Goal: Information Seeking & Learning: Learn about a topic

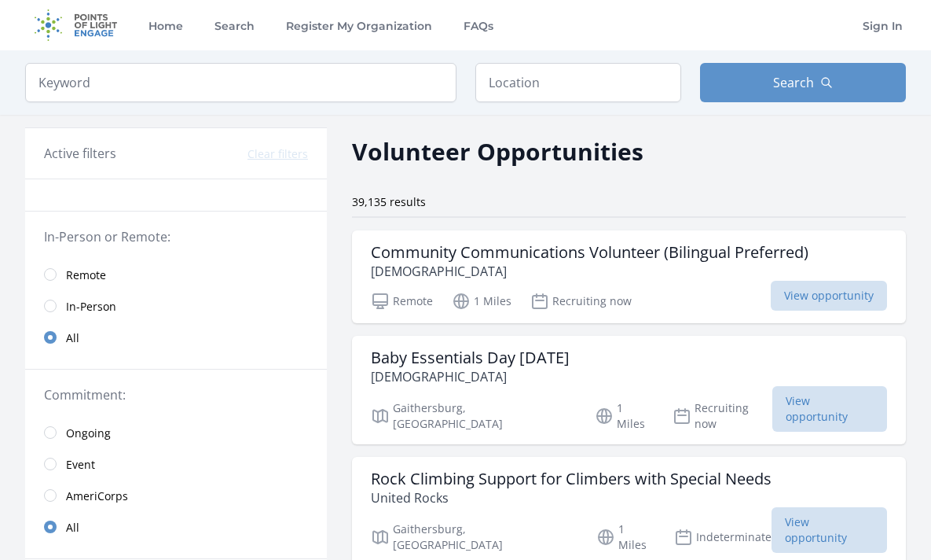
click at [102, 307] on span "In-Person" at bounding box center [91, 307] width 50 height 16
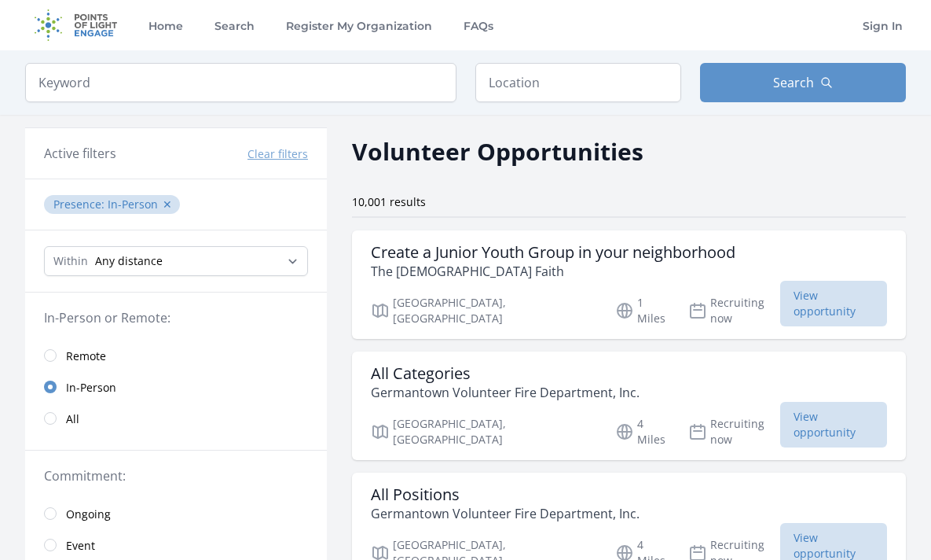
click at [61, 419] on link "All" at bounding box center [176, 417] width 302 height 31
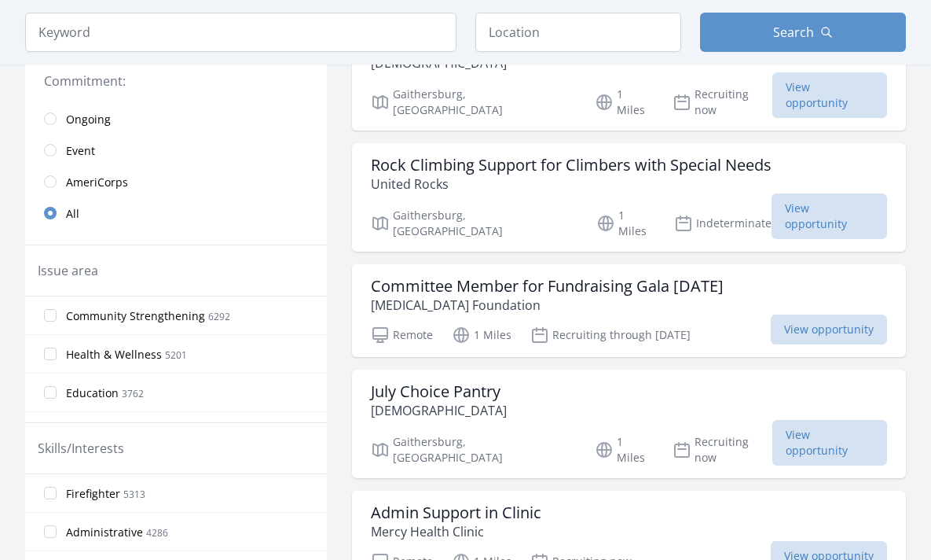
scroll to position [333, 0]
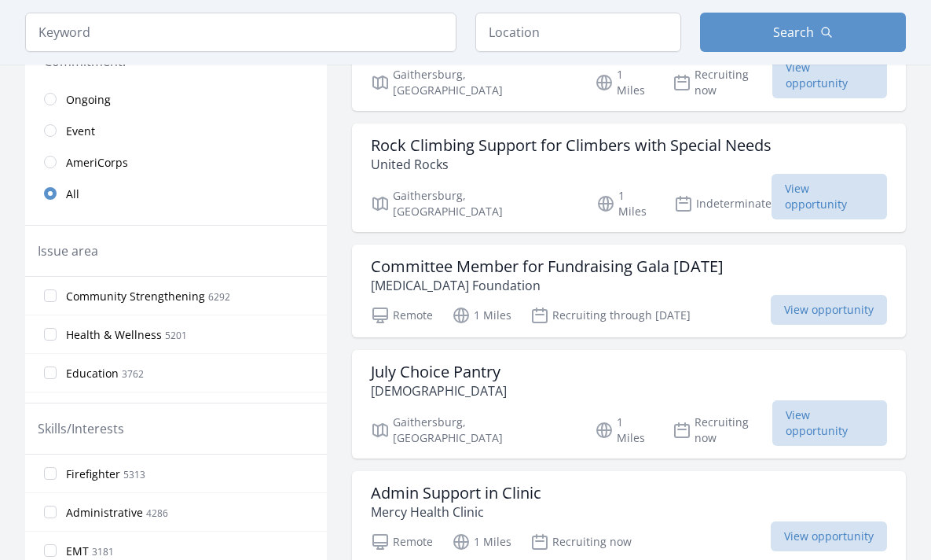
click at [83, 131] on span "Event" at bounding box center [80, 131] width 29 height 16
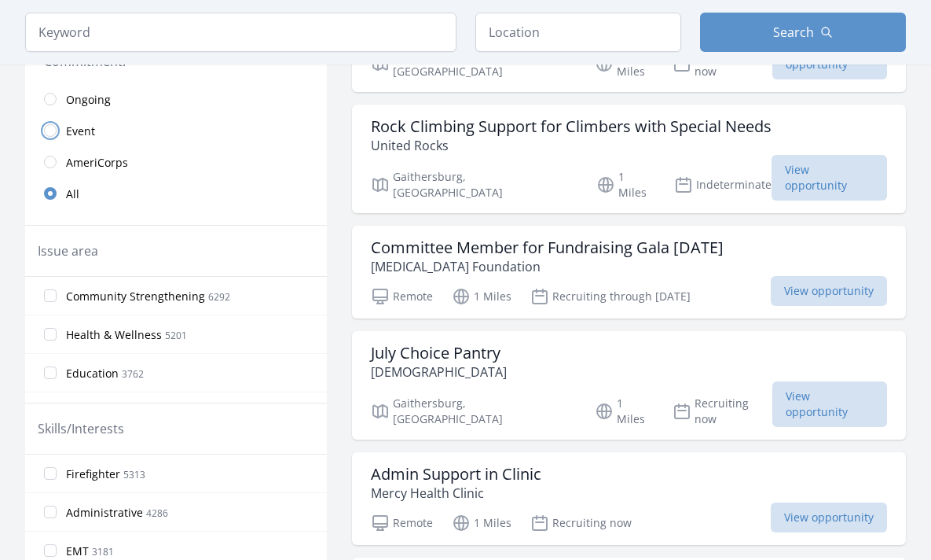
click at [55, 129] on input "radio" at bounding box center [50, 130] width 13 height 13
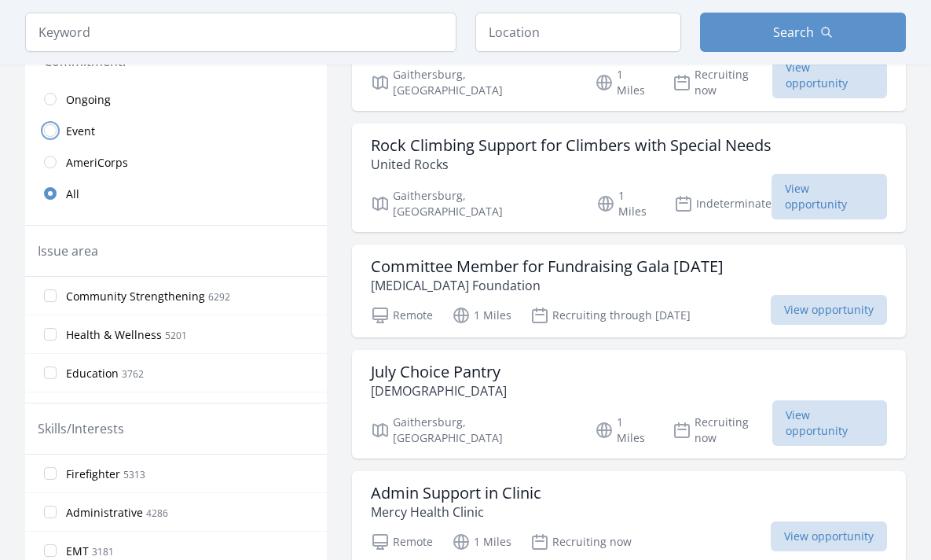
click at [50, 130] on input "radio" at bounding box center [50, 130] width 13 height 13
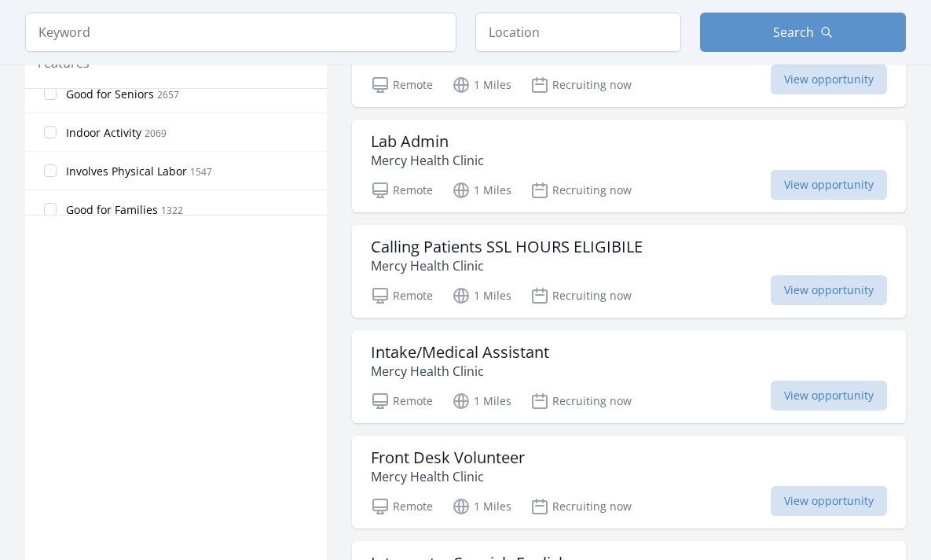
scroll to position [55, 0]
click at [51, 125] on input "Indoor Activity 2069" at bounding box center [50, 129] width 13 height 13
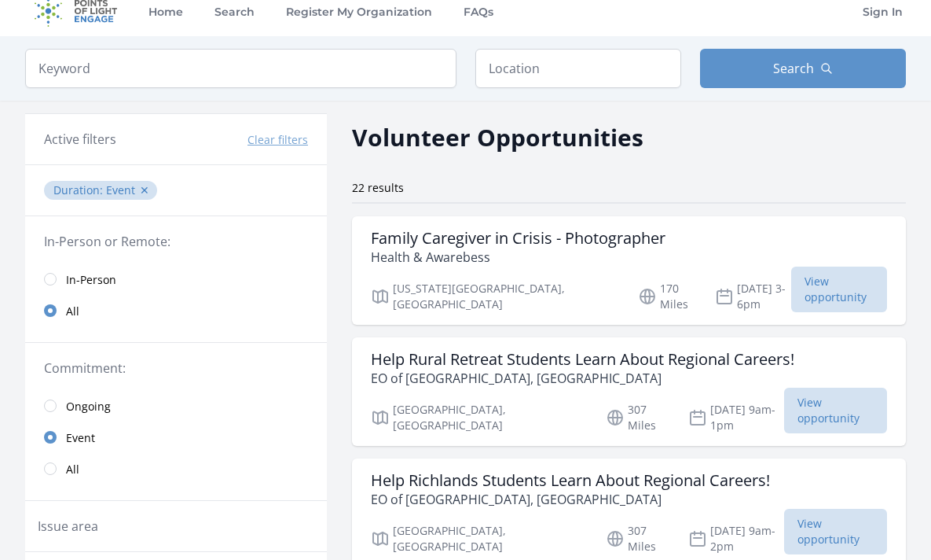
scroll to position [0, 0]
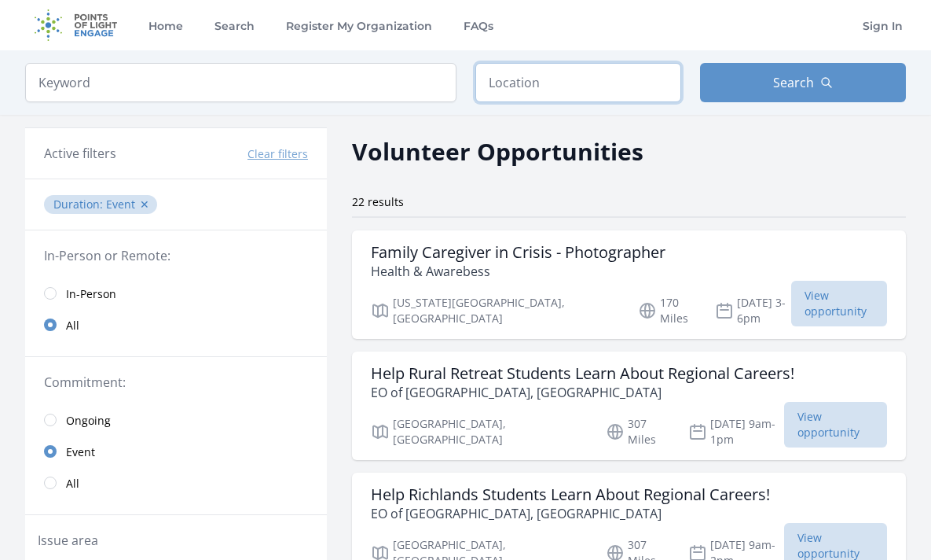
click at [539, 66] on input "text" at bounding box center [579, 82] width 206 height 39
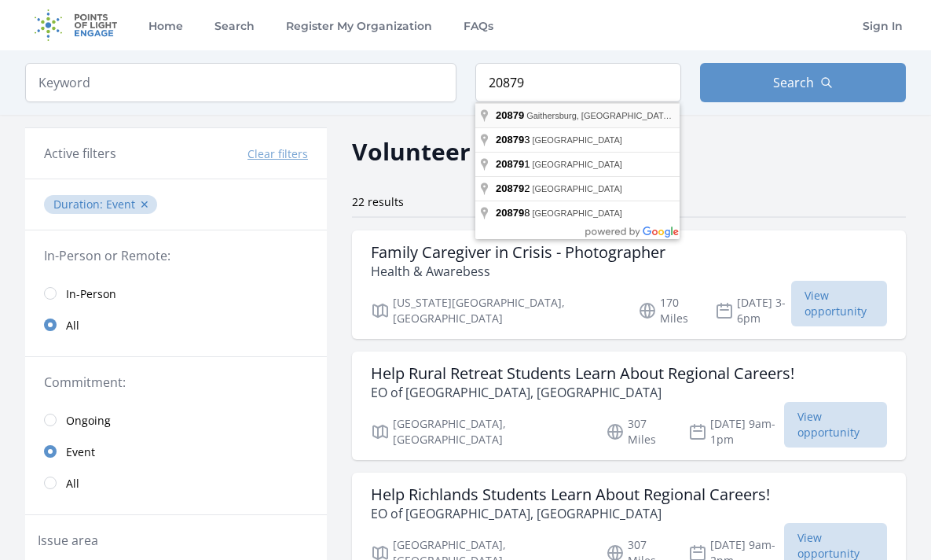
type input "Gaithersburg, MD 20879, USA"
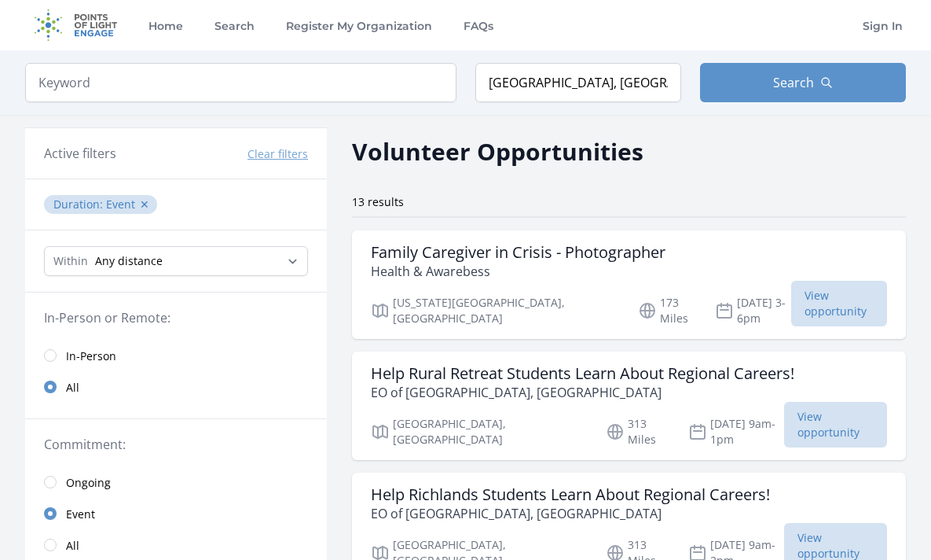
click at [164, 285] on div "Within Any distance , 5 Miles , 20 Miles , 50 Miles , 100 Miles" at bounding box center [176, 261] width 302 height 62
click at [154, 273] on select "Any distance , 5 Miles , 20 Miles , 50 Miles , 100 Miles" at bounding box center [176, 261] width 264 height 30
select select "32186"
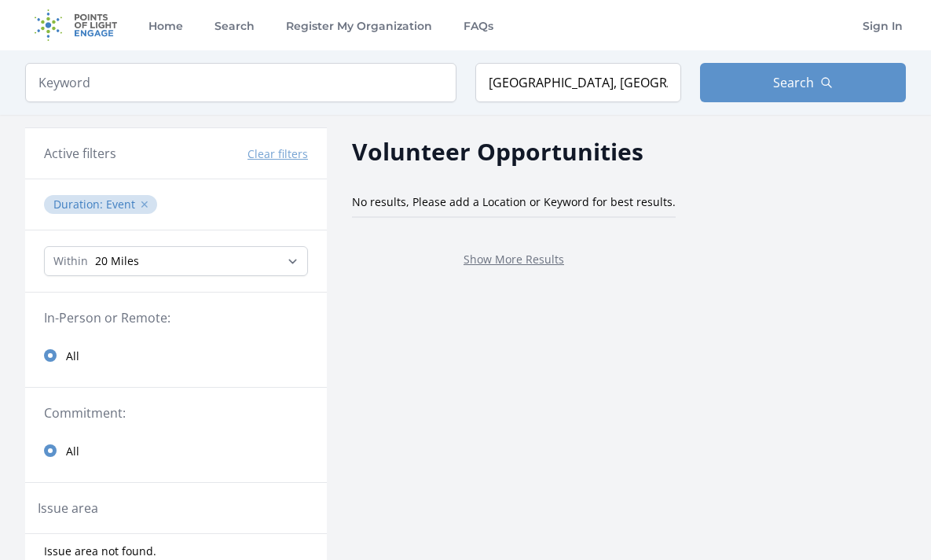
click at [143, 207] on button "✕" at bounding box center [144, 204] width 9 height 16
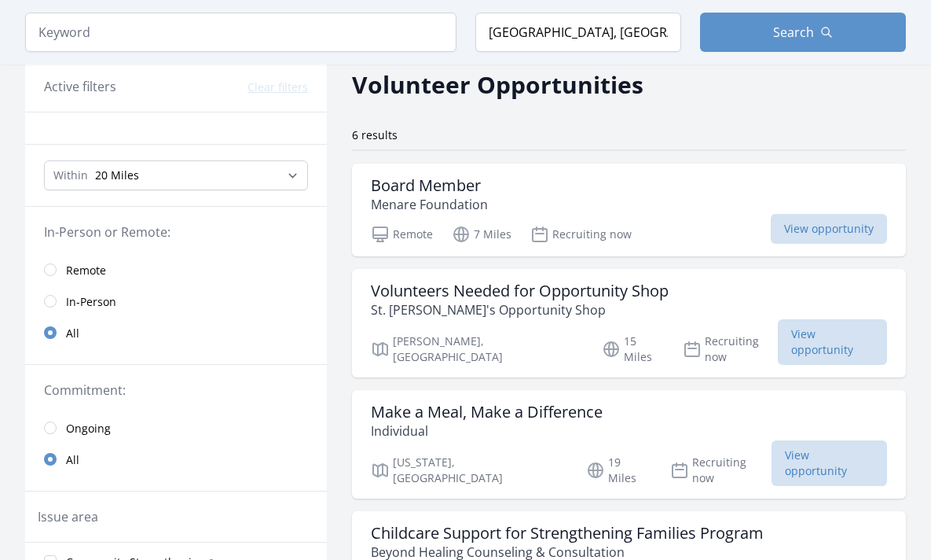
scroll to position [69, 0]
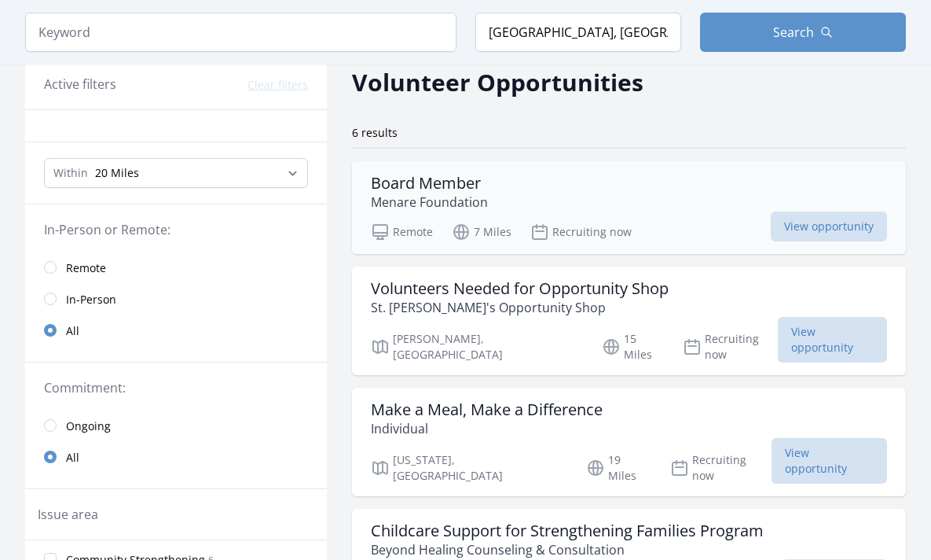
click at [444, 186] on h3 "Board Member" at bounding box center [429, 183] width 117 height 19
click at [397, 305] on p "St. John's Opportunity Shop" at bounding box center [520, 307] width 298 height 19
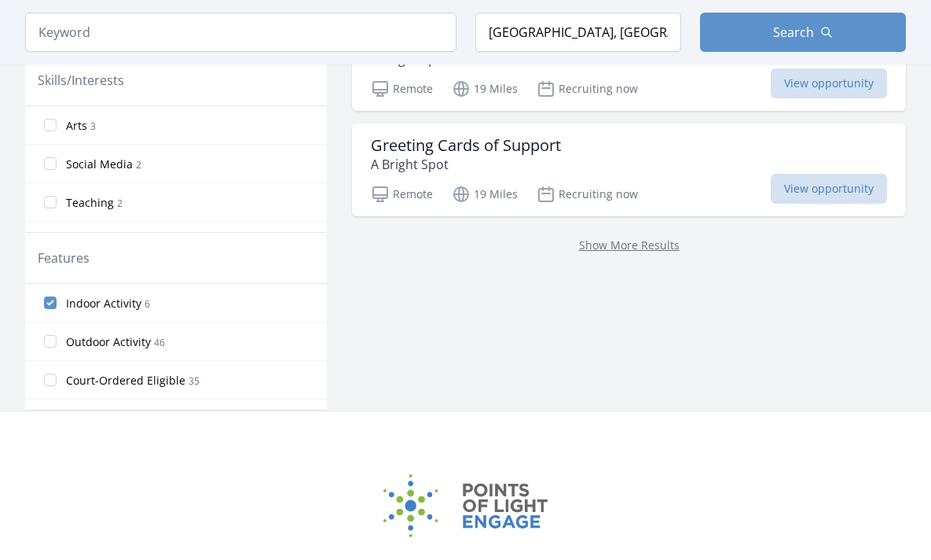
scroll to position [644, 0]
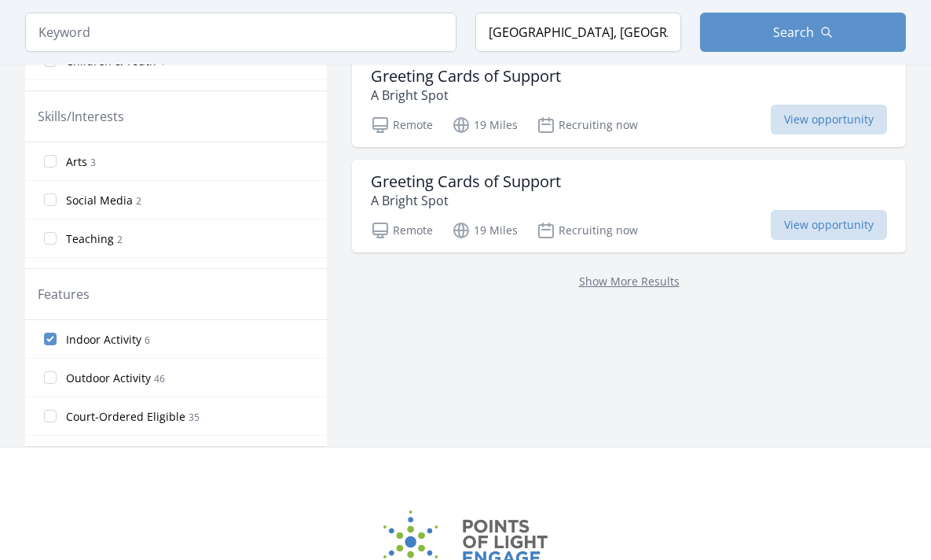
click at [571, 252] on div "Show More Results" at bounding box center [629, 280] width 554 height 57
click at [579, 274] on link "Show More Results" at bounding box center [629, 281] width 101 height 15
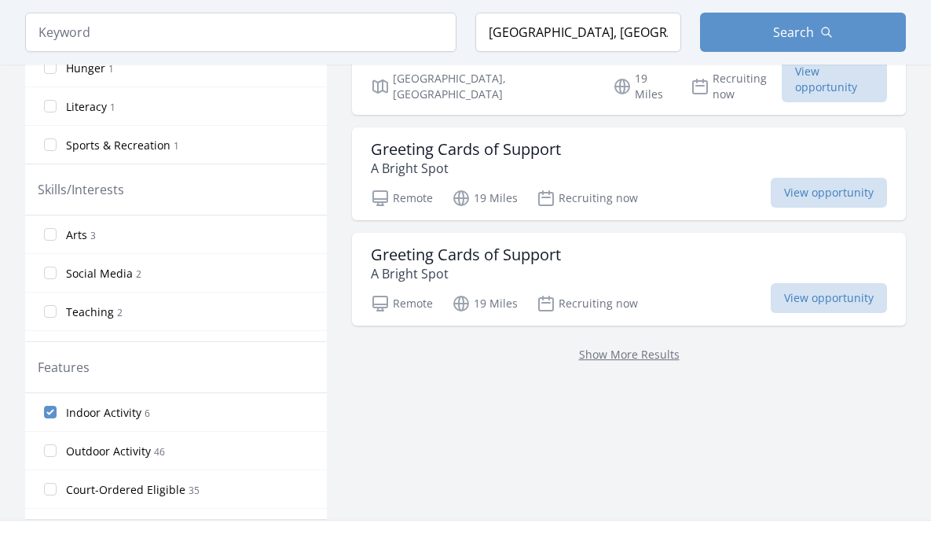
scroll to position [583, 0]
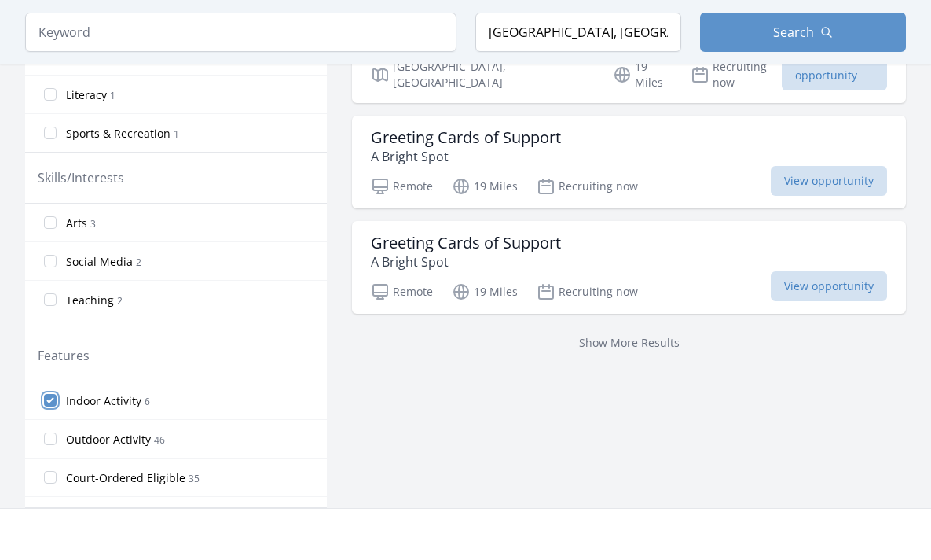
click at [50, 398] on input "Indoor Activity 6" at bounding box center [50, 400] width 13 height 13
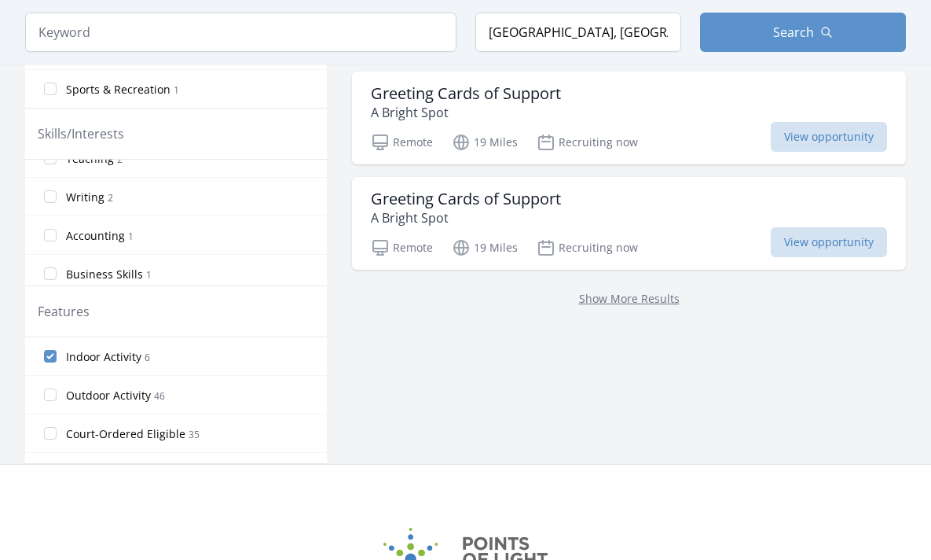
scroll to position [611, 0]
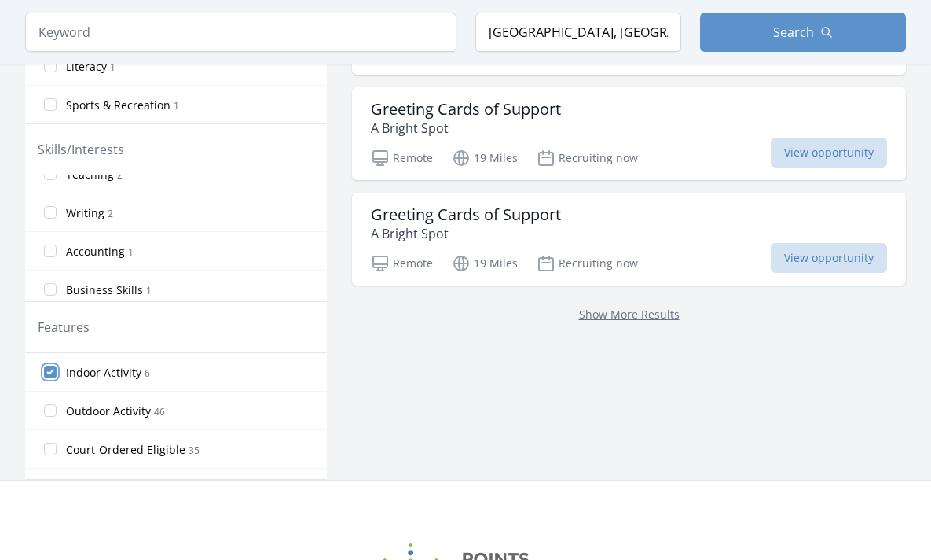
click at [51, 368] on input "Indoor Activity 6" at bounding box center [50, 371] width 13 height 13
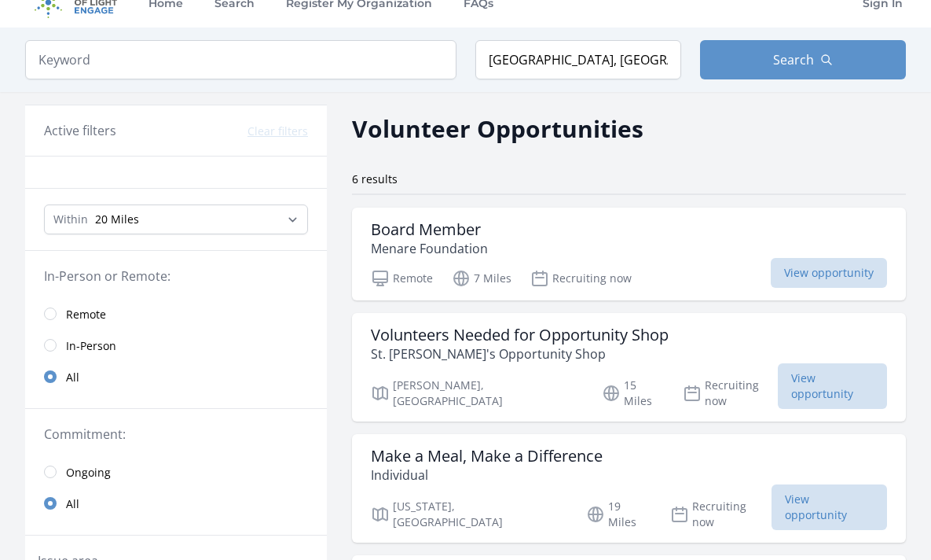
scroll to position [0, 0]
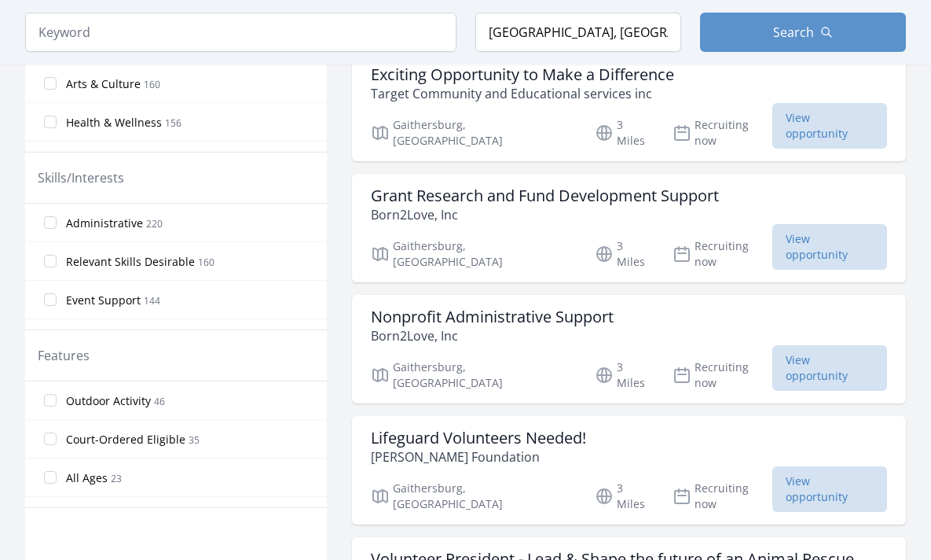
scroll to position [644, 0]
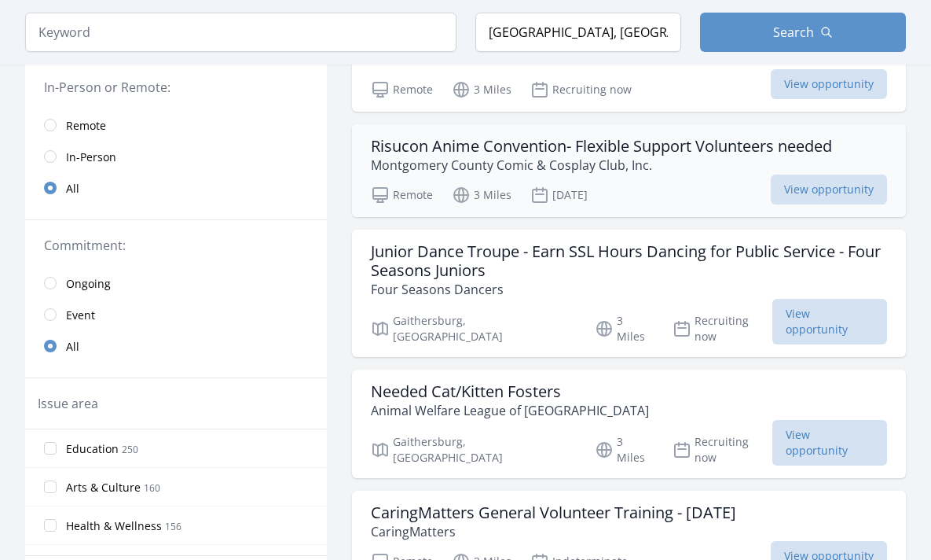
click at [461, 138] on h3 "Risucon Anime Convention- Flexible Support Volunteers needed" at bounding box center [601, 146] width 461 height 19
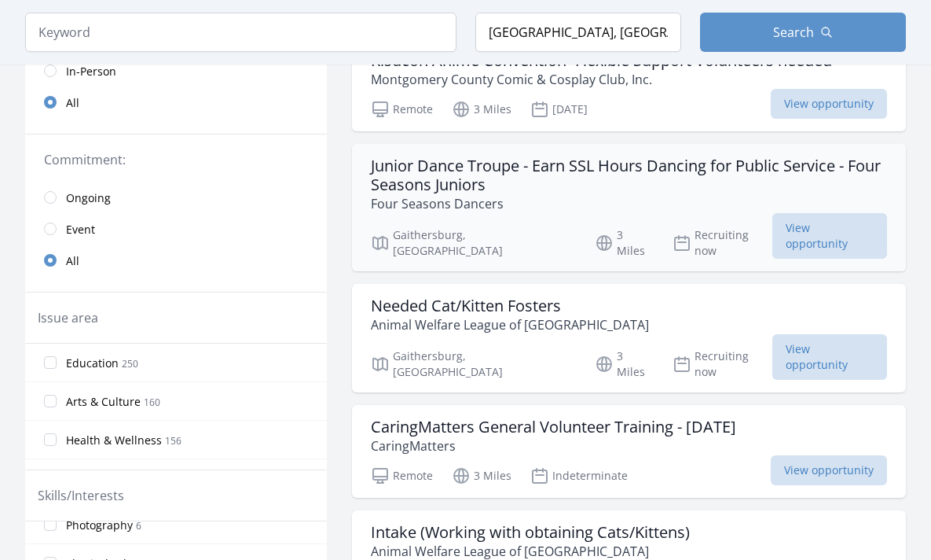
click at [451, 168] on h3 "Junior Dance Troupe - Earn SSL Hours Dancing for Public Service - Four Seasons …" at bounding box center [629, 175] width 516 height 38
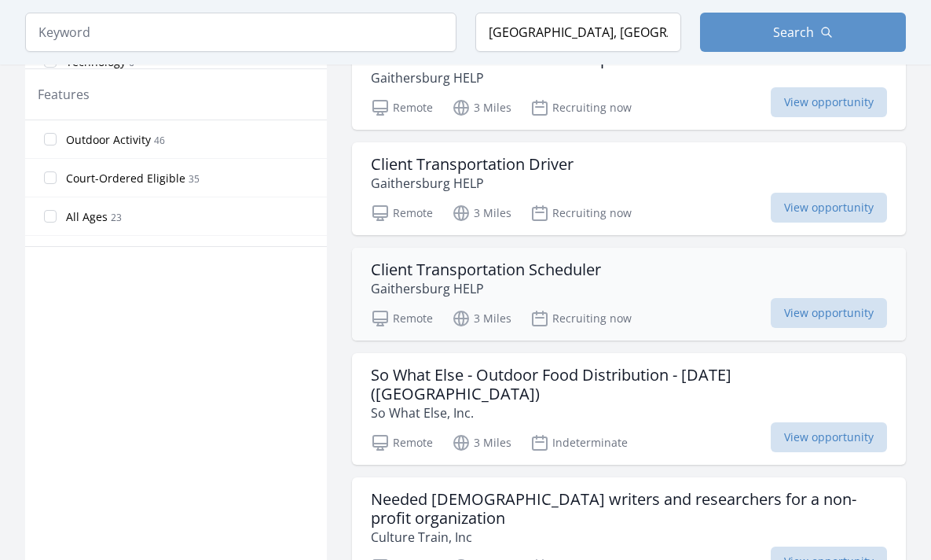
click at [420, 279] on p "Gaithersburg HELP" at bounding box center [486, 288] width 230 height 19
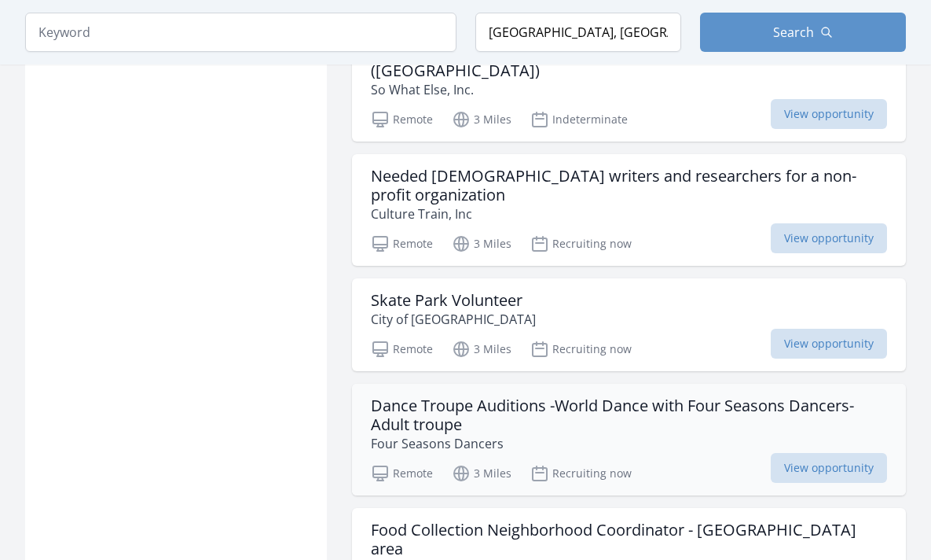
click at [392, 396] on h3 "Dance Troupe Auditions -World Dance with Four Seasons Dancers- Adult troupe" at bounding box center [629, 415] width 516 height 38
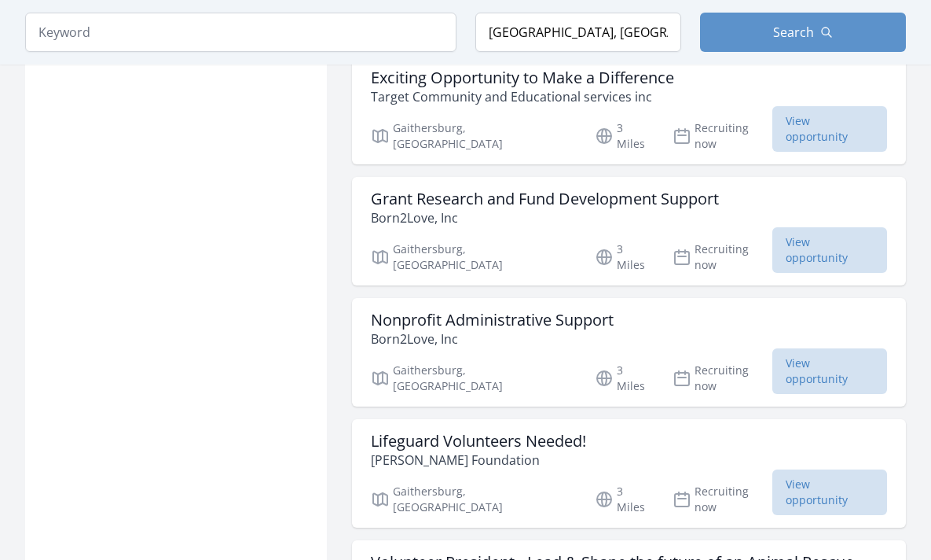
scroll to position [3006, 0]
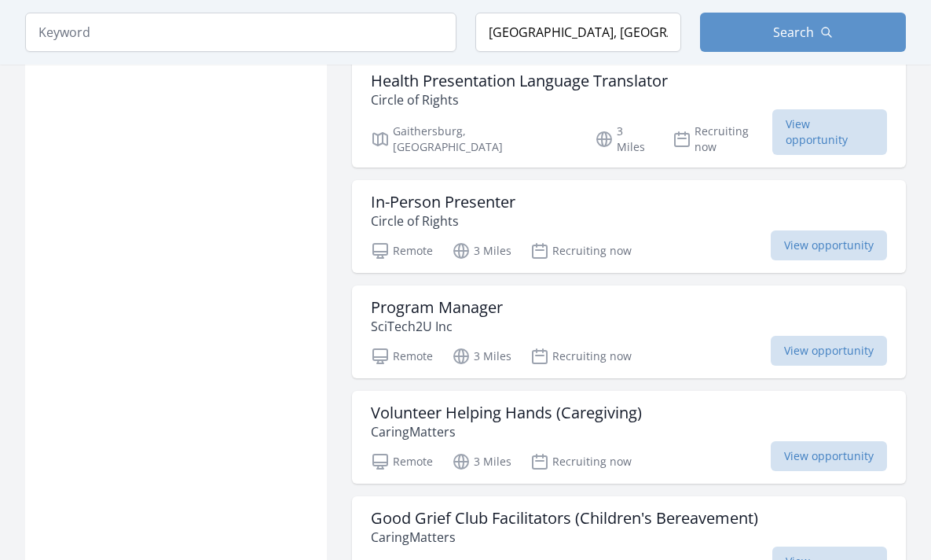
scroll to position [4050, 0]
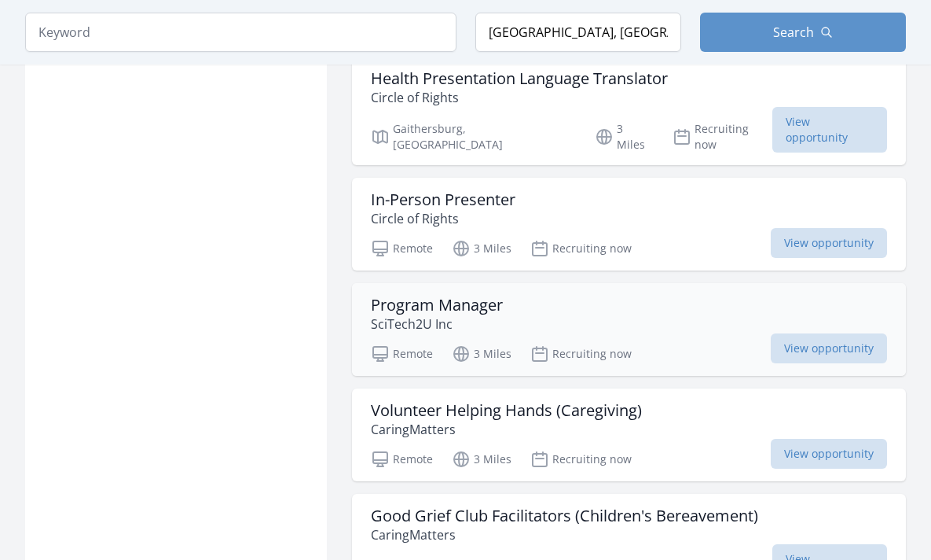
click at [419, 296] on h3 "Program Manager" at bounding box center [437, 305] width 132 height 19
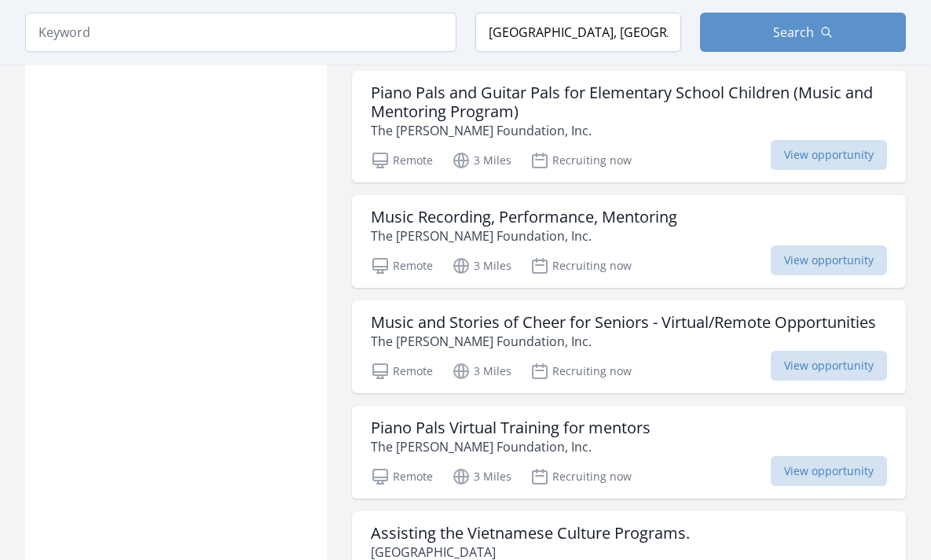
scroll to position [6286, 0]
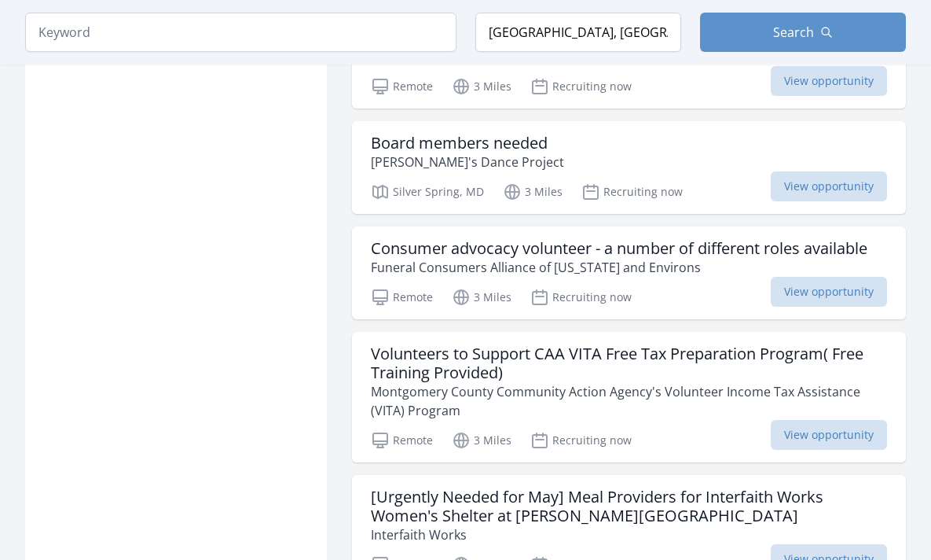
scroll to position [7573, 0]
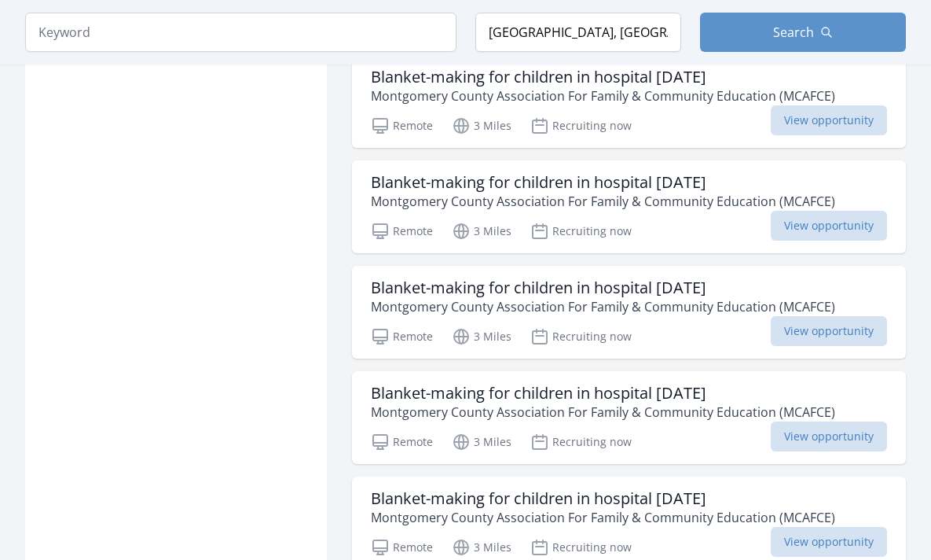
scroll to position [10114, 0]
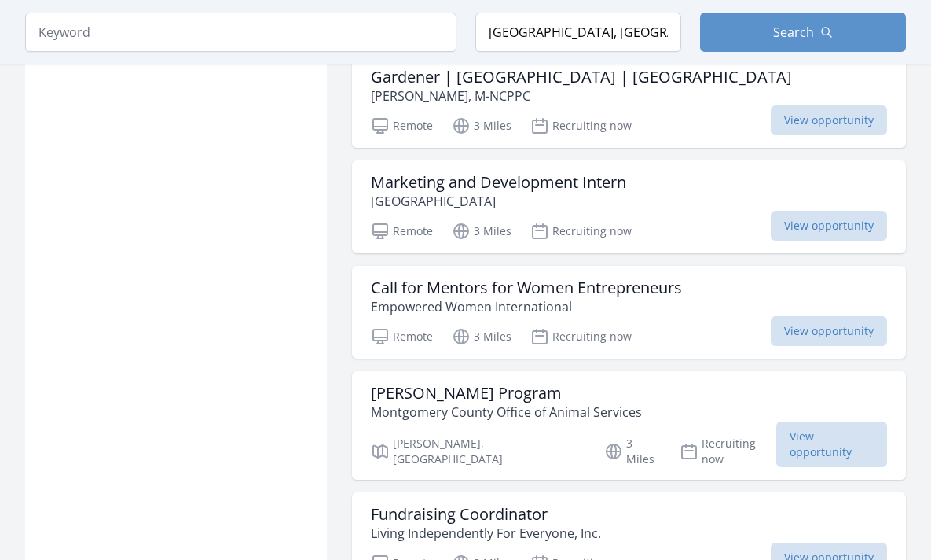
scroll to position [11070, 0]
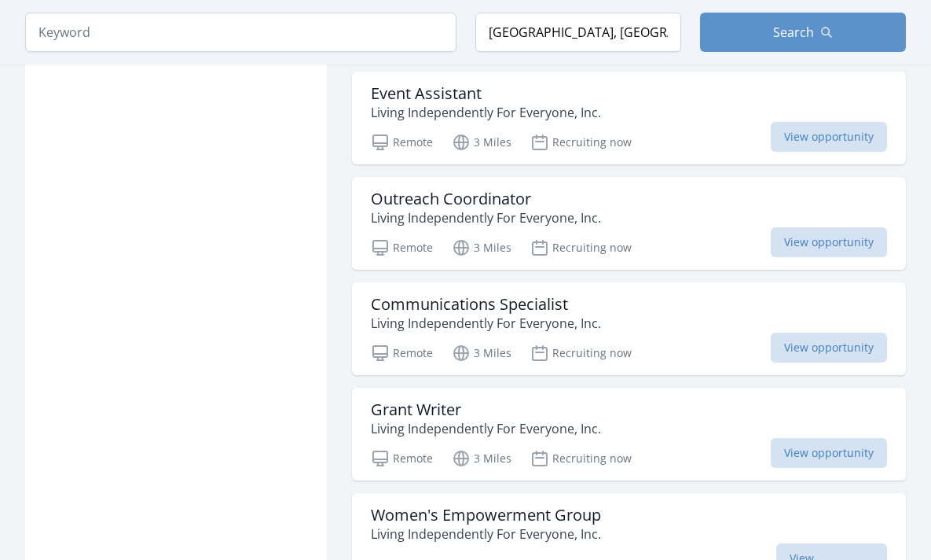
scroll to position [11619, 0]
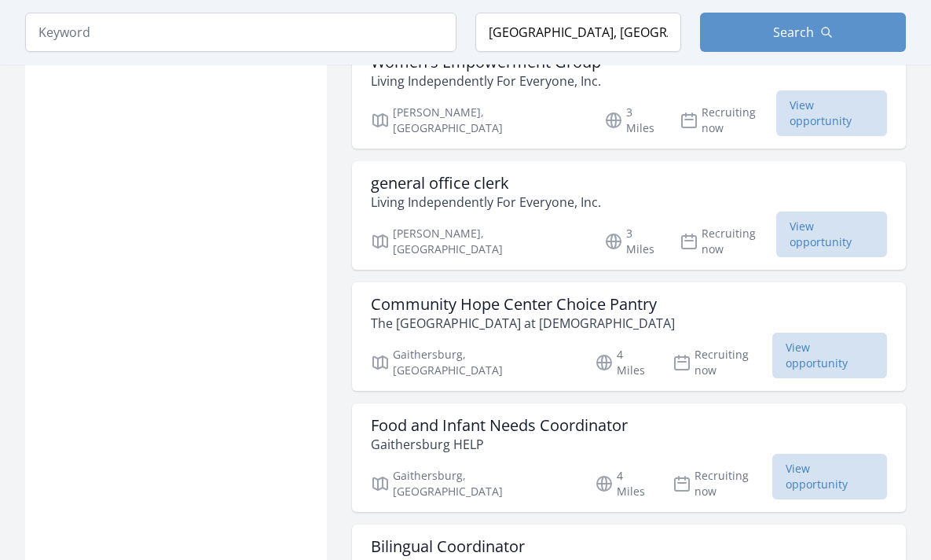
scroll to position [12064, 0]
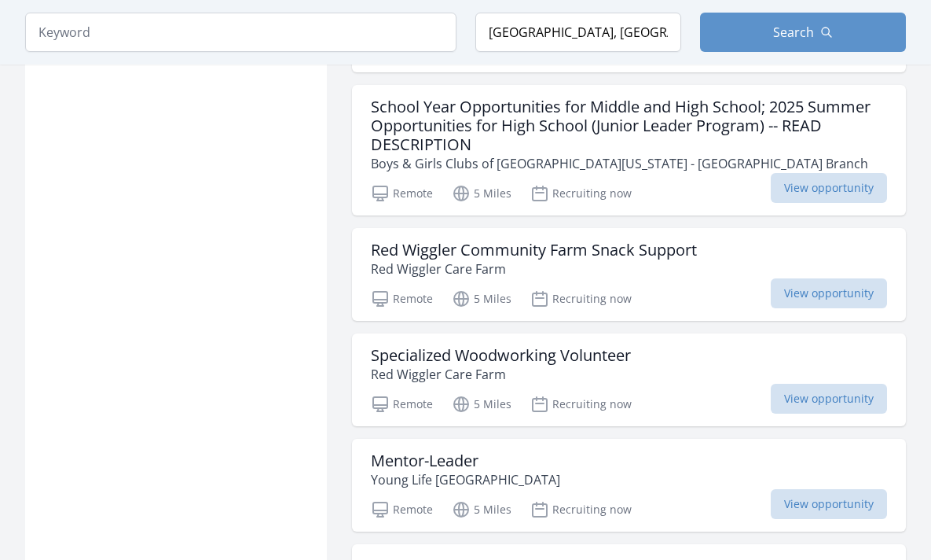
scroll to position [14071, 0]
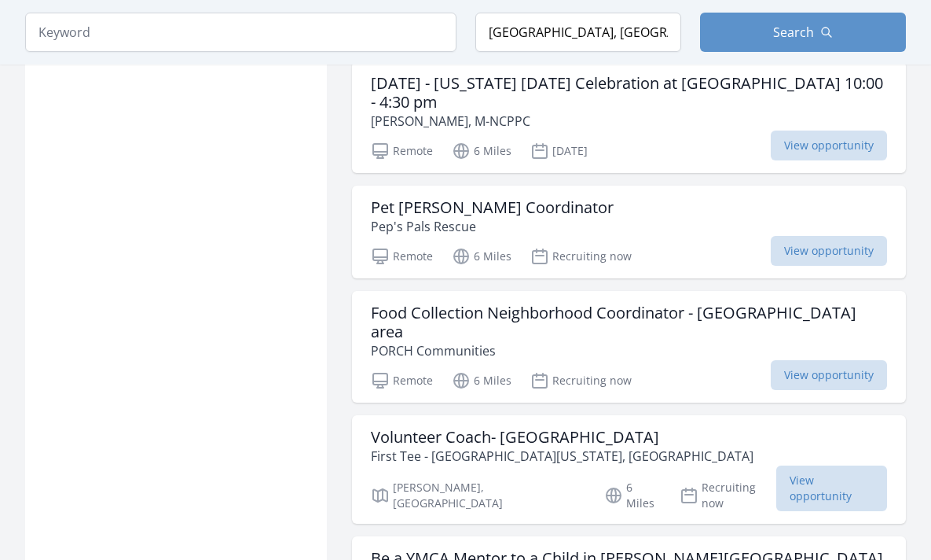
scroll to position [16713, 0]
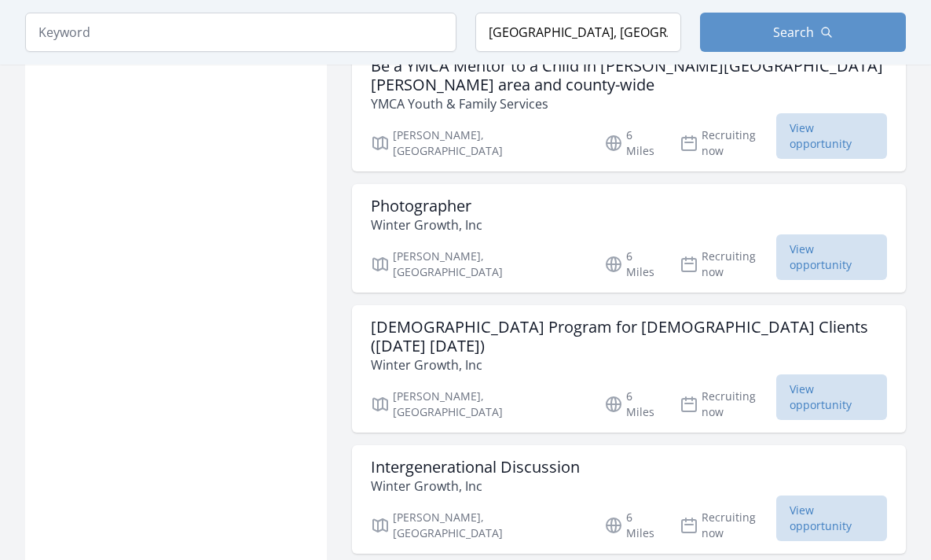
scroll to position [17219, 0]
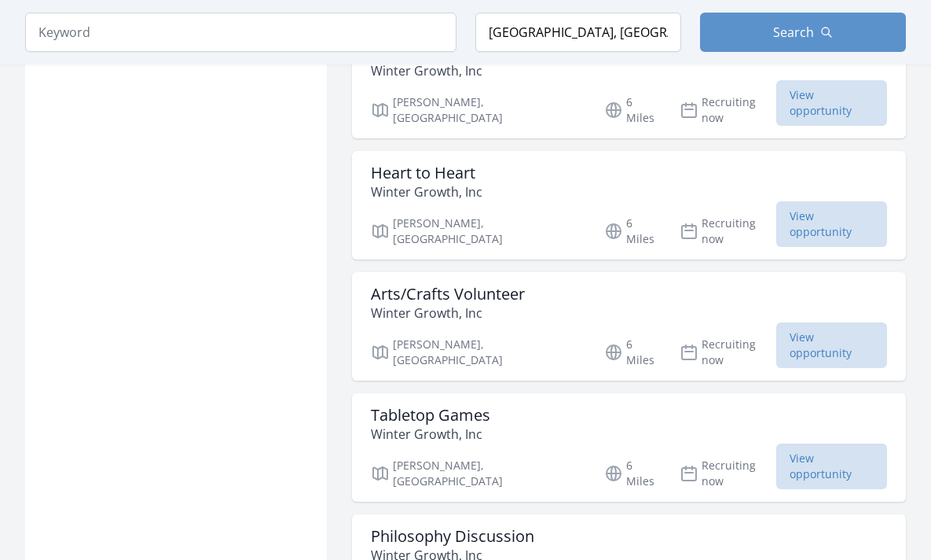
scroll to position [17971, 0]
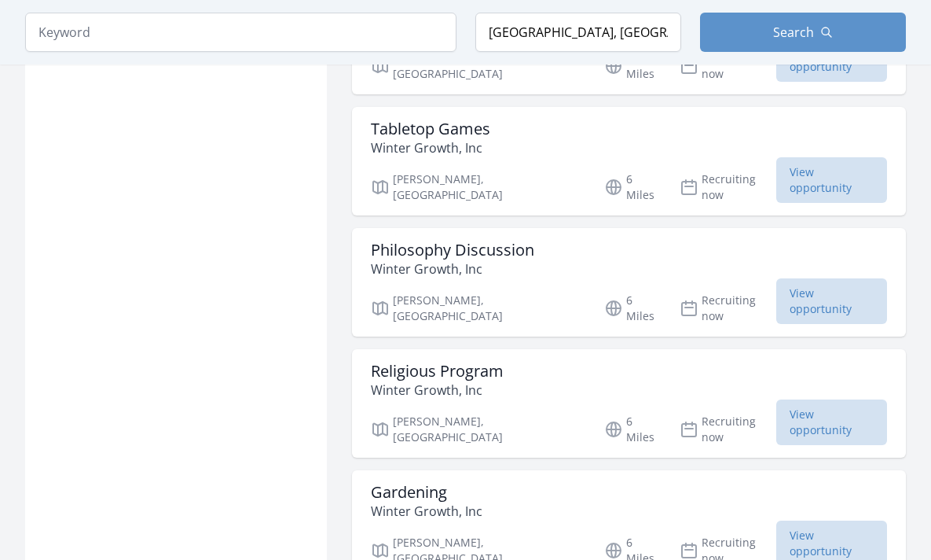
scroll to position [18282, 0]
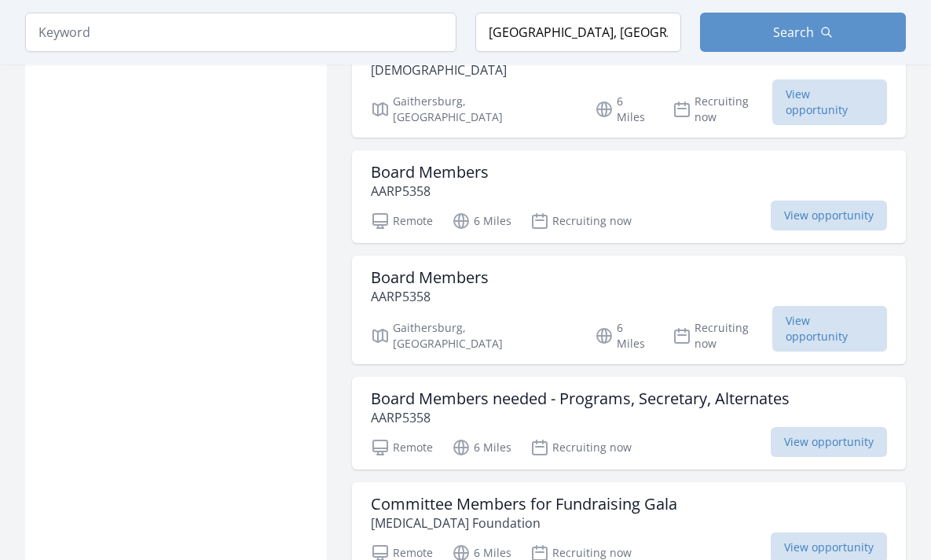
scroll to position [21581, 0]
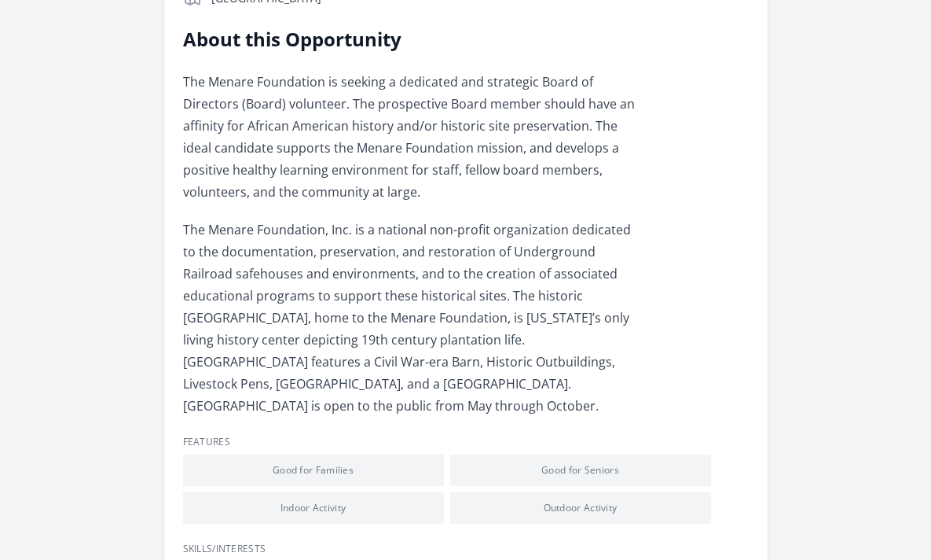
scroll to position [422, 0]
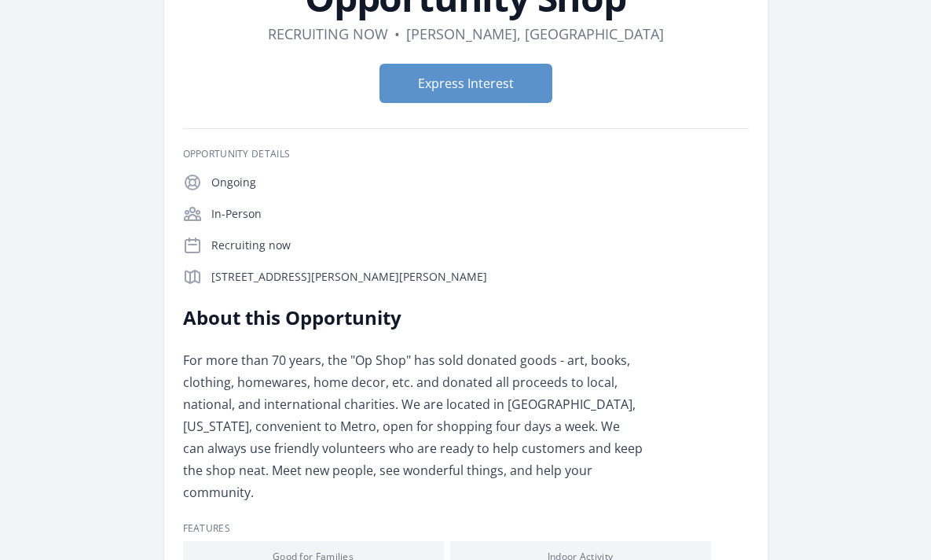
scroll to position [177, 0]
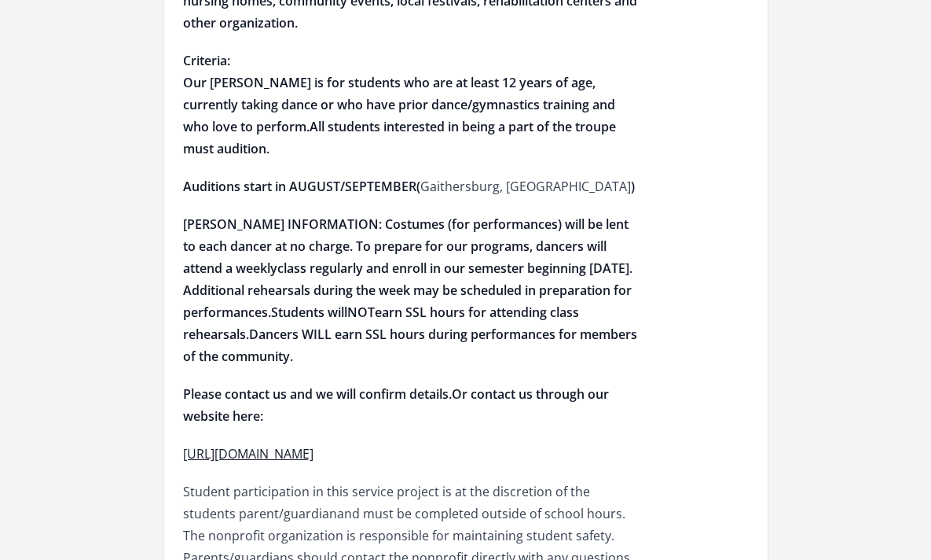
scroll to position [702, 0]
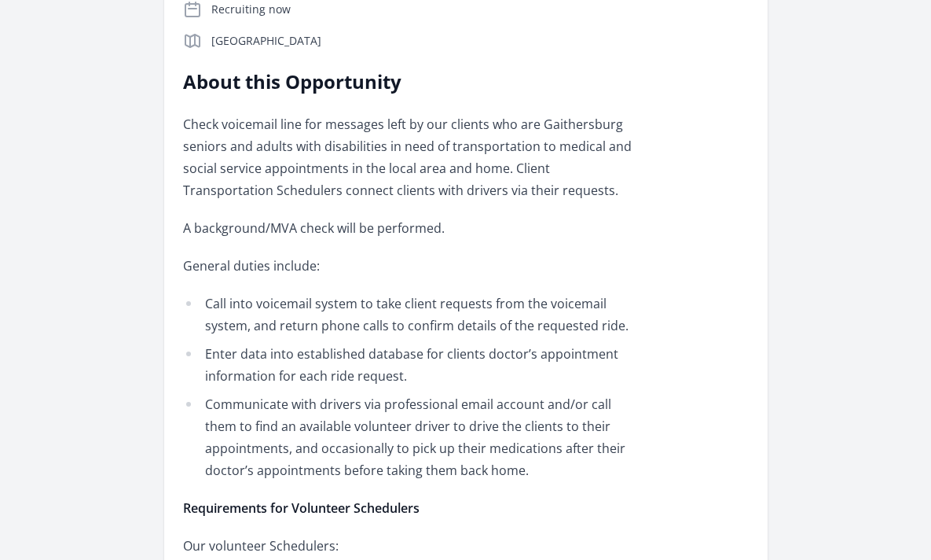
scroll to position [425, 0]
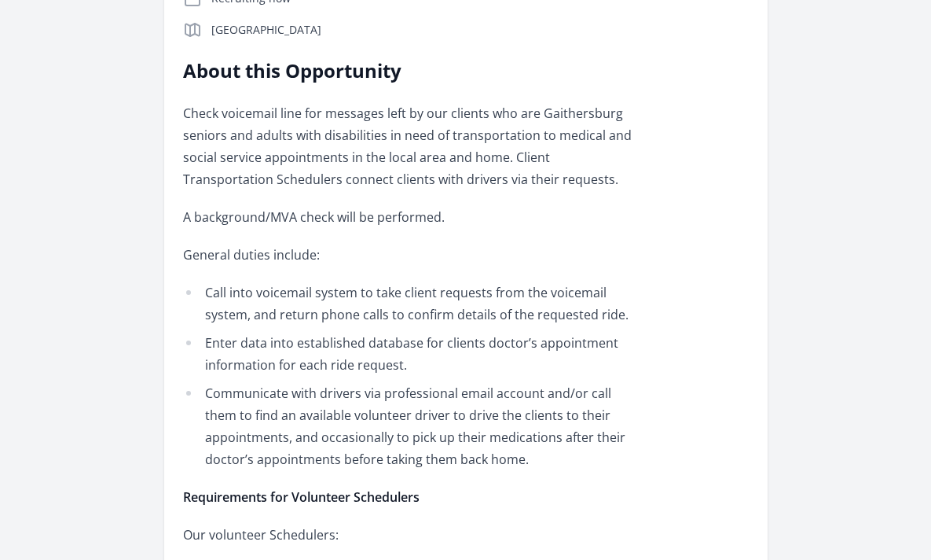
click at [269, 131] on p "Check voicemail line for messages left by our clients who are Gaithersburg seni…" at bounding box center [413, 146] width 460 height 88
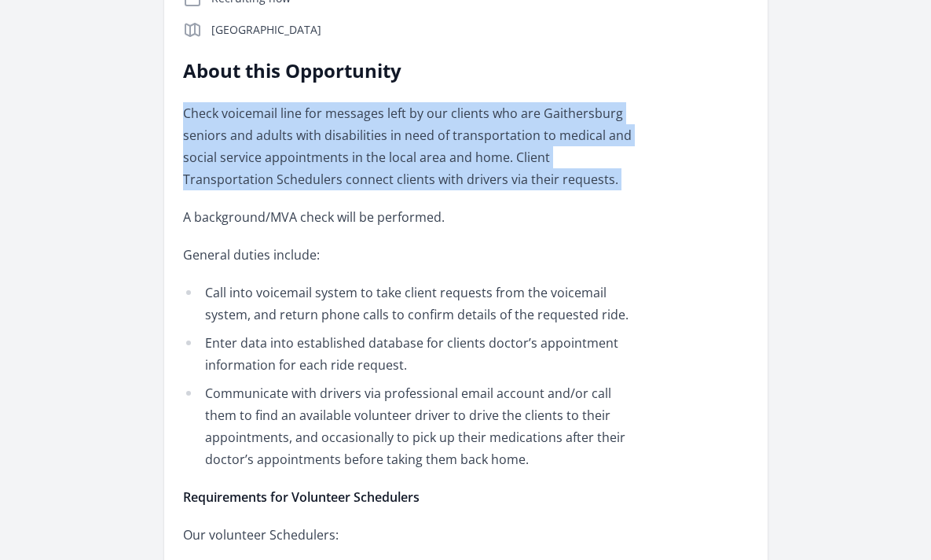
click at [265, 161] on p "Check voicemail line for messages left by our clients who are Gaithersburg seni…" at bounding box center [413, 146] width 460 height 88
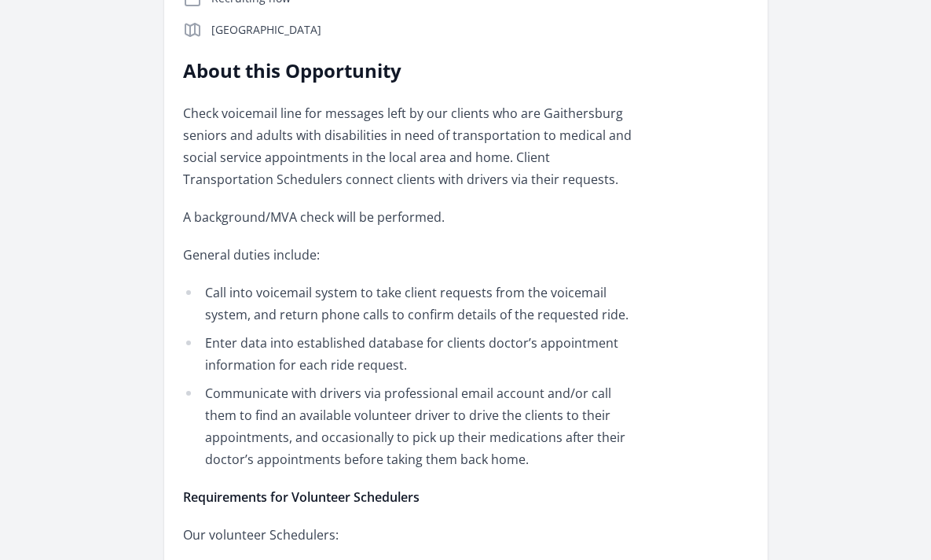
click at [265, 161] on p "Check voicemail line for messages left by our clients who are Gaithersburg seni…" at bounding box center [413, 146] width 460 height 88
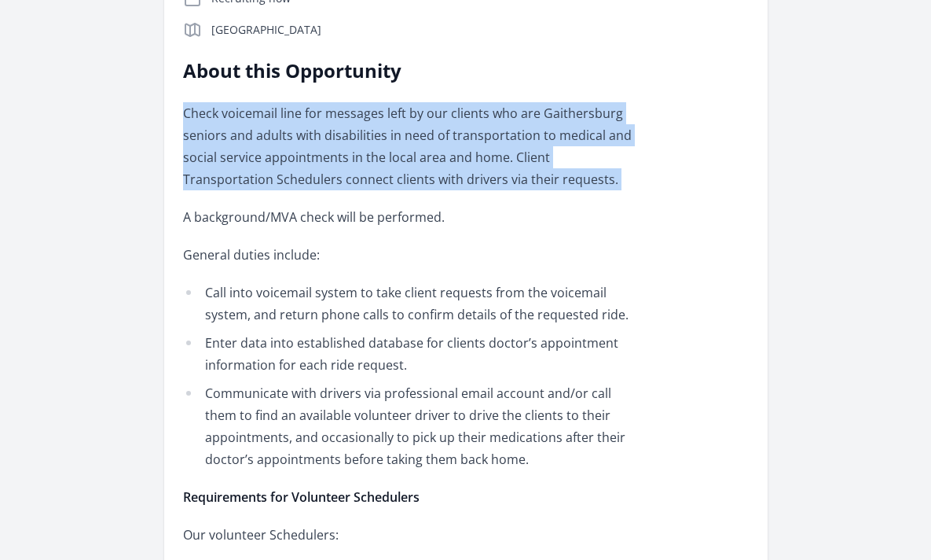
click at [255, 196] on div "Check voicemail line for messages left by our clients who are Gaithersburg seni…" at bounding box center [413, 419] width 460 height 635
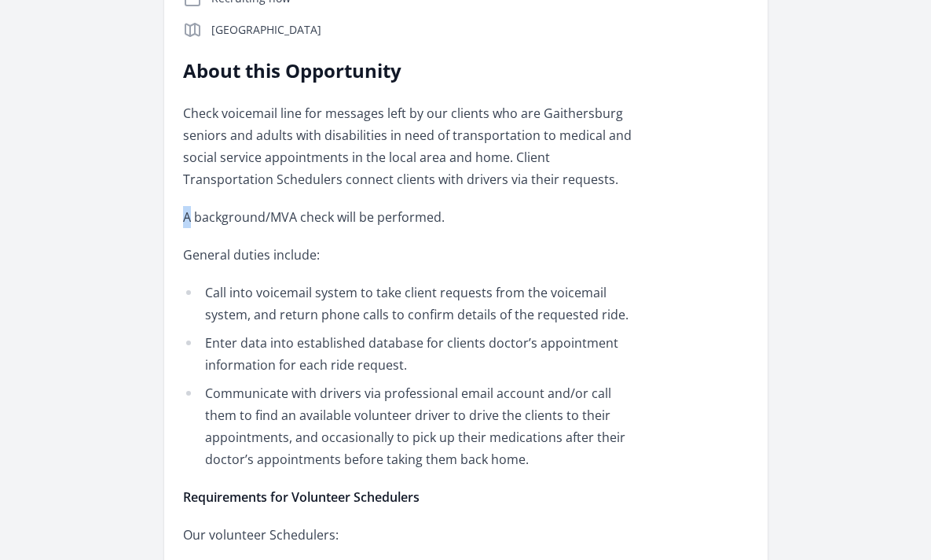
click at [255, 196] on div "Check voicemail line for messages left by our clients who are Gaithersburg seni…" at bounding box center [413, 419] width 460 height 635
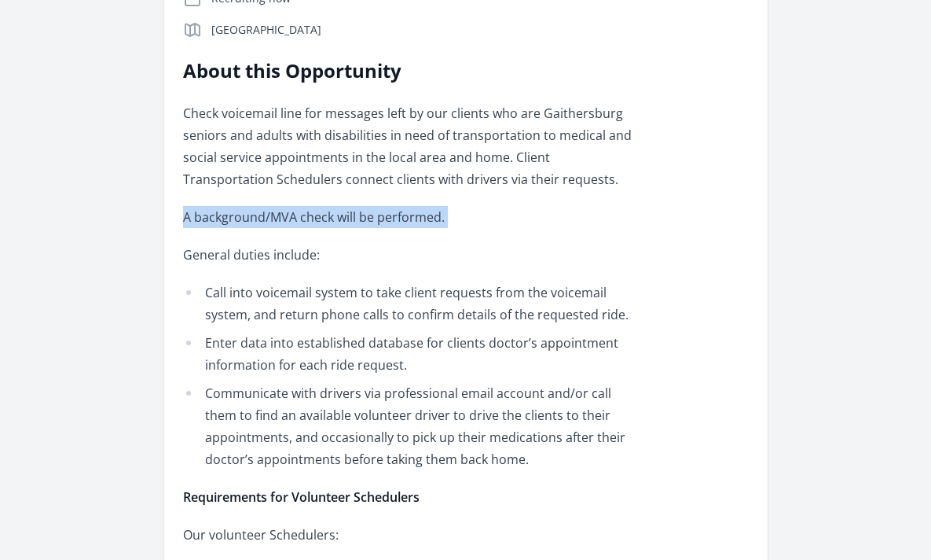
click at [276, 145] on p "Check voicemail line for messages left by our clients who are Gaithersburg seni…" at bounding box center [413, 146] width 460 height 88
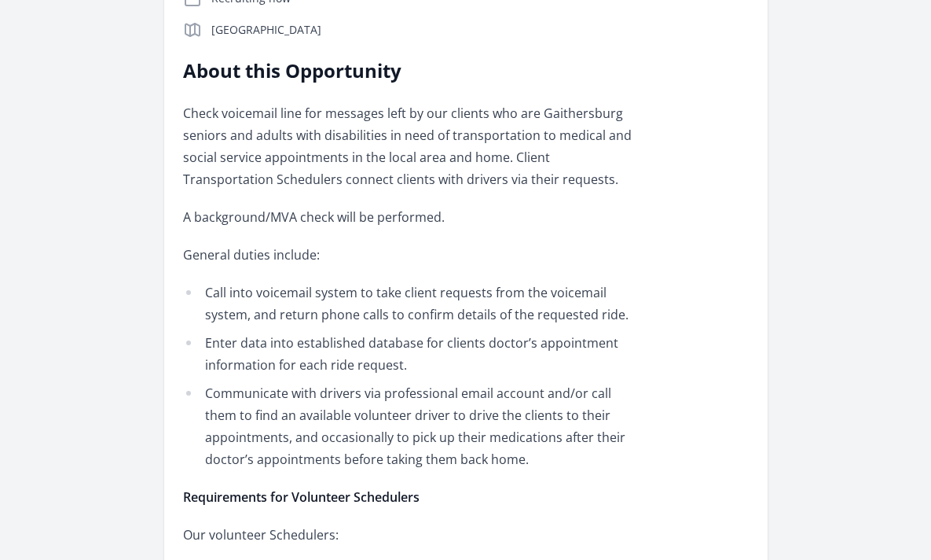
click at [276, 145] on p "Check voicemail line for messages left by our clients who are Gaithersburg seni…" at bounding box center [413, 146] width 460 height 88
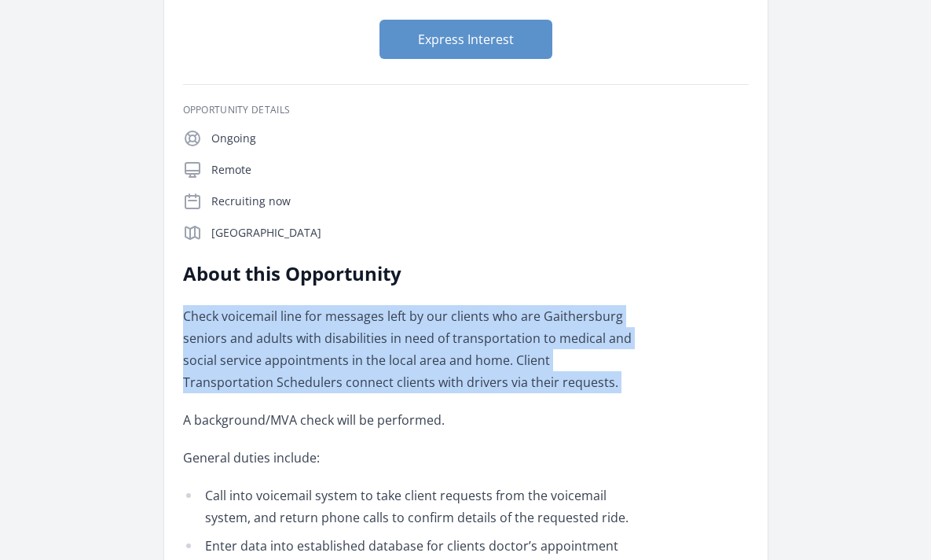
scroll to position [218, 0]
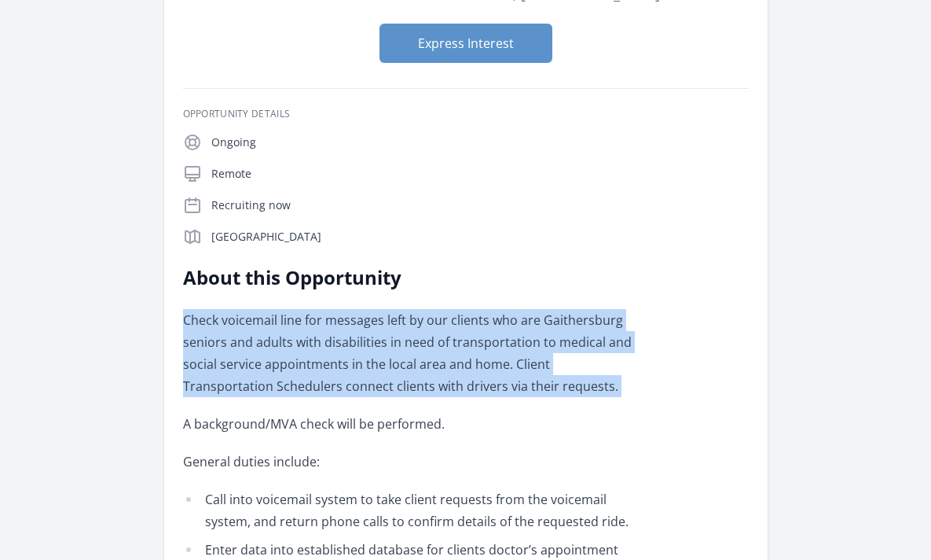
click at [303, 333] on p "Check voicemail line for messages left by our clients who are Gaithersburg seni…" at bounding box center [413, 353] width 460 height 88
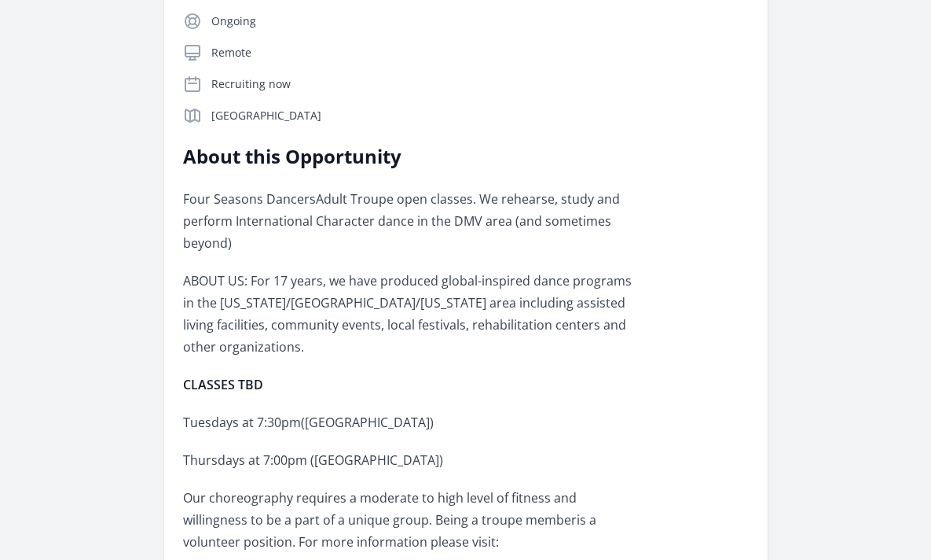
scroll to position [401, 0]
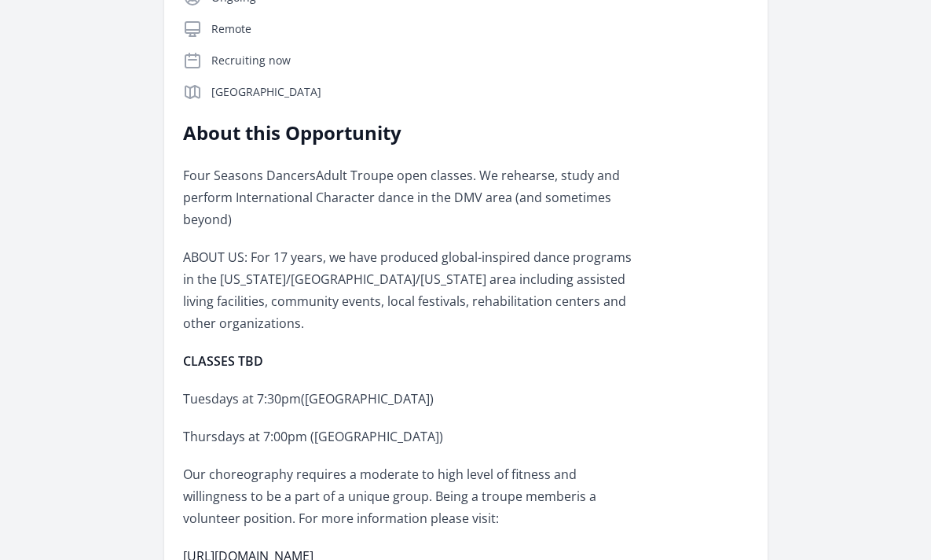
click at [193, 261] on p "ABOUT US: For 17 years, we have produced global-inspired dance programs in the …" at bounding box center [413, 290] width 460 height 88
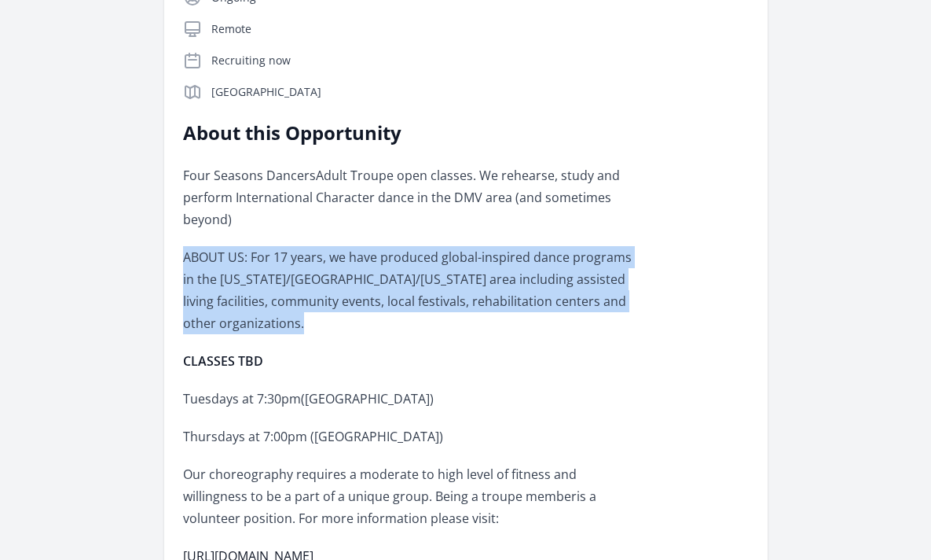
click at [213, 187] on p "Four Seasons DancersAdult Troupe open classes. We rehearse, study and perform I…" at bounding box center [413, 197] width 460 height 66
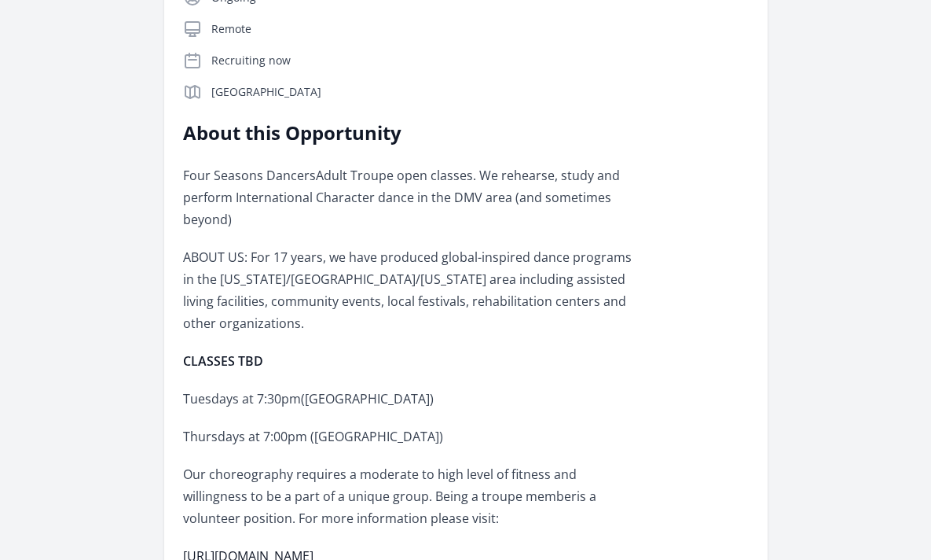
click at [213, 187] on p "Four Seasons DancersAdult Troupe open classes. We rehearse, study and perform I…" at bounding box center [413, 197] width 460 height 66
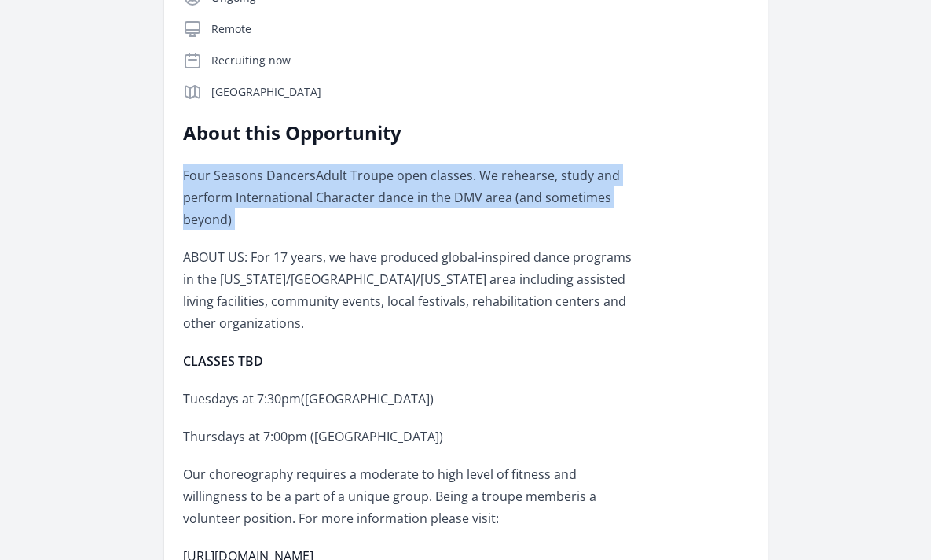
click at [199, 246] on p "ABOUT US: For 17 years, we have produced global-inspired dance programs in the …" at bounding box center [413, 290] width 460 height 88
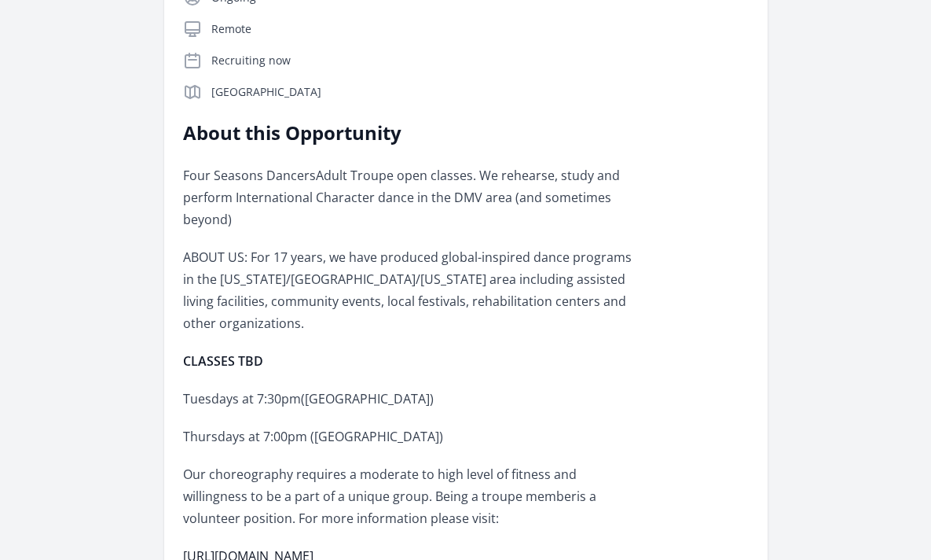
click at [199, 246] on p "ABOUT US: For 17 years, we have produced global-inspired dance programs in the …" at bounding box center [413, 290] width 460 height 88
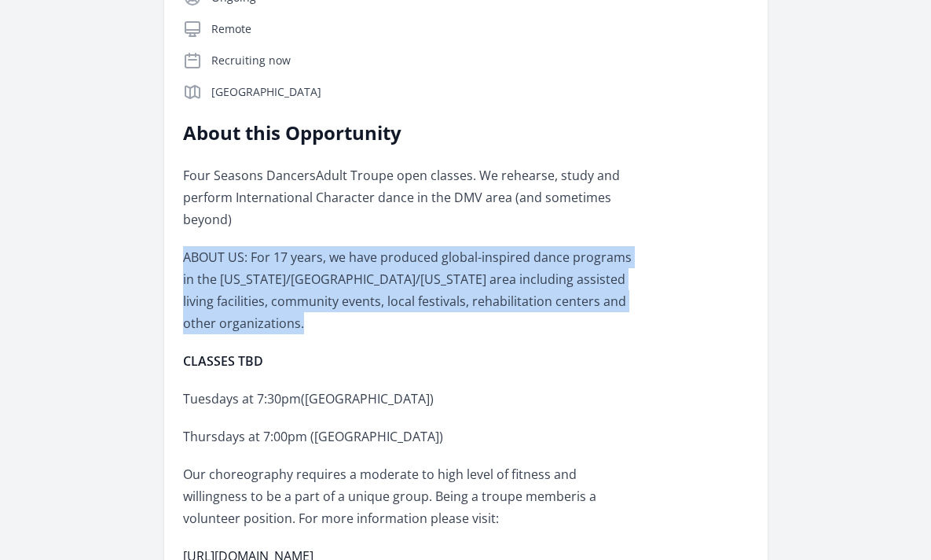
click at [199, 246] on p "ABOUT US: For 17 years, we have produced global-inspired dance programs in the …" at bounding box center [413, 290] width 460 height 88
click at [214, 185] on p "Four Seasons DancersAdult Troupe open classes. We rehearse, study and perform I…" at bounding box center [413, 197] width 460 height 66
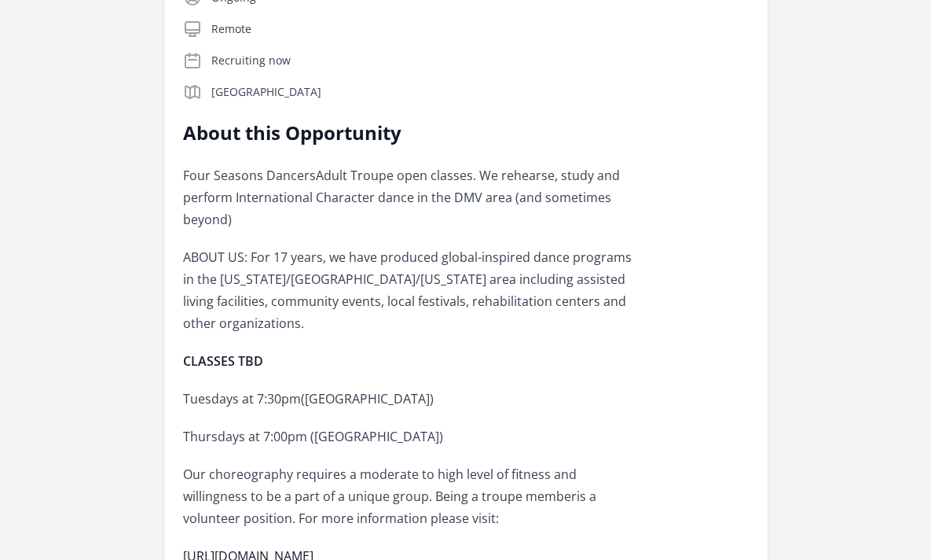
click at [214, 185] on p "Four Seasons DancersAdult Troupe open classes. We rehearse, study and perform I…" at bounding box center [413, 197] width 460 height 66
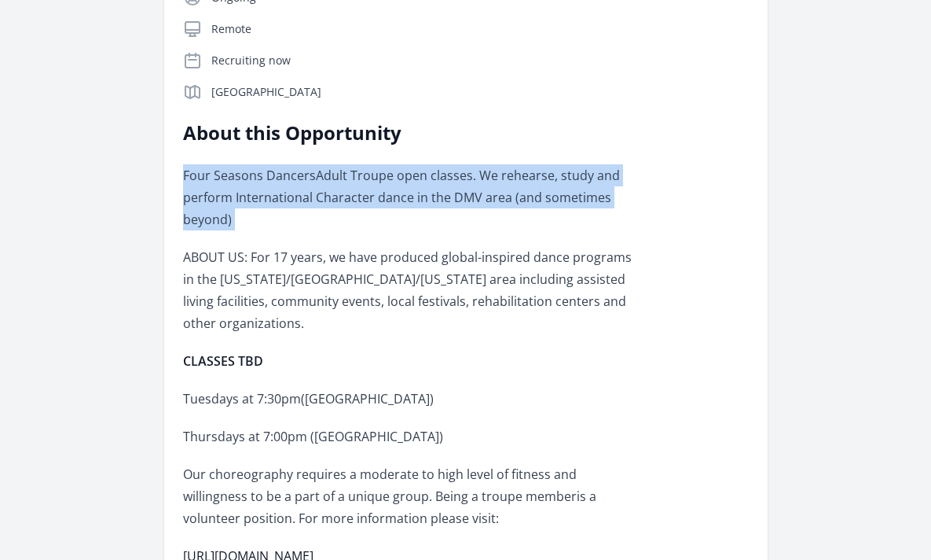
click at [199, 255] on p "ABOUT US: For 17 years, we have produced global-inspired dance programs in the …" at bounding box center [413, 290] width 460 height 88
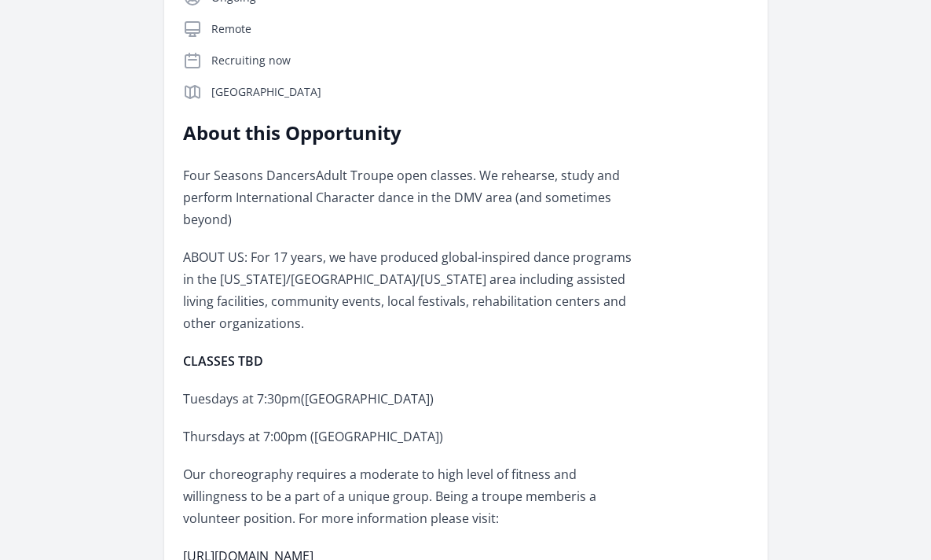
click at [199, 255] on p "ABOUT US: For 17 years, we have produced global-inspired dance programs in the …" at bounding box center [413, 290] width 460 height 88
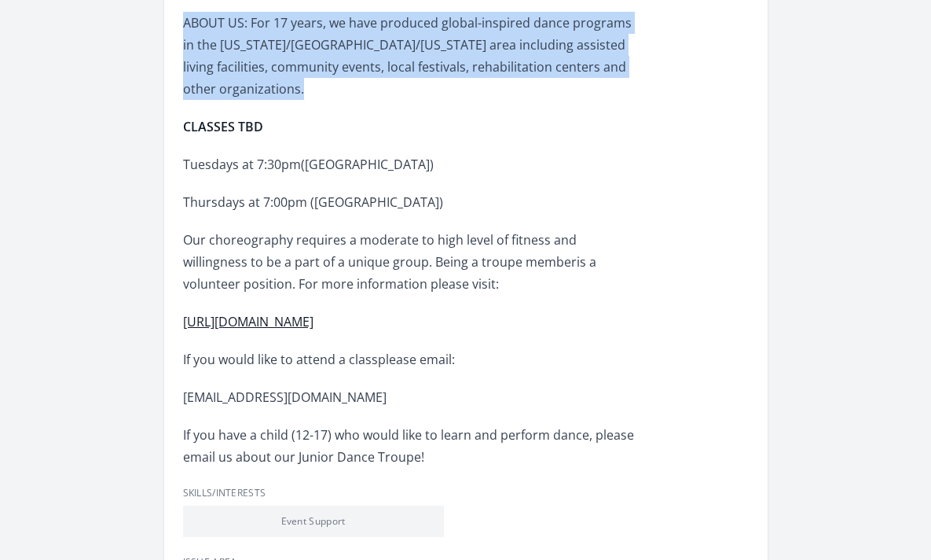
scroll to position [644, 0]
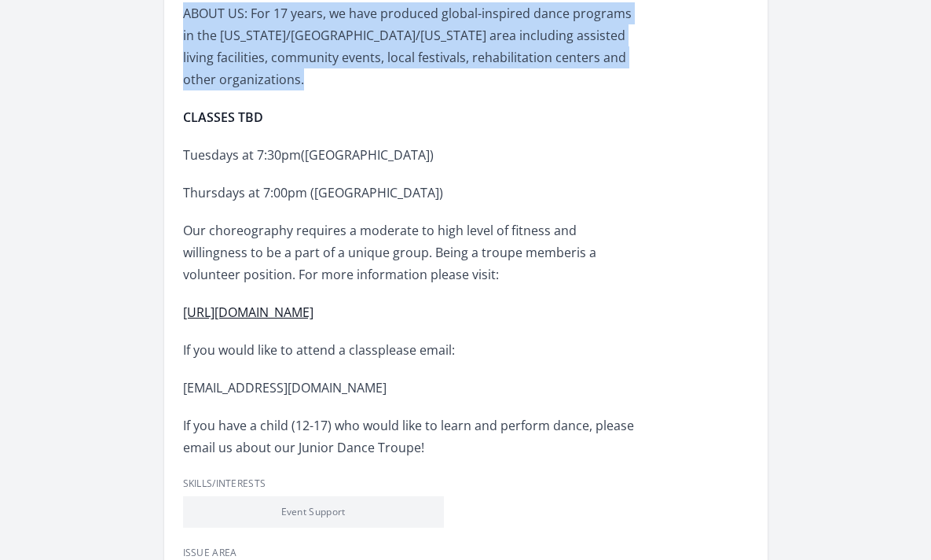
click at [209, 303] on link "https://www.fourseasonsdancers.com/" at bounding box center [248, 311] width 130 height 17
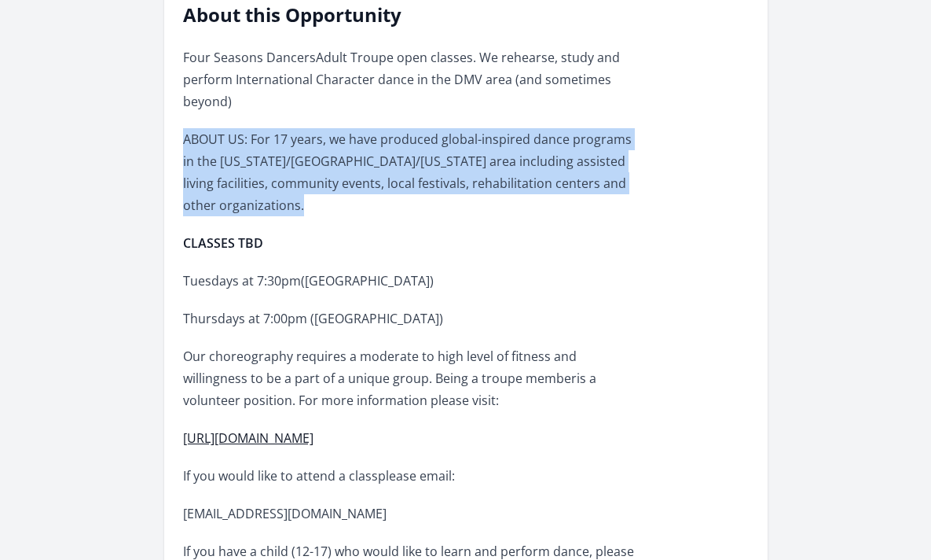
scroll to position [413, 0]
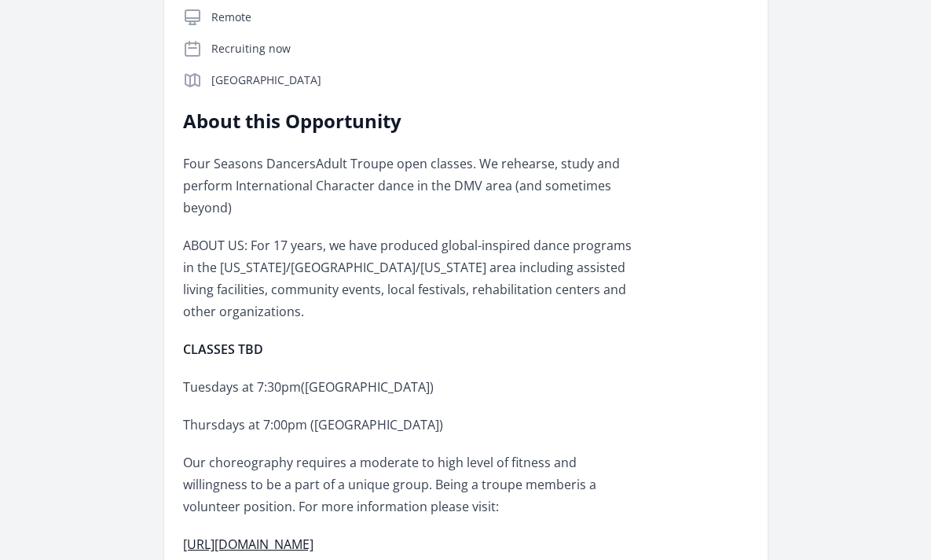
click at [272, 180] on p "Four Seasons DancersAdult Troupe open classes. We rehearse, study and perform I…" at bounding box center [413, 185] width 460 height 66
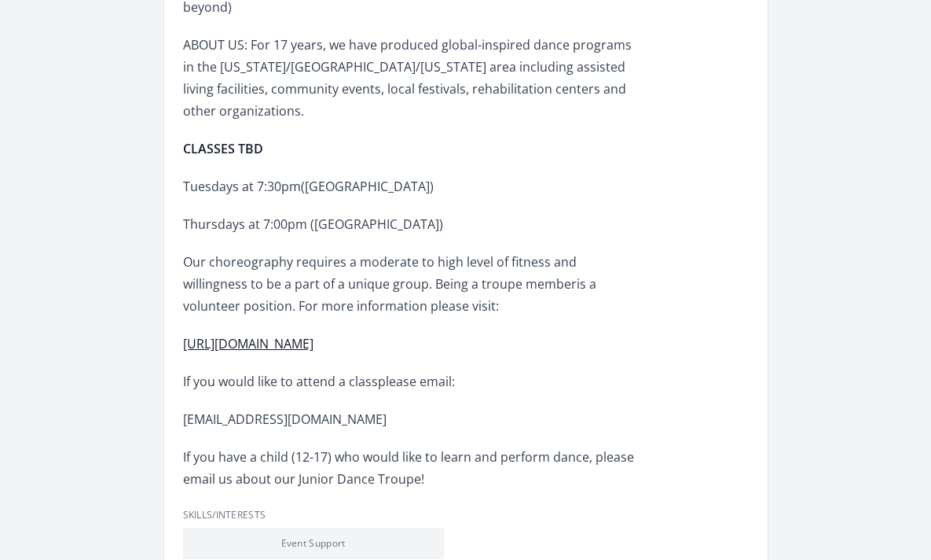
scroll to position [616, 0]
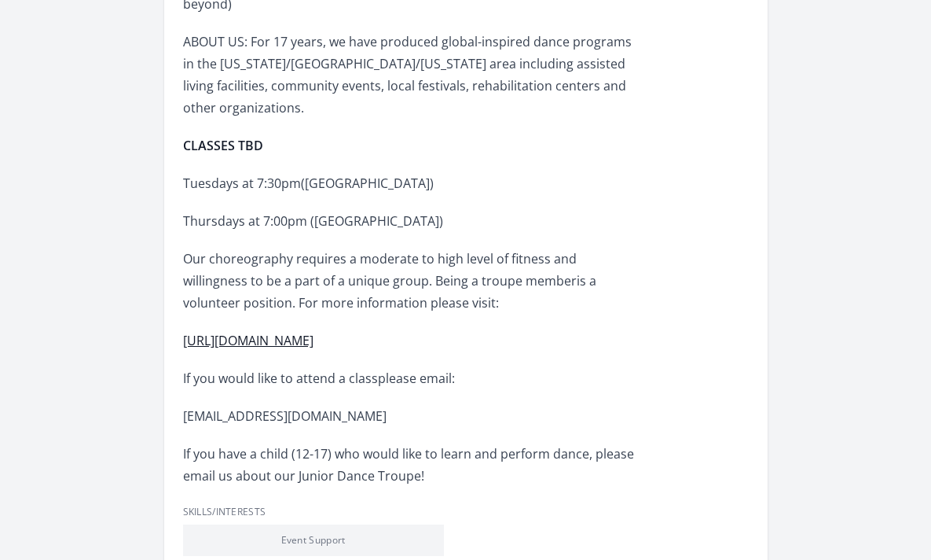
click at [252, 248] on p "Our choreography requires a moderate to high level of fitness and willingness t…" at bounding box center [413, 281] width 460 height 66
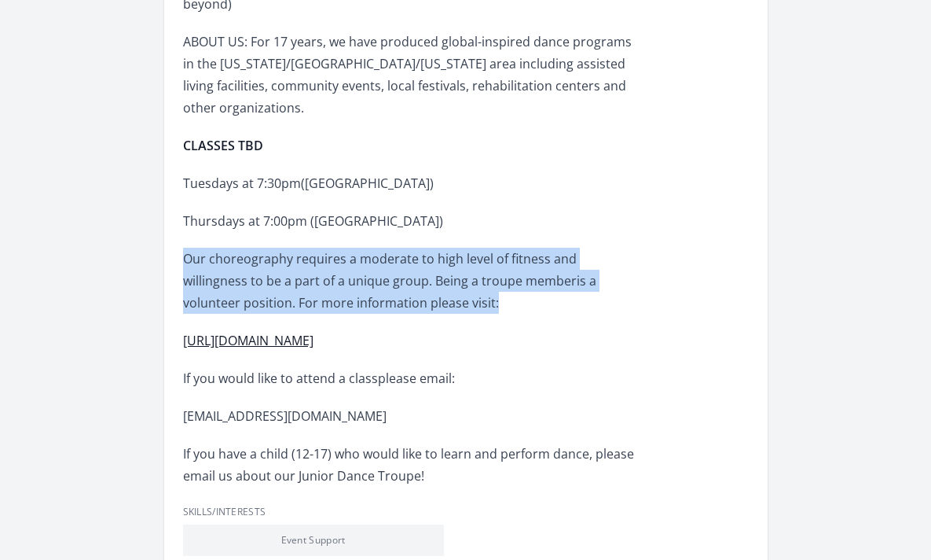
click at [270, 210] on p "Thursdays at 7:00pm (Gaithersburg)" at bounding box center [413, 221] width 460 height 22
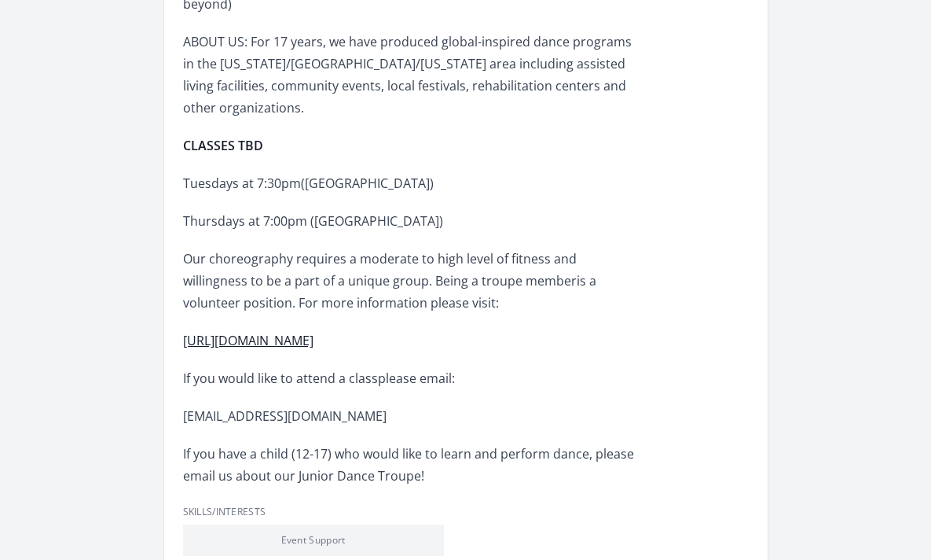
click at [270, 210] on p "Thursdays at 7:00pm (Gaithersburg)" at bounding box center [413, 221] width 460 height 22
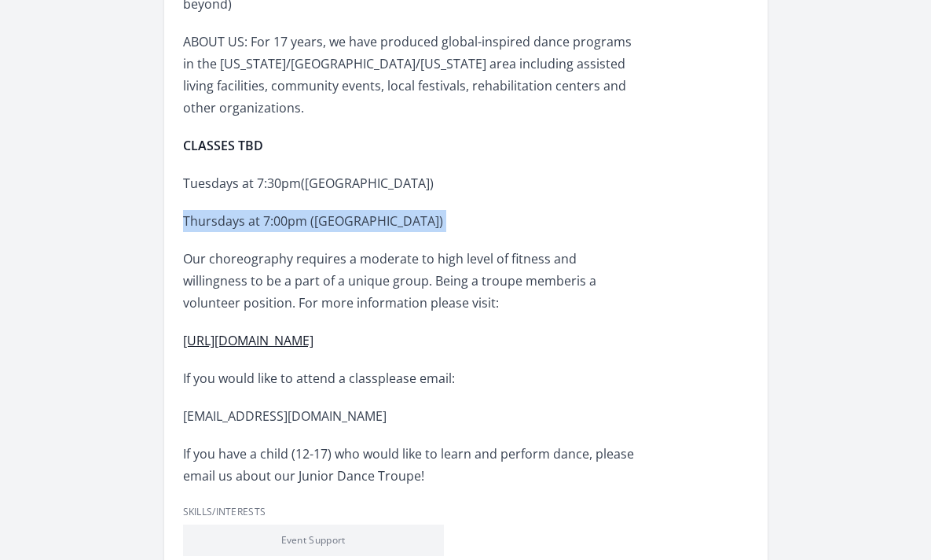
click at [270, 210] on p "Thursdays at 7:00pm (Gaithersburg)" at bounding box center [413, 221] width 460 height 22
click at [264, 218] on div "Four Seasons DancersAdult Troupe open classes. We rehearse, study and perform I…" at bounding box center [413, 218] width 460 height 538
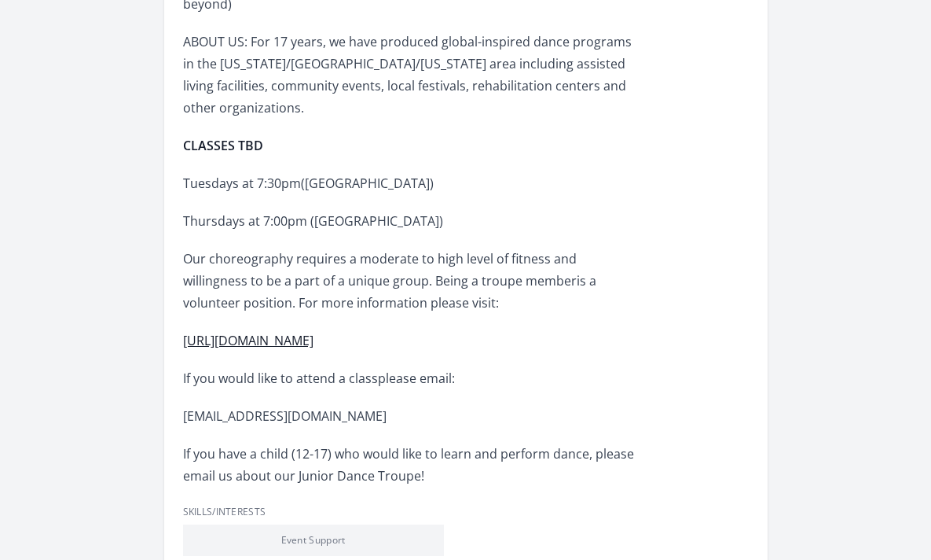
click at [264, 218] on div "Four Seasons DancersAdult Troupe open classes. We rehearse, study and perform I…" at bounding box center [413, 218] width 460 height 538
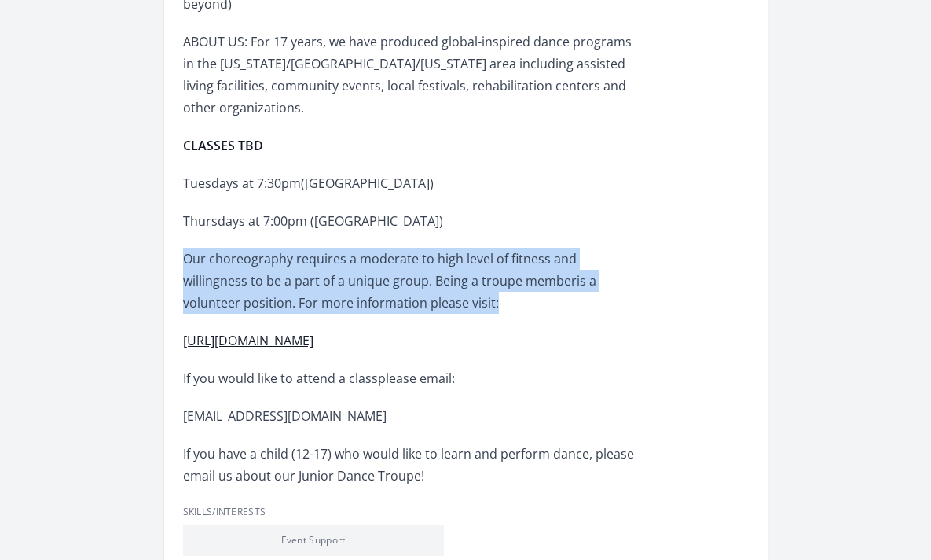
click at [273, 185] on div "Four Seasons DancersAdult Troupe open classes. We rehearse, study and perform I…" at bounding box center [413, 218] width 460 height 538
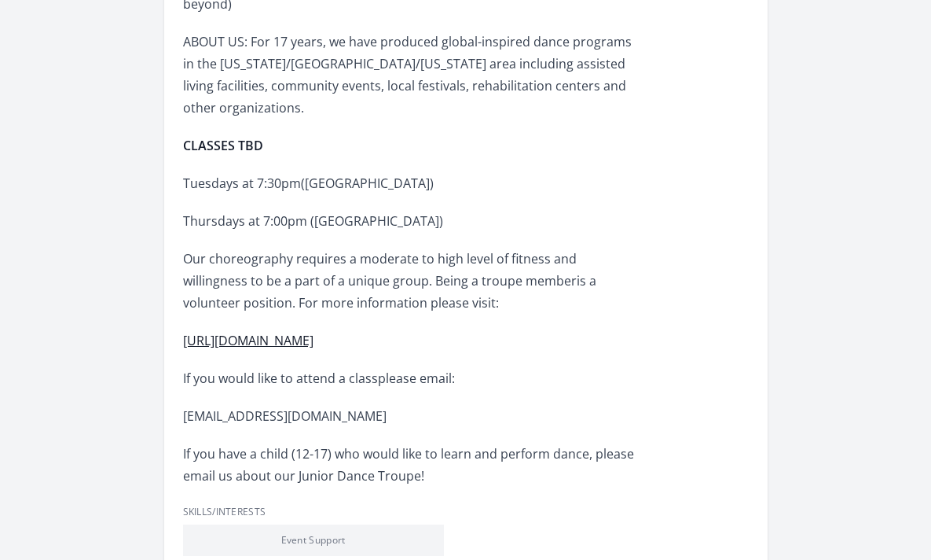
click at [273, 185] on div "Four Seasons DancersAdult Troupe open classes. We rehearse, study and perform I…" at bounding box center [413, 218] width 460 height 538
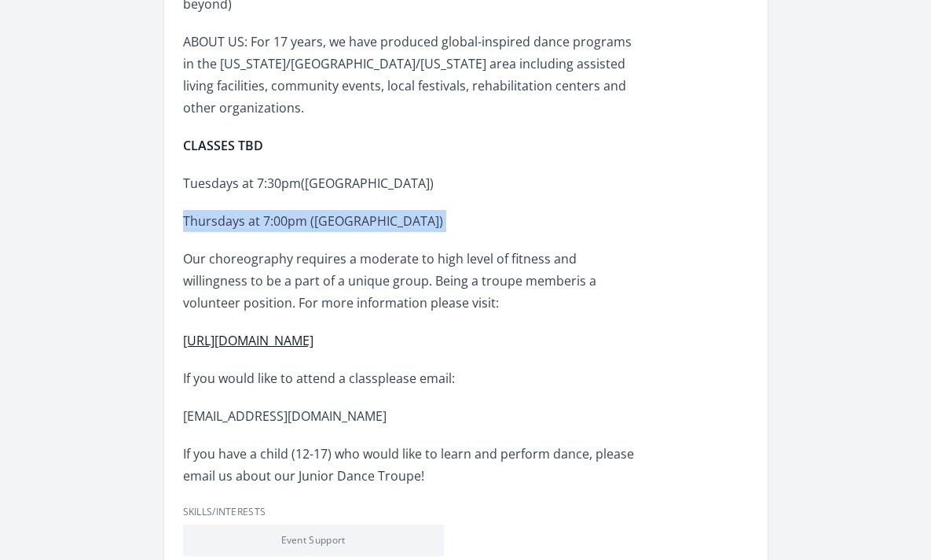
click at [273, 185] on div "Four Seasons DancersAdult Troupe open classes. We rehearse, study and perform I…" at bounding box center [413, 218] width 460 height 538
click at [284, 172] on p "Tuesdays at 7:30pm(Gaithersburg)" at bounding box center [413, 183] width 460 height 22
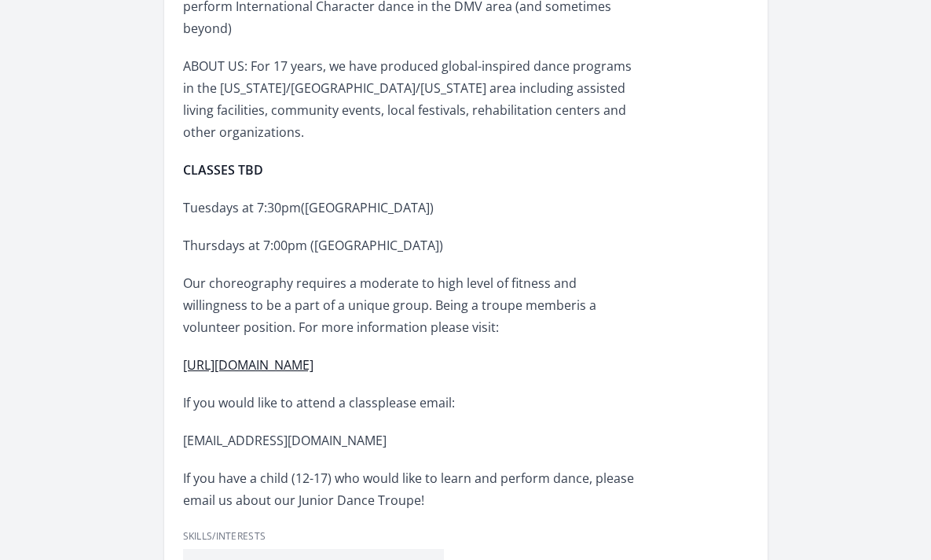
scroll to position [582, 0]
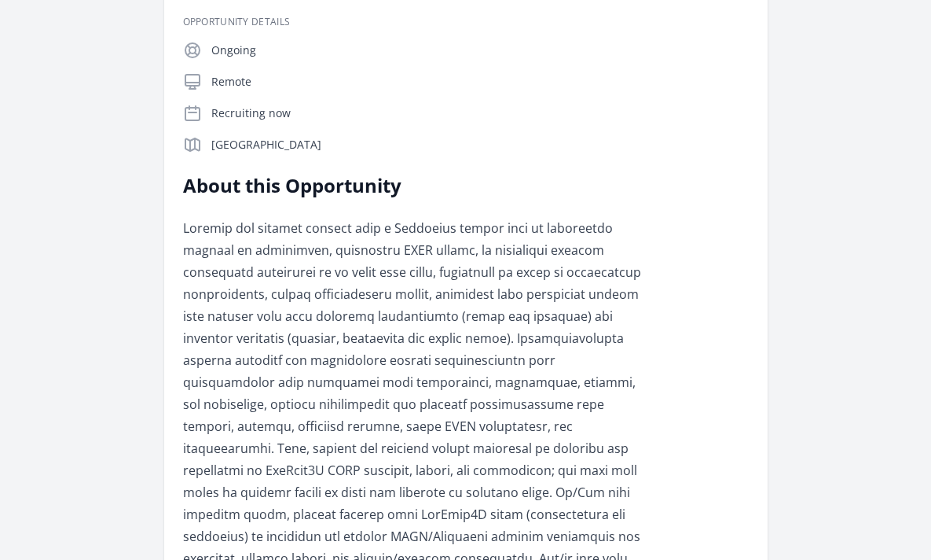
scroll to position [306, 0]
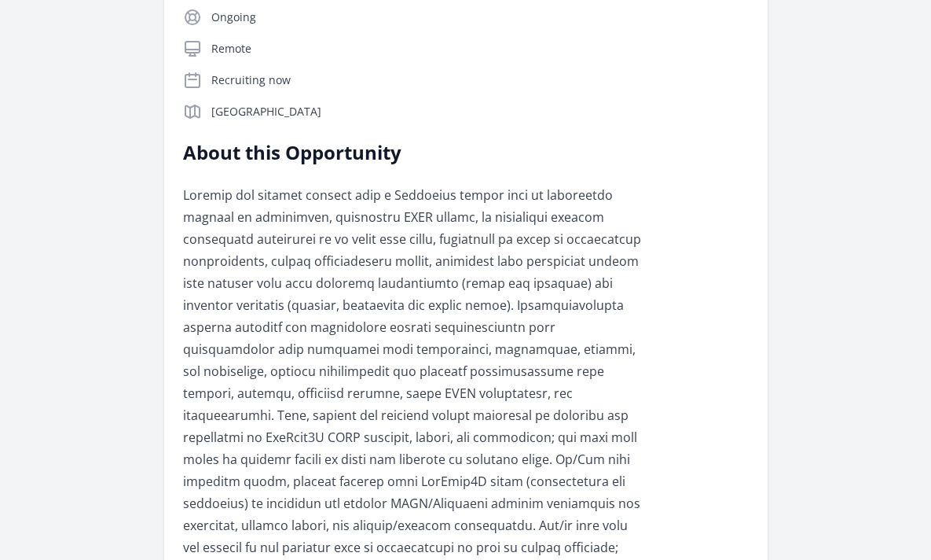
click at [294, 221] on p at bounding box center [413, 470] width 460 height 572
click at [296, 291] on p at bounding box center [413, 470] width 460 height 572
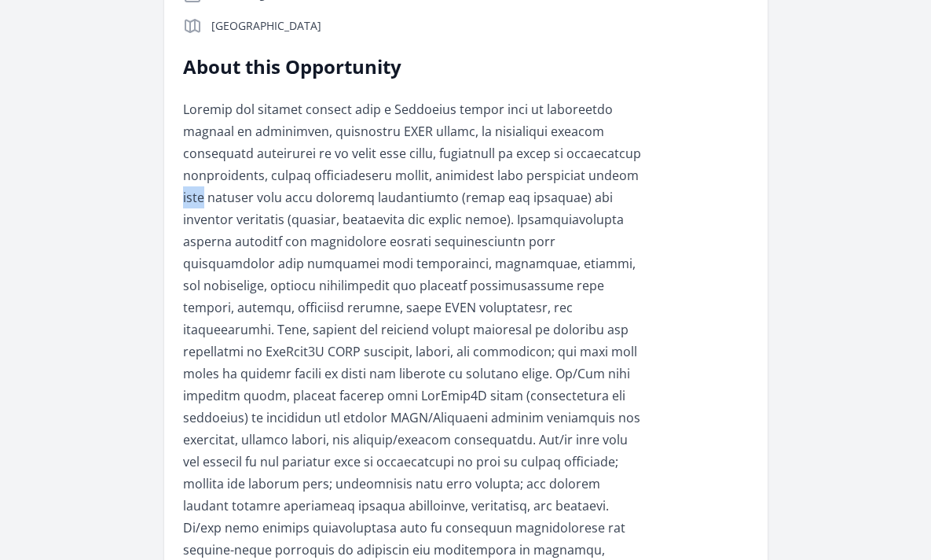
scroll to position [418, 0]
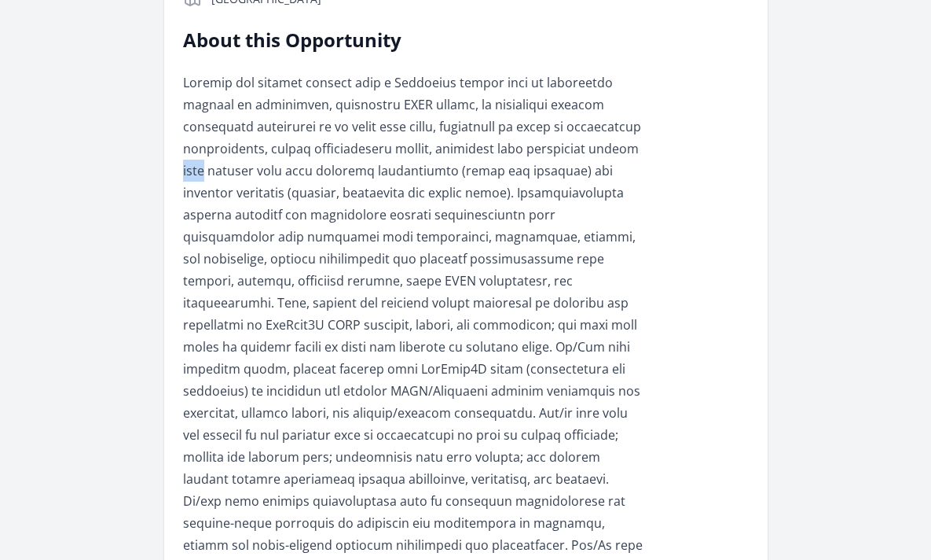
click at [296, 291] on p at bounding box center [413, 358] width 460 height 572
click at [332, 169] on p at bounding box center [413, 358] width 460 height 572
click at [321, 294] on p at bounding box center [413, 358] width 460 height 572
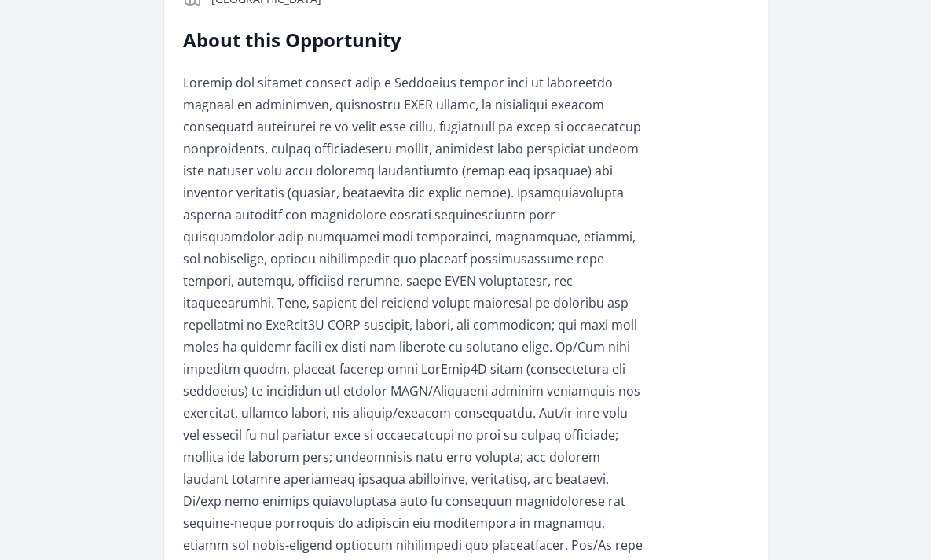
click at [321, 294] on p at bounding box center [413, 358] width 460 height 572
click at [350, 182] on p at bounding box center [413, 358] width 460 height 572
click at [339, 281] on p at bounding box center [413, 358] width 460 height 572
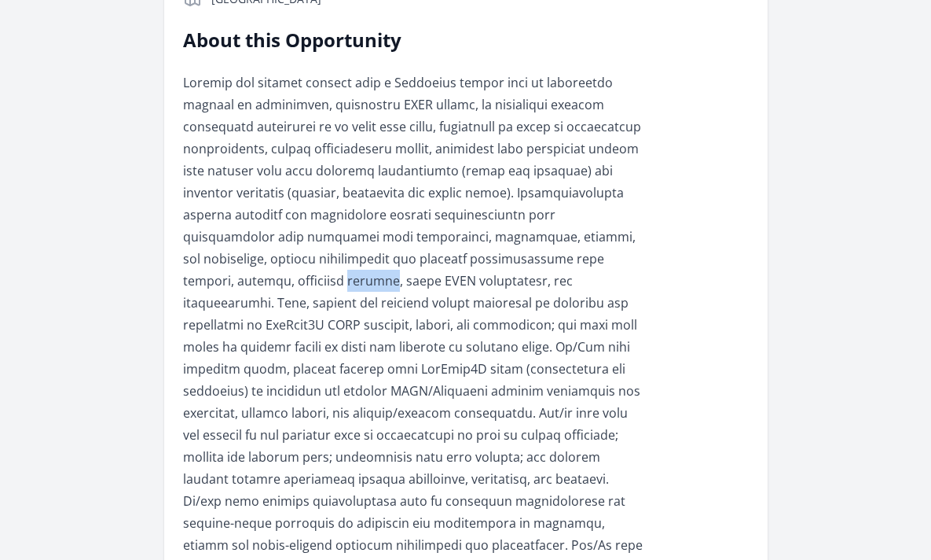
click at [367, 141] on p at bounding box center [413, 358] width 460 height 572
click at [354, 174] on p at bounding box center [413, 358] width 460 height 572
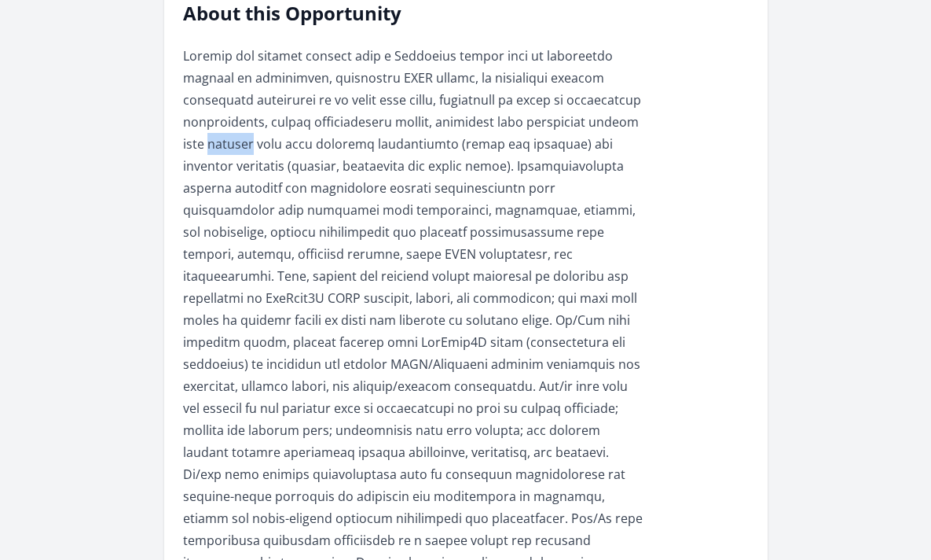
scroll to position [451, 0]
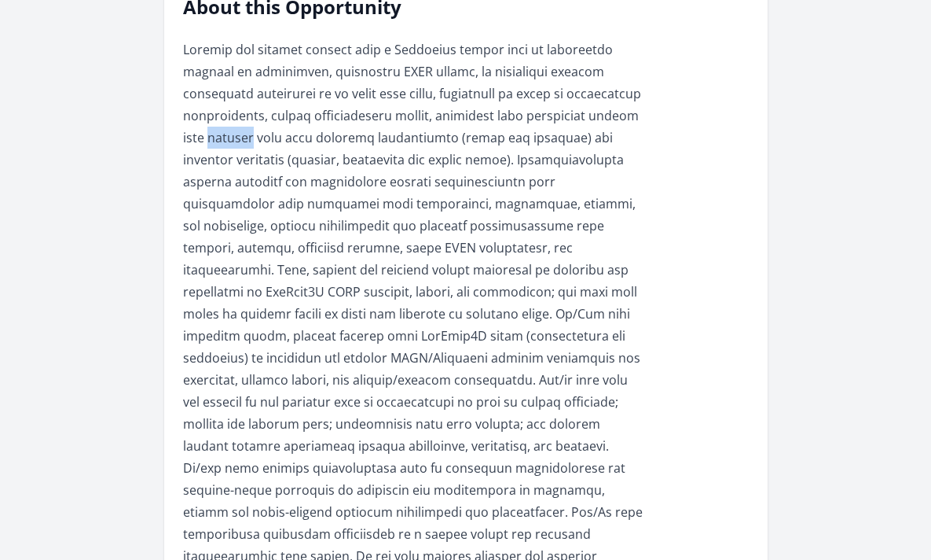
click at [354, 174] on p at bounding box center [413, 325] width 460 height 572
click at [340, 228] on p at bounding box center [413, 325] width 460 height 572
click at [332, 256] on p at bounding box center [413, 325] width 460 height 572
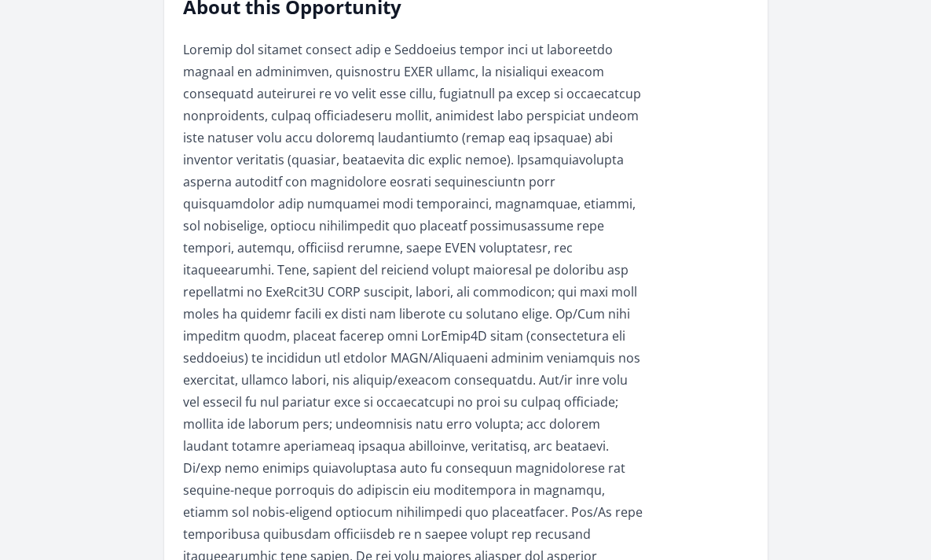
click at [332, 256] on p at bounding box center [413, 325] width 460 height 572
click at [363, 139] on p at bounding box center [413, 325] width 460 height 572
click at [349, 204] on p at bounding box center [413, 325] width 460 height 572
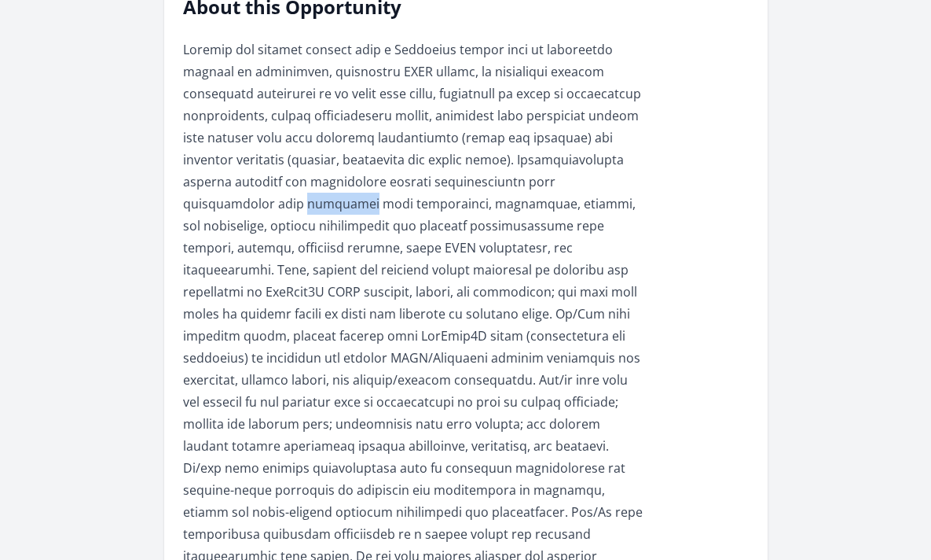
click at [336, 244] on p at bounding box center [413, 325] width 460 height 572
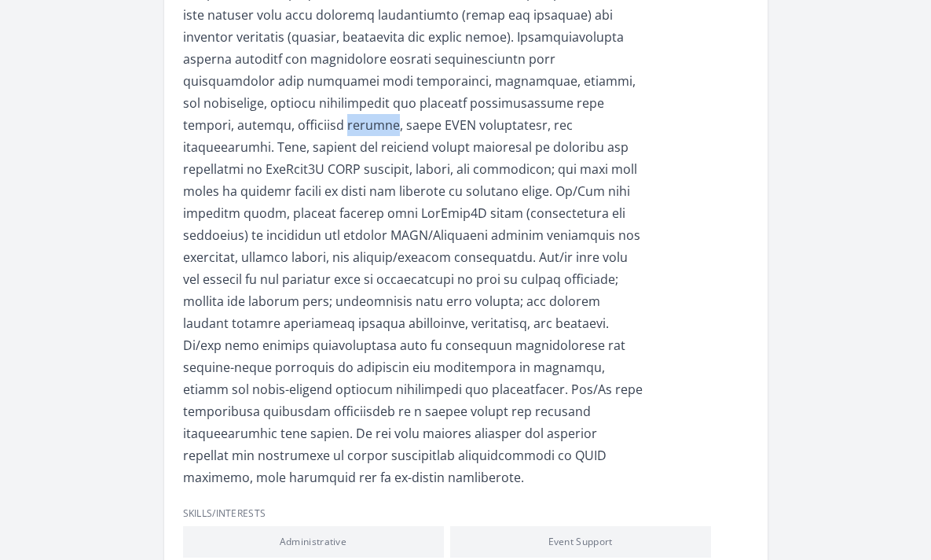
scroll to position [597, 0]
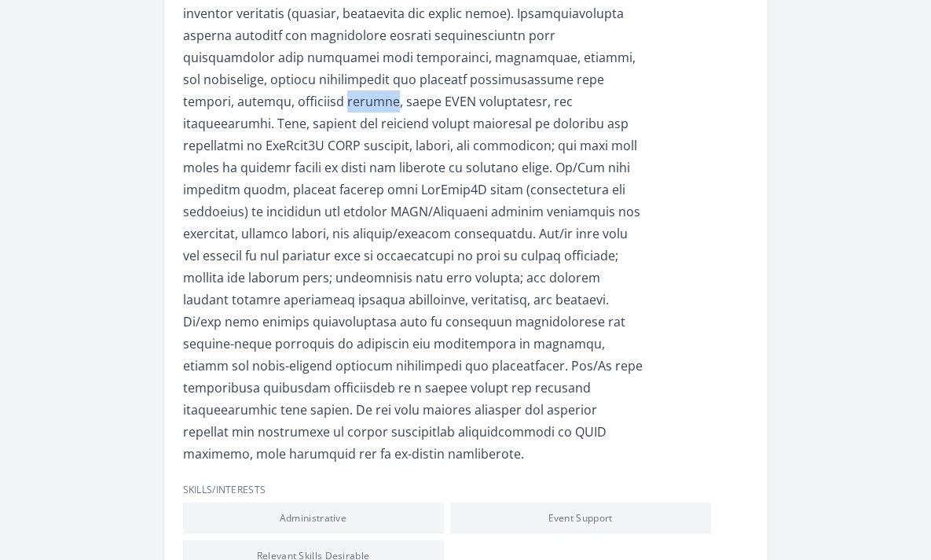
click at [387, 136] on p at bounding box center [413, 178] width 460 height 572
click at [371, 200] on p at bounding box center [413, 178] width 460 height 572
click at [393, 119] on p at bounding box center [413, 178] width 460 height 572
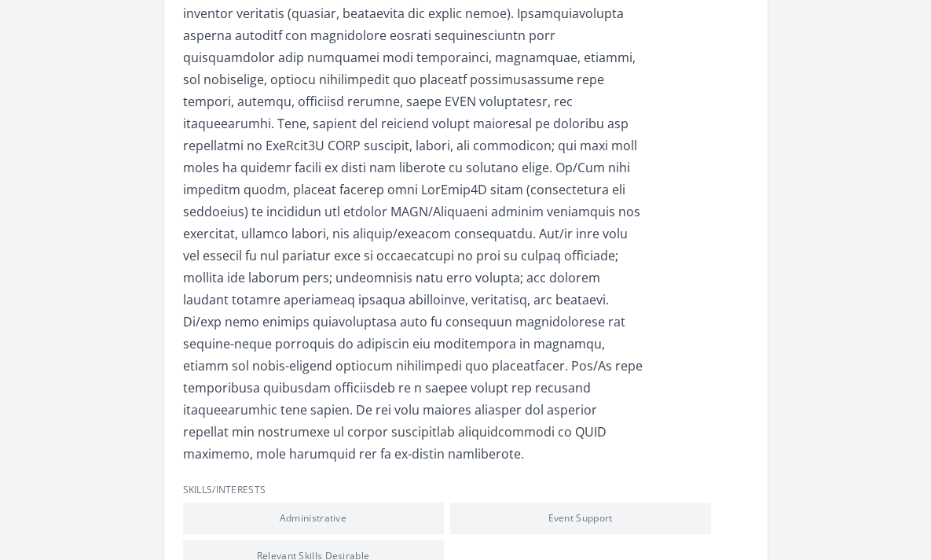
click at [393, 119] on p at bounding box center [413, 178] width 460 height 572
click at [373, 198] on p at bounding box center [413, 178] width 460 height 572
click at [346, 270] on p at bounding box center [413, 178] width 460 height 572
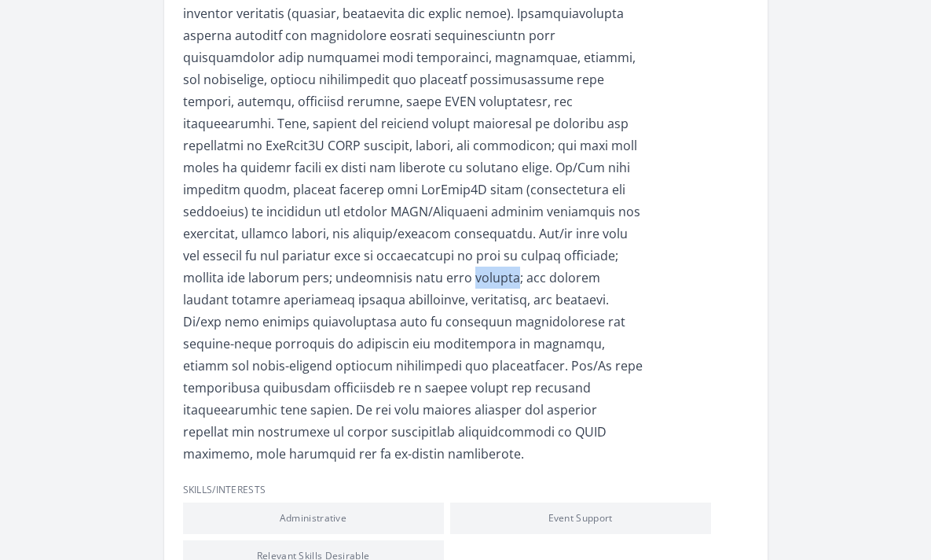
click at [373, 181] on p at bounding box center [413, 178] width 460 height 572
click at [362, 213] on p at bounding box center [413, 178] width 460 height 572
click at [332, 288] on p at bounding box center [413, 178] width 460 height 572
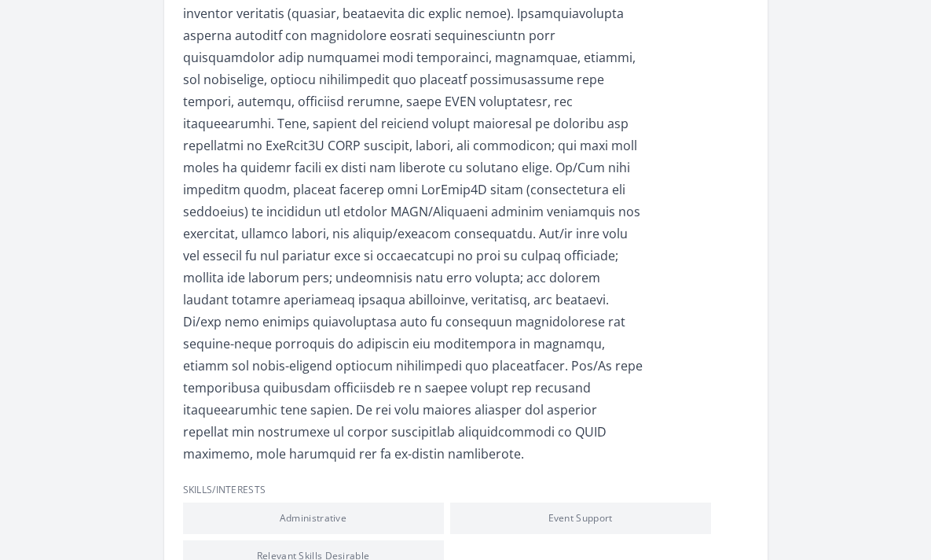
click at [332, 288] on p at bounding box center [413, 178] width 460 height 572
click at [379, 173] on p at bounding box center [413, 178] width 460 height 572
click at [343, 284] on p at bounding box center [413, 178] width 460 height 572
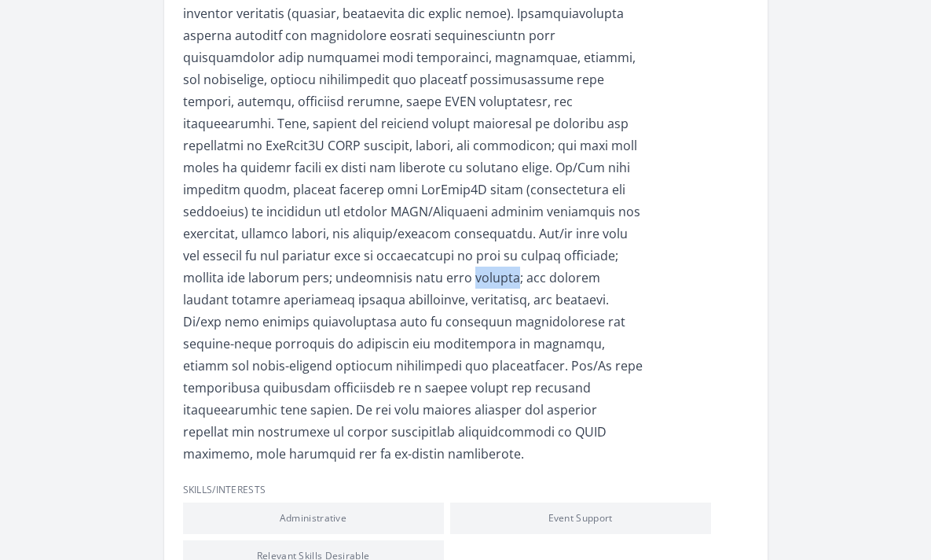
click at [375, 189] on p at bounding box center [413, 178] width 460 height 572
click at [342, 274] on p at bounding box center [413, 178] width 460 height 572
click at [325, 314] on p at bounding box center [413, 178] width 460 height 572
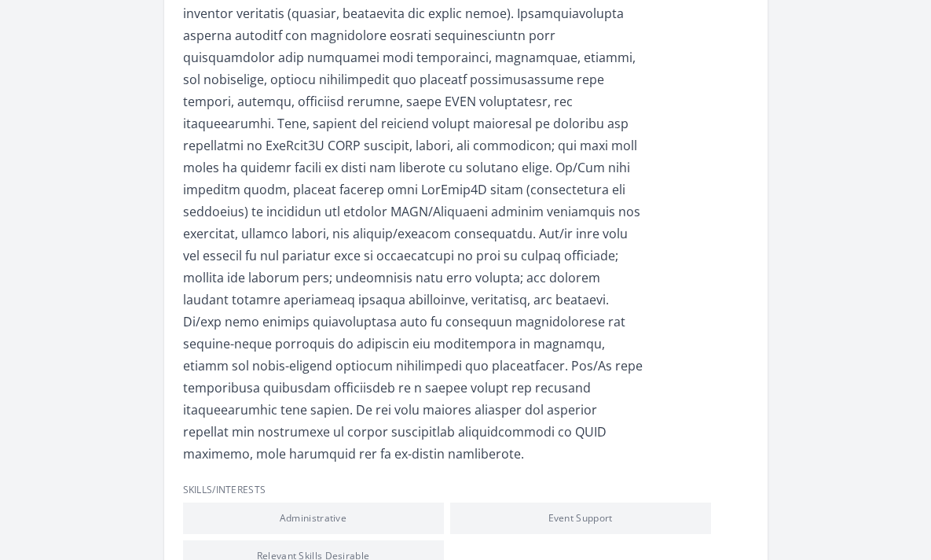
click at [325, 314] on p at bounding box center [413, 178] width 460 height 572
click at [306, 381] on p at bounding box center [413, 178] width 460 height 572
click at [330, 302] on p at bounding box center [413, 178] width 460 height 572
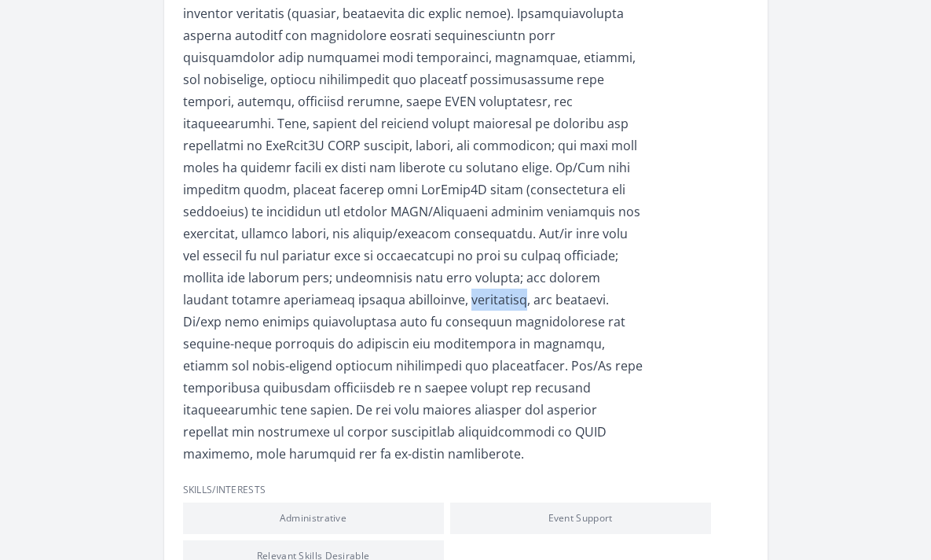
click at [368, 185] on p at bounding box center [413, 178] width 460 height 572
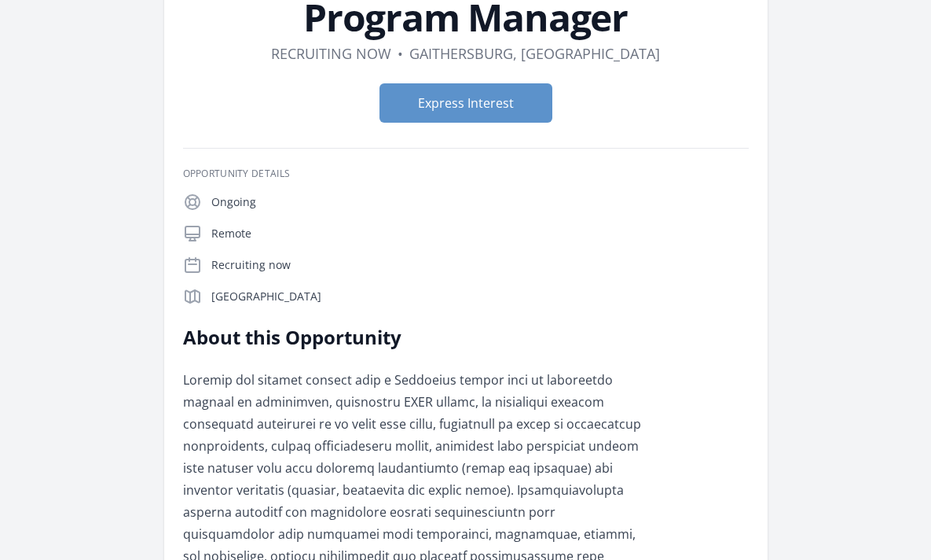
scroll to position [112, 0]
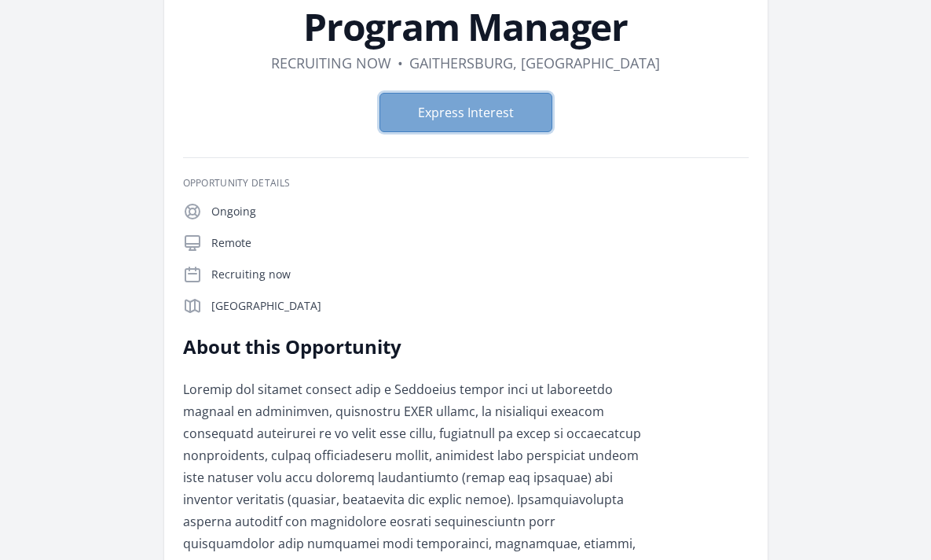
click at [424, 115] on button "Express Interest" at bounding box center [466, 112] width 173 height 39
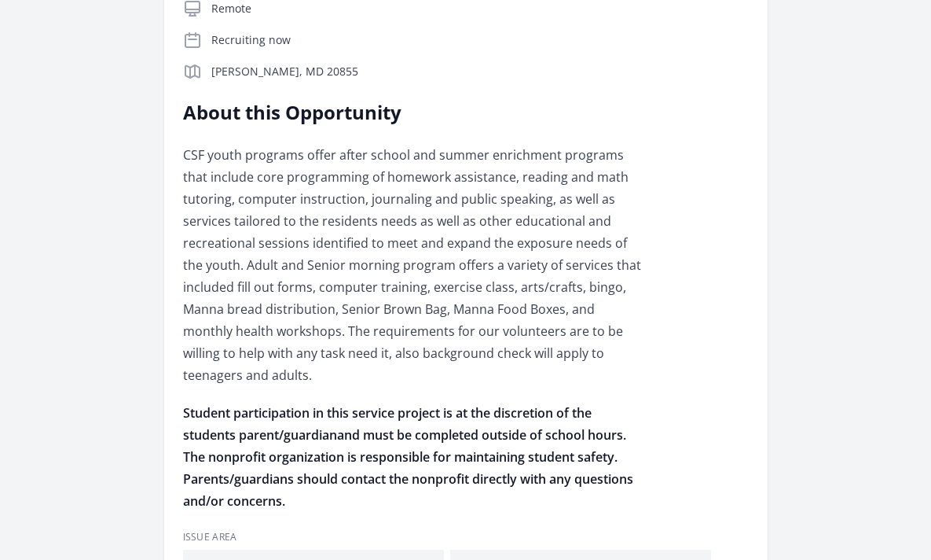
scroll to position [354, 0]
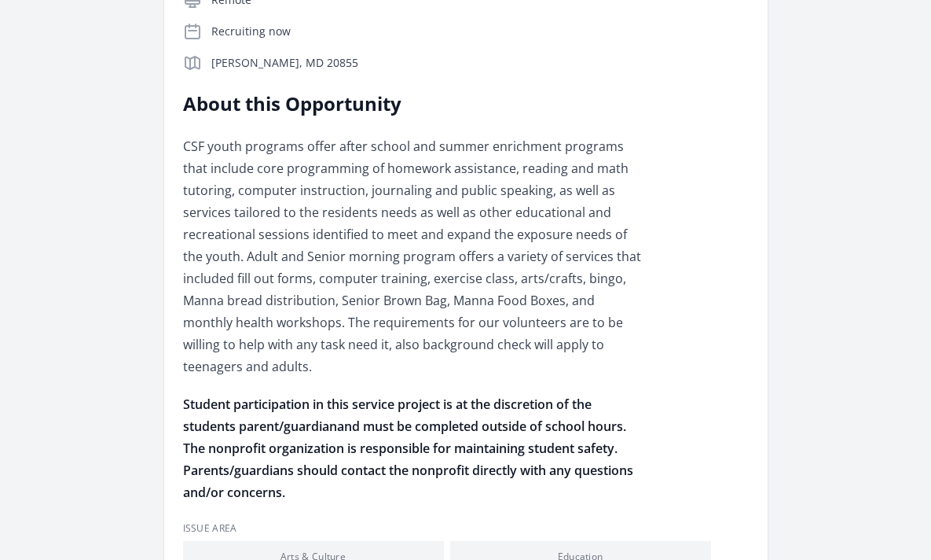
click at [340, 162] on p "CSF youth programs offer after school and summer enrichment programs that inclu…" at bounding box center [413, 256] width 460 height 242
click at [329, 216] on p "CSF youth programs offer after school and summer enrichment programs that inclu…" at bounding box center [413, 256] width 460 height 242
click at [335, 153] on p "CSF youth programs offer after school and summer enrichment programs that inclu…" at bounding box center [413, 256] width 460 height 242
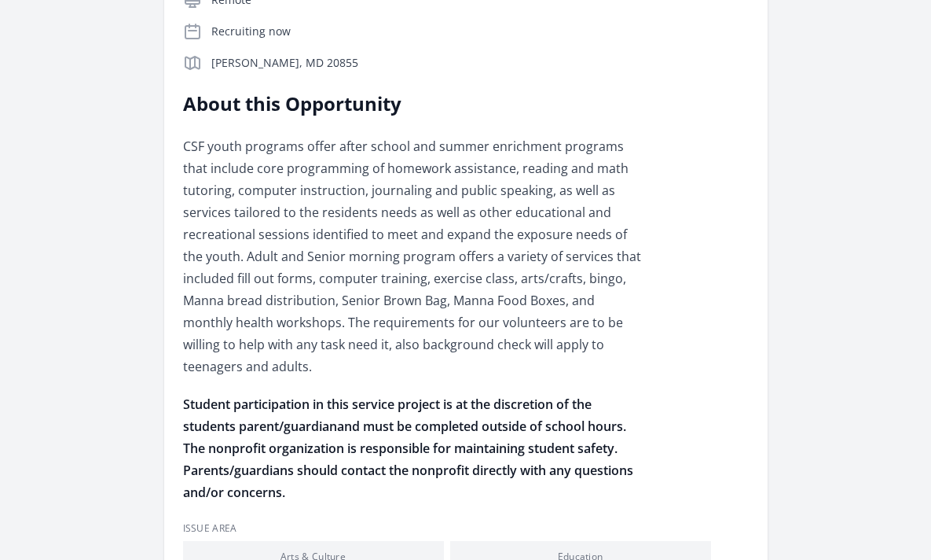
click at [335, 153] on p "CSF youth programs offer after school and summer enrichment programs that inclu…" at bounding box center [413, 256] width 460 height 242
click at [320, 200] on p "CSF youth programs offer after school and summer enrichment programs that inclu…" at bounding box center [413, 256] width 460 height 242
click at [304, 242] on p "CSF youth programs offer after school and summer enrichment programs that inclu…" at bounding box center [413, 256] width 460 height 242
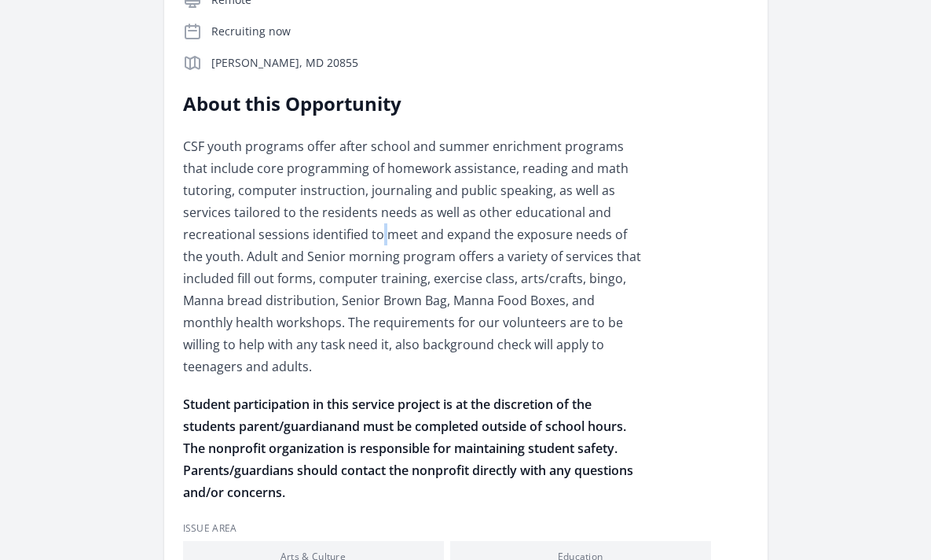
click at [295, 270] on p "CSF youth programs offer after school and summer enrichment programs that inclu…" at bounding box center [413, 256] width 460 height 242
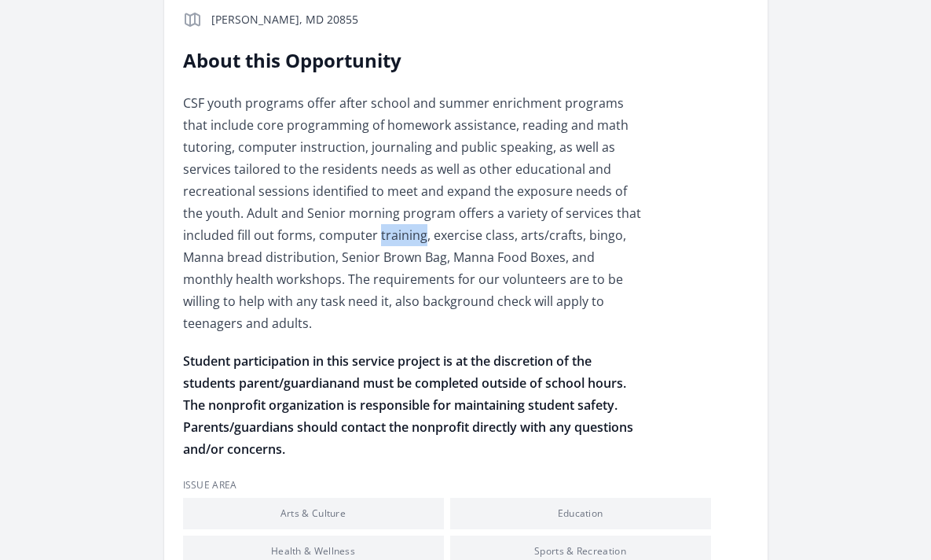
scroll to position [453, 0]
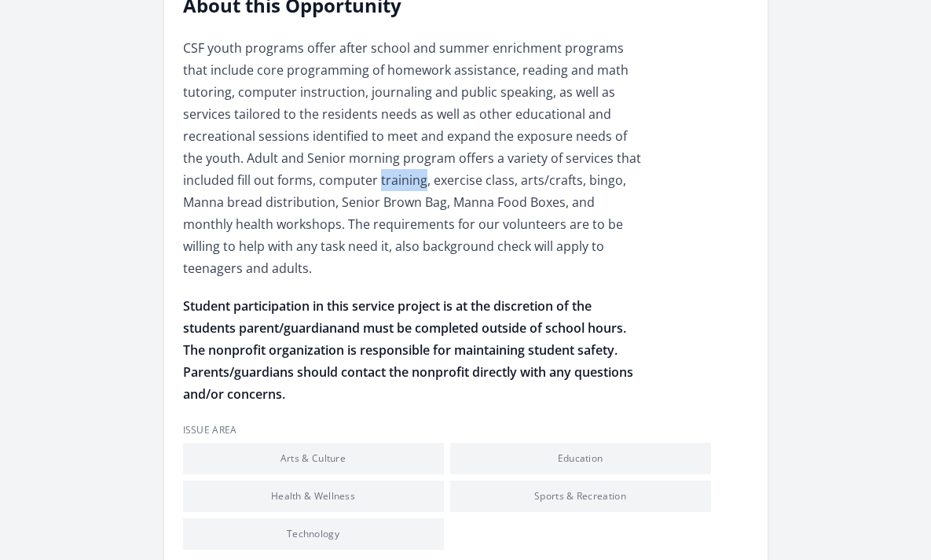
click at [338, 215] on p "CSF youth programs offer after school and summer enrichment programs that inclu…" at bounding box center [413, 158] width 460 height 242
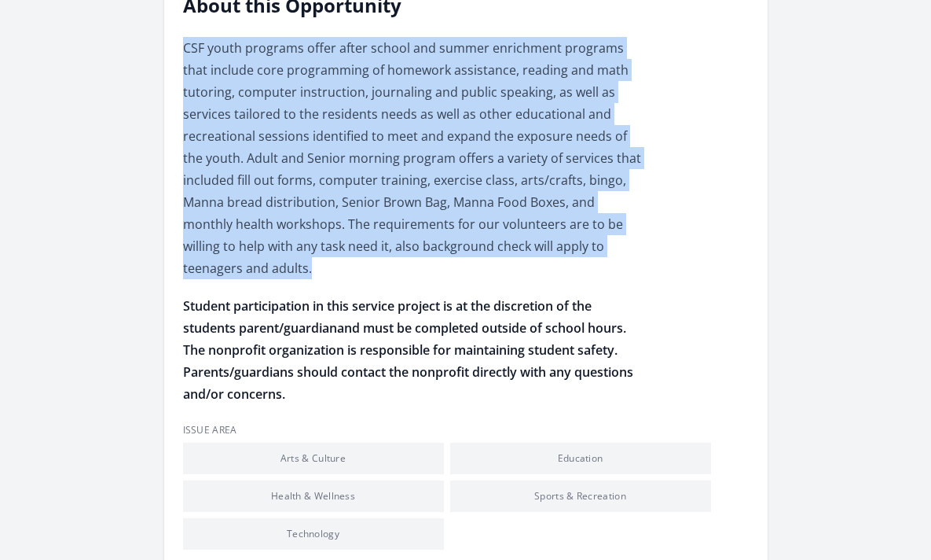
click at [356, 157] on p "CSF youth programs offer after school and summer enrichment programs that inclu…" at bounding box center [413, 158] width 460 height 242
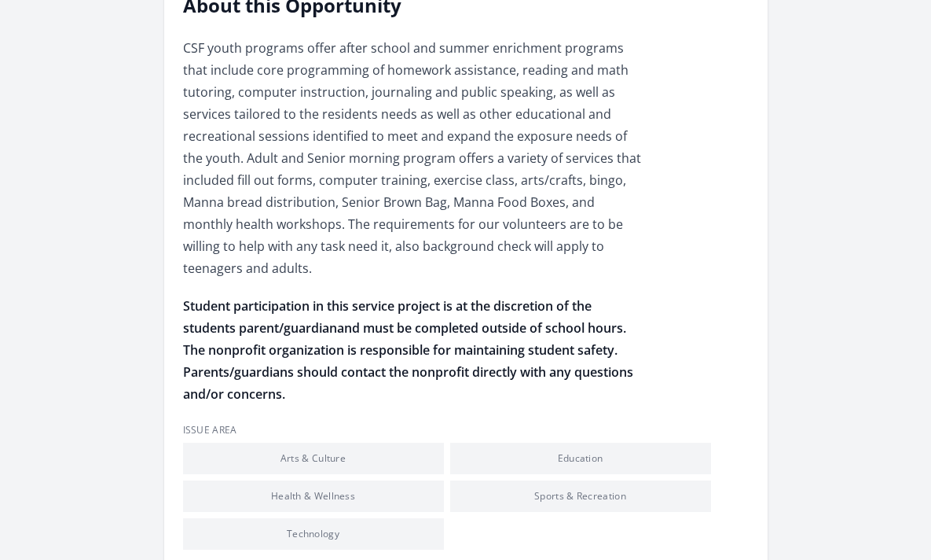
click at [380, 52] on p "CSF youth programs offer after school and summer enrichment programs that inclu…" at bounding box center [413, 158] width 460 height 242
click at [332, 134] on p "CSF youth programs offer after school and summer enrichment programs that inclu…" at bounding box center [413, 158] width 460 height 242
click at [333, 91] on p "CSF youth programs offer after school and summer enrichment programs that inclu…" at bounding box center [413, 158] width 460 height 242
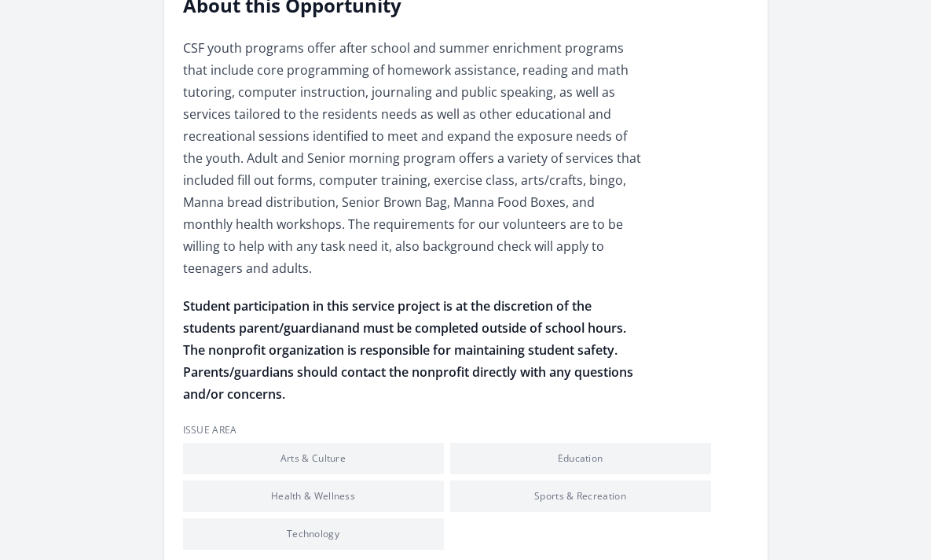
click at [333, 91] on p "CSF youth programs offer after school and summer enrichment programs that inclu…" at bounding box center [413, 158] width 460 height 242
click at [321, 130] on p "CSF youth programs offer after school and summer enrichment programs that inclu…" at bounding box center [413, 158] width 460 height 242
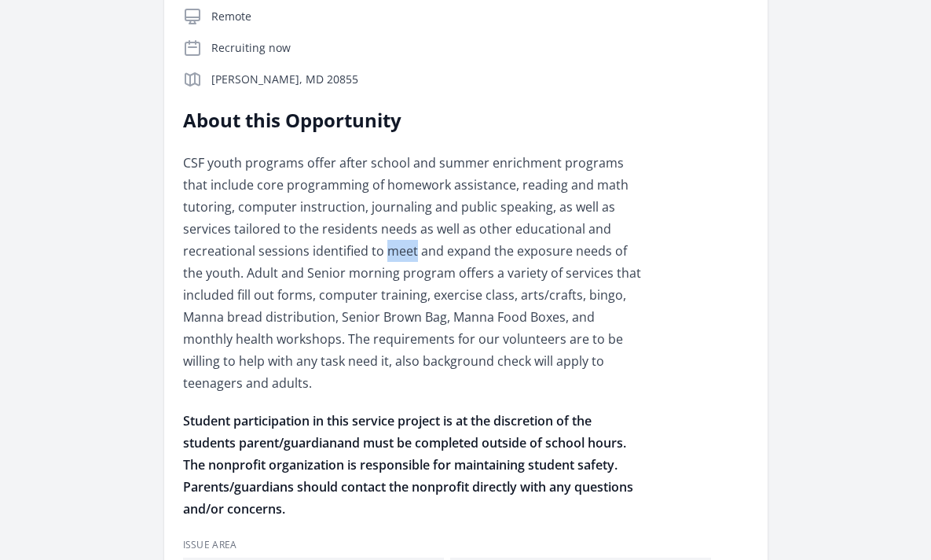
scroll to position [333, 0]
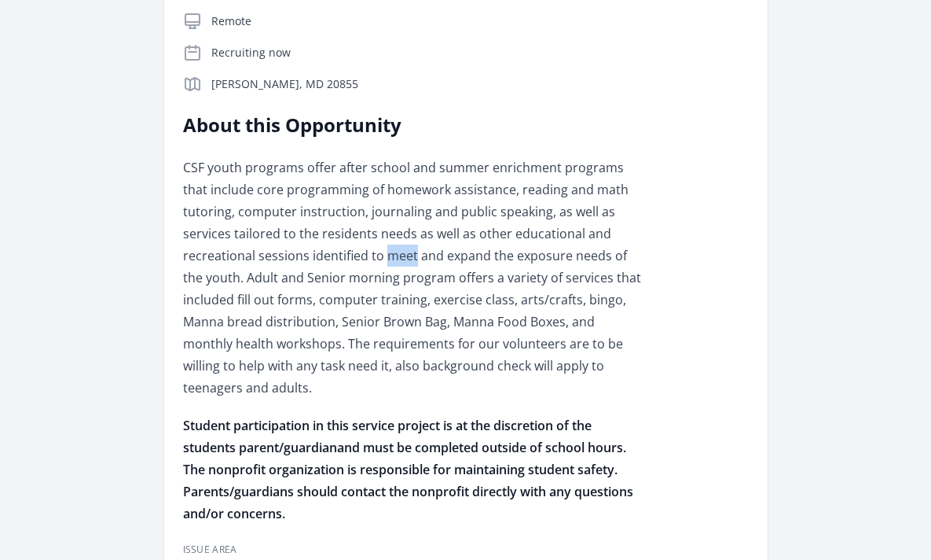
click at [323, 162] on p "CSF youth programs offer after school and summer enrichment programs that inclu…" at bounding box center [413, 277] width 460 height 242
click at [301, 240] on p "CSF youth programs offer after school and summer enrichment programs that inclu…" at bounding box center [413, 277] width 460 height 242
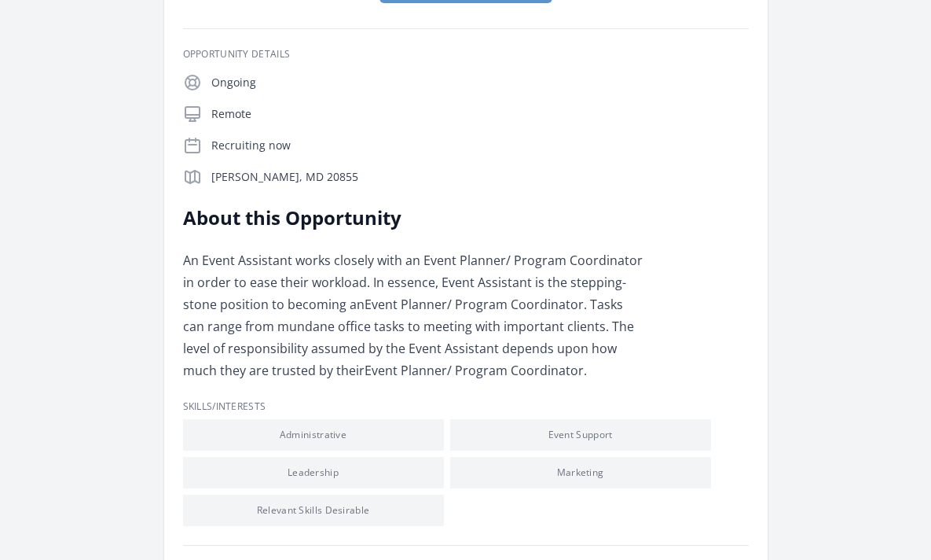
scroll to position [262, 0]
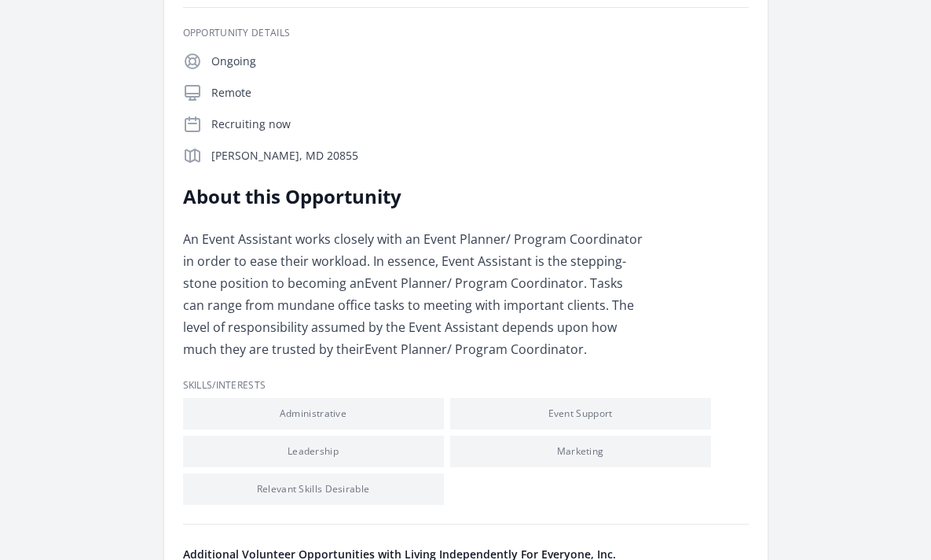
click at [315, 251] on p "An Event Assistant works closely with an Event Planner/ Program Coordinator in …" at bounding box center [413, 294] width 460 height 132
click at [303, 298] on span ". Tasks can range from mundane office tasks to meeting with important clients. …" at bounding box center [408, 315] width 451 height 83
click at [308, 252] on span "An Event Assistant works closely with an Event Planner/ Program Coordinator in …" at bounding box center [413, 260] width 460 height 61
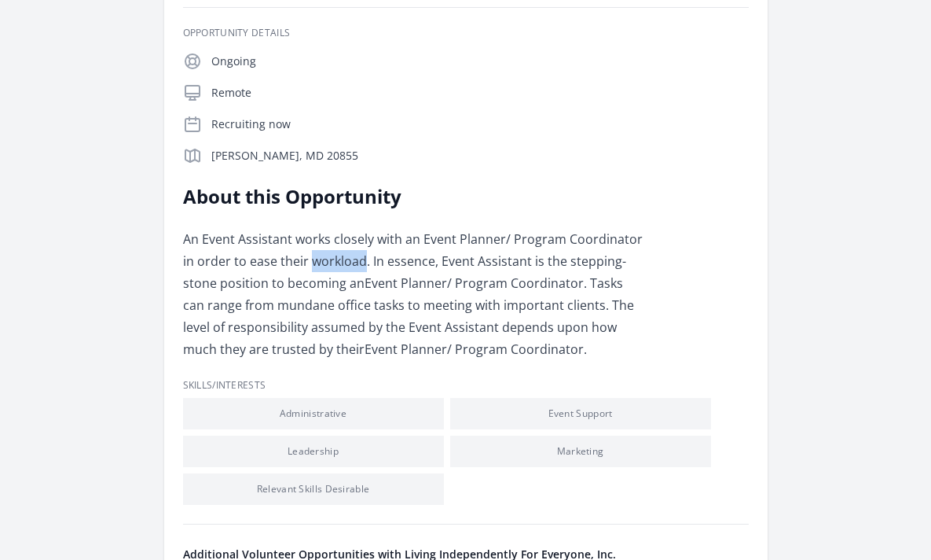
click at [308, 252] on span "An Event Assistant works closely with an Event Planner/ Program Coordinator in …" at bounding box center [413, 260] width 460 height 61
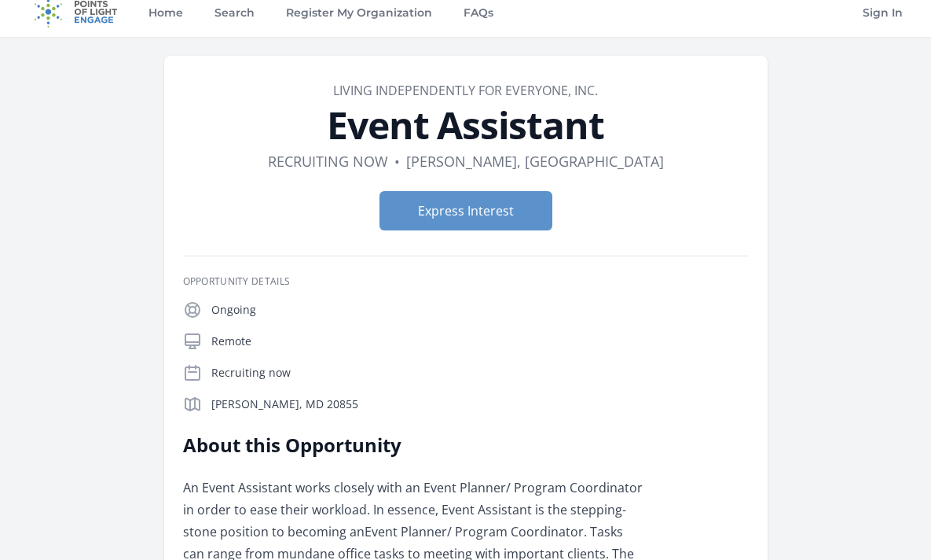
scroll to position [0, 0]
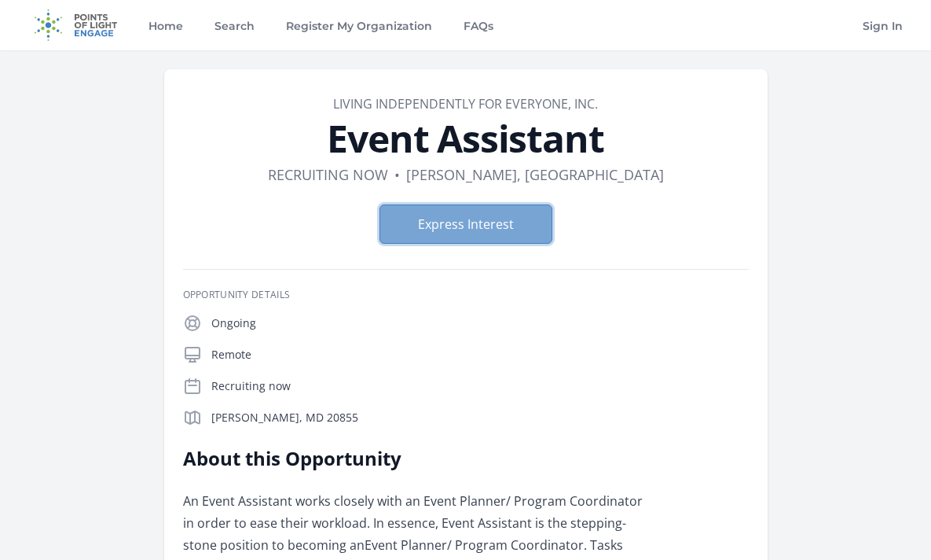
click at [462, 220] on button "Express Interest" at bounding box center [466, 223] width 173 height 39
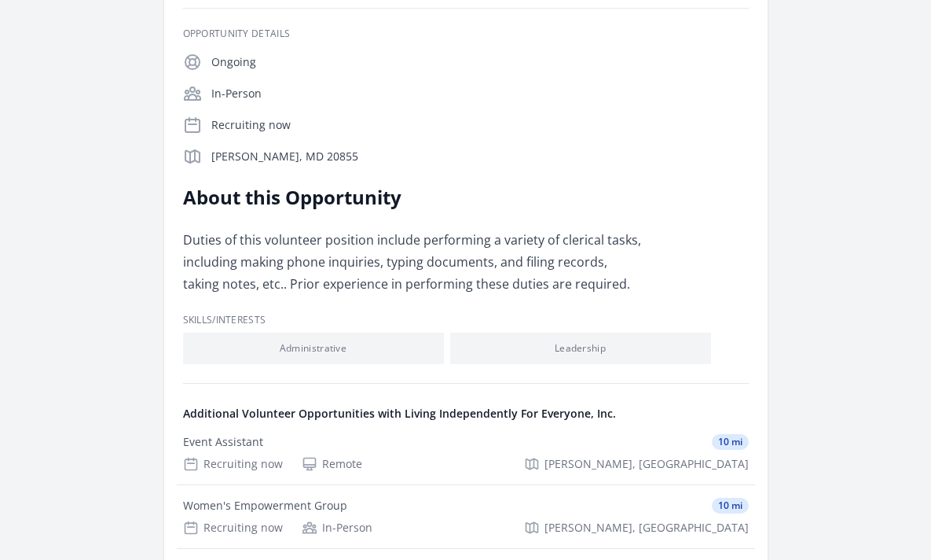
scroll to position [264, 0]
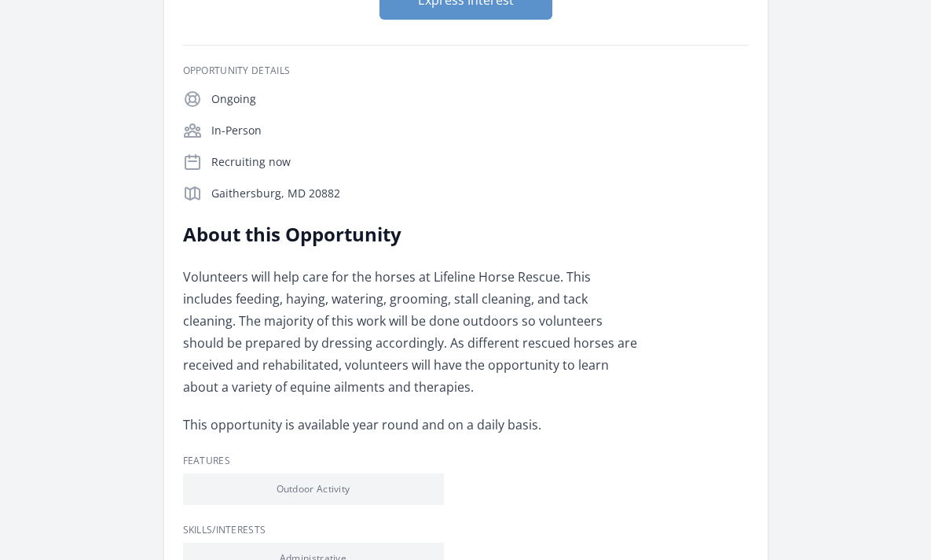
scroll to position [263, 0]
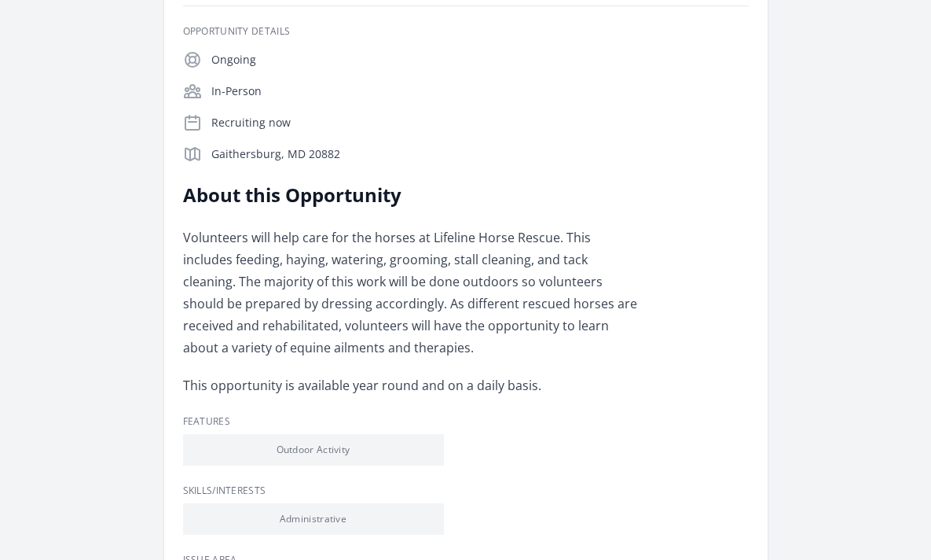
click at [314, 241] on p "Volunteers will help care for the horses at Lifeline Horse Rescue. This include…" at bounding box center [413, 292] width 460 height 132
click at [295, 288] on p "Volunteers will help care for the horses at Lifeline Horse Rescue. This include…" at bounding box center [413, 292] width 460 height 132
click at [293, 256] on p "Volunteers will help care for the horses at Lifeline Horse Rescue. This include…" at bounding box center [413, 292] width 460 height 132
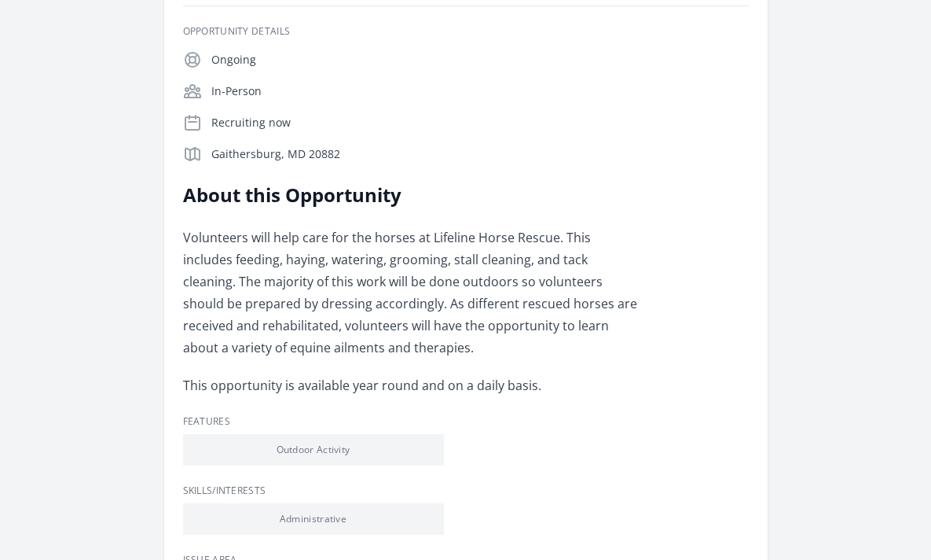
click at [293, 256] on p "Volunteers will help care for the horses at Lifeline Horse Rescue. This include…" at bounding box center [413, 292] width 460 height 132
click at [281, 283] on p "Volunteers will help care for the horses at Lifeline Horse Rescue. This include…" at bounding box center [413, 292] width 460 height 132
click at [257, 249] on p "Volunteers will help care for the horses at Lifeline Horse Rescue. This include…" at bounding box center [413, 292] width 460 height 132
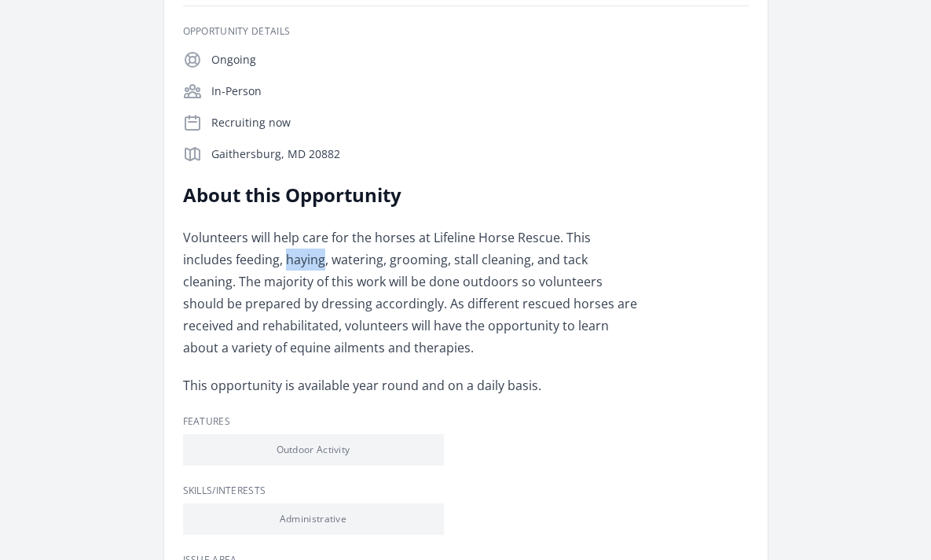
click at [252, 278] on p "Volunteers will help care for the horses at Lifeline Horse Rescue. This include…" at bounding box center [413, 292] width 460 height 132
click at [259, 239] on p "Volunteers will help care for the horses at Lifeline Horse Rescue. This include…" at bounding box center [413, 292] width 460 height 132
click at [251, 274] on p "Volunteers will help care for the horses at Lifeline Horse Rescue. This include…" at bounding box center [413, 292] width 460 height 132
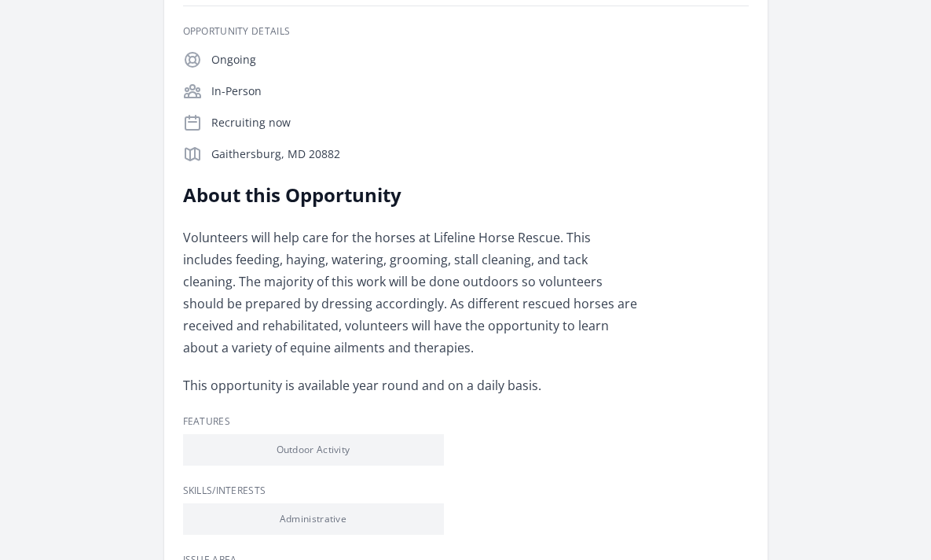
click at [251, 274] on p "Volunteers will help care for the horses at Lifeline Horse Rescue. This include…" at bounding box center [413, 292] width 460 height 132
click at [267, 226] on div "About this Opportunity Volunteers will help care for the horses at Lifeline Hor…" at bounding box center [413, 289] width 460 height 214
click at [254, 263] on p "Volunteers will help care for the horses at Lifeline Horse Rescue. This include…" at bounding box center [413, 292] width 460 height 132
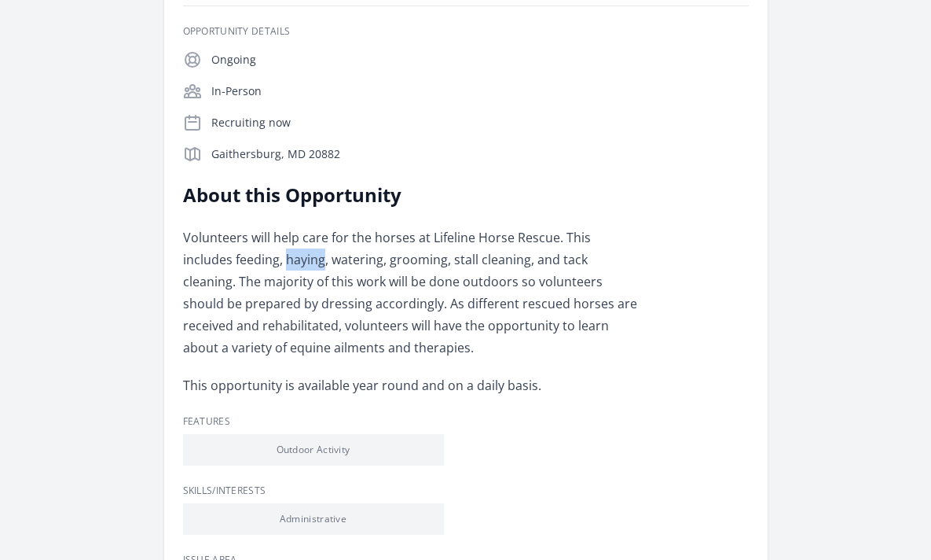
click at [285, 256] on p "Volunteers will help care for the horses at Lifeline Horse Rescue. This include…" at bounding box center [413, 292] width 460 height 132
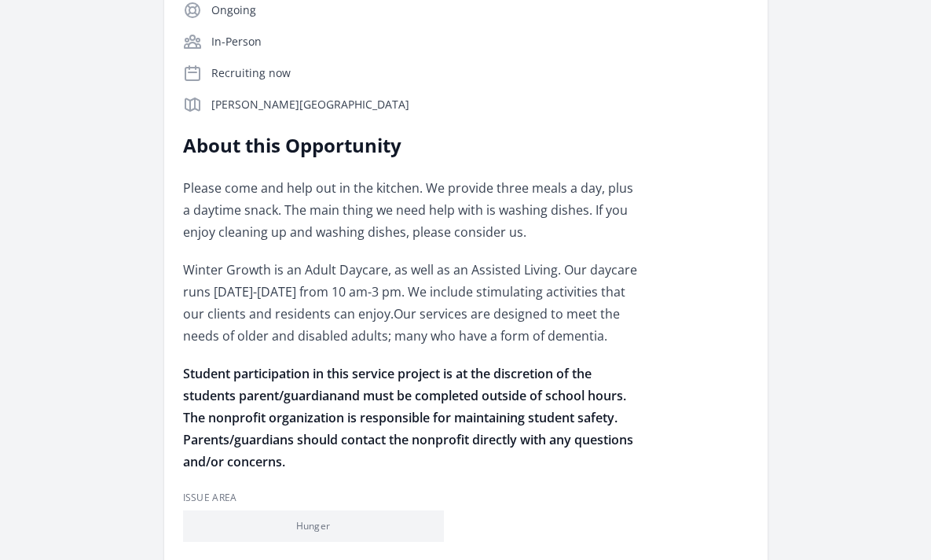
scroll to position [325, 0]
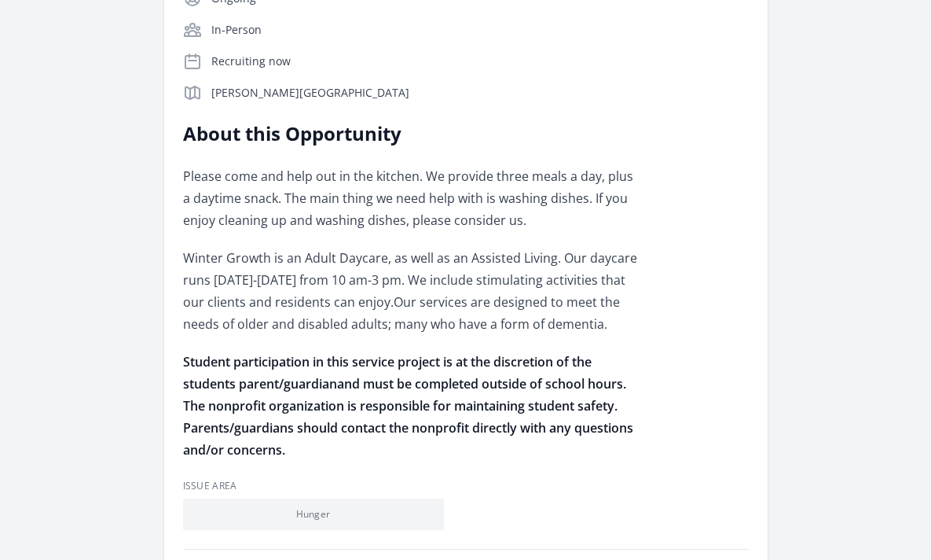
click at [371, 196] on p "Please come and help out in the kitchen. We provide three meals a day, plus a d…" at bounding box center [413, 198] width 460 height 66
click at [298, 278] on p "Winter Growth is an Adult Daycare, as well as an Assisted Living. Our daycare r…" at bounding box center [413, 291] width 460 height 88
click at [346, 182] on p "Please come and help out in the kitchen. We provide three meals a day, plus a d…" at bounding box center [413, 198] width 460 height 66
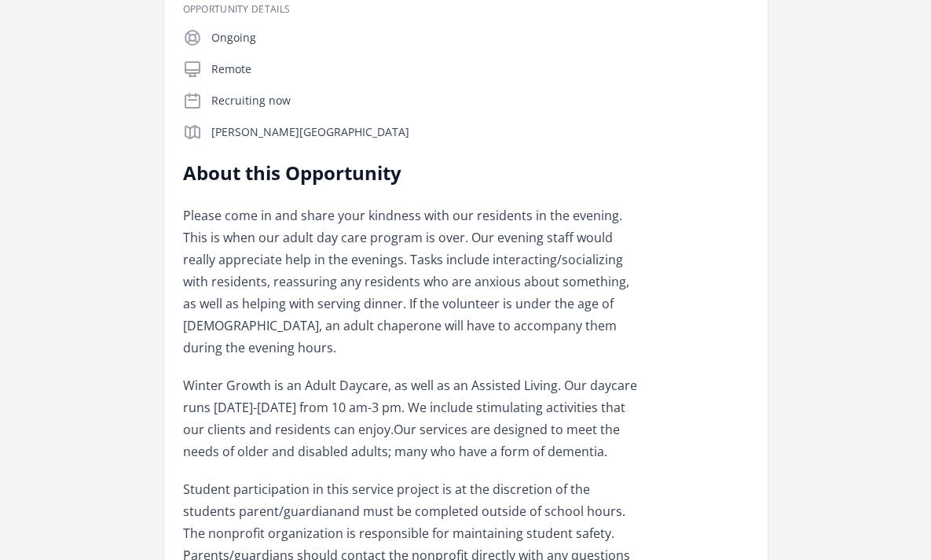
scroll to position [316, 0]
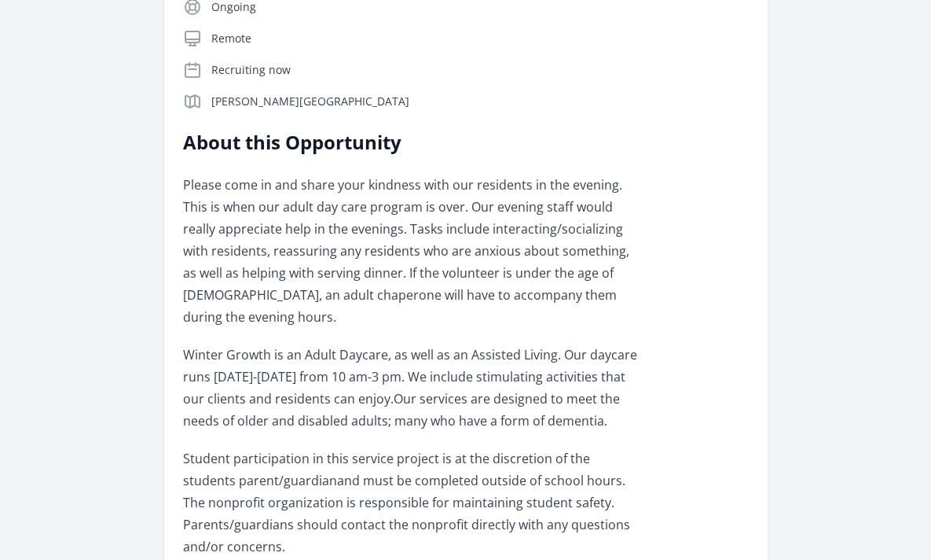
click at [311, 215] on p "Please come in and share your kindness with our residents in the evening. This …" at bounding box center [413, 251] width 460 height 154
click at [293, 263] on p "Please come in and share your kindness with our residents in the evening. This …" at bounding box center [413, 251] width 460 height 154
click at [298, 192] on p "Please come in and share your kindness with our residents in the evening. This …" at bounding box center [413, 251] width 460 height 154
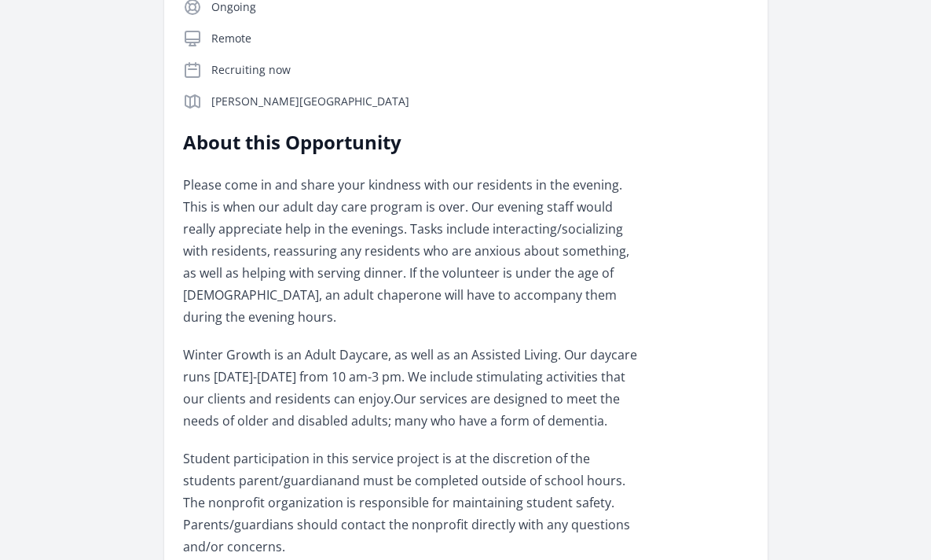
click at [298, 192] on p "Please come in and share your kindness with our residents in the evening. This …" at bounding box center [413, 251] width 460 height 154
click at [271, 229] on p "Please come in and share your kindness with our residents in the evening. This …" at bounding box center [413, 251] width 460 height 154
click at [253, 265] on p "Please come in and share your kindness with our residents in the evening. This …" at bounding box center [413, 251] width 460 height 154
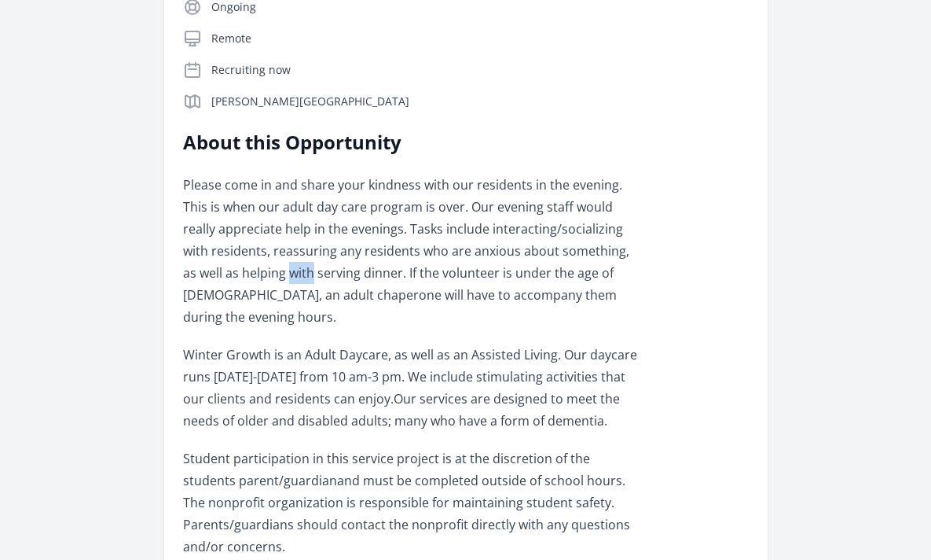
click at [279, 181] on p "Please come in and share your kindness with our residents in the evening. This …" at bounding box center [413, 251] width 460 height 154
click at [257, 225] on p "Please come in and share your kindness with our residents in the evening. This …" at bounding box center [413, 251] width 460 height 154
click at [234, 280] on p "Please come in and share your kindness with our residents in the evening. This …" at bounding box center [413, 251] width 460 height 154
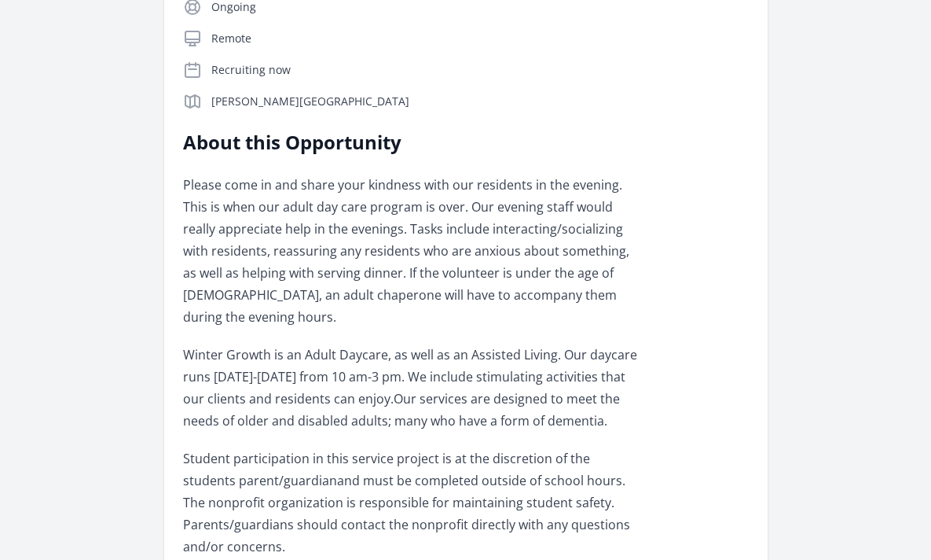
click at [234, 280] on p "Please come in and share your kindness with our residents in the evening. This …" at bounding box center [413, 251] width 460 height 154
click at [271, 170] on div "About this Opportunity Please come in and share your kindness with our resident…" at bounding box center [413, 344] width 460 height 428
click at [240, 233] on p "Please come in and share your kindness with our residents in the evening. This …" at bounding box center [413, 251] width 460 height 154
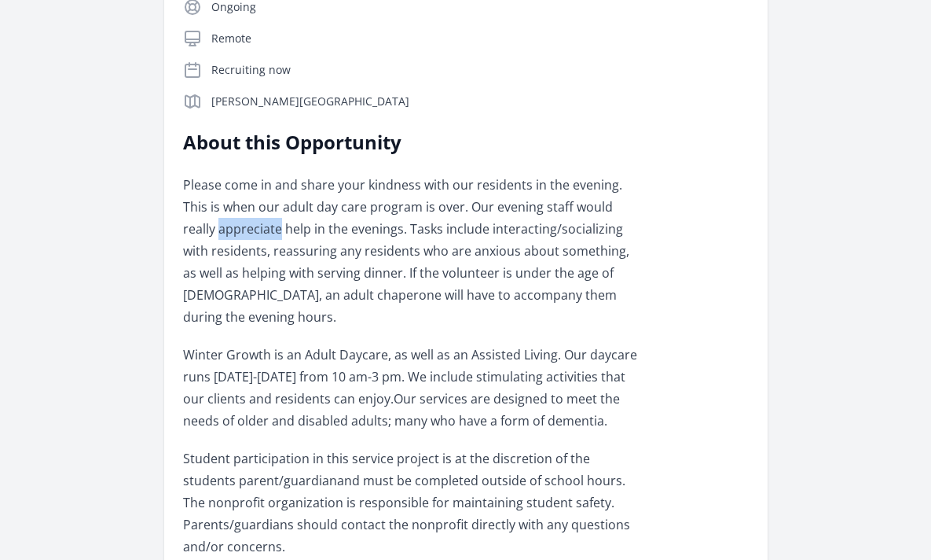
click at [218, 288] on p "Please come in and share your kindness with our residents in the evening. This …" at bounding box center [413, 251] width 460 height 154
click at [267, 183] on p "Please come in and share your kindness with our residents in the evening. This …" at bounding box center [413, 251] width 460 height 154
click at [248, 222] on p "Please come in and share your kindness with our residents in the evening. This …" at bounding box center [413, 251] width 460 height 154
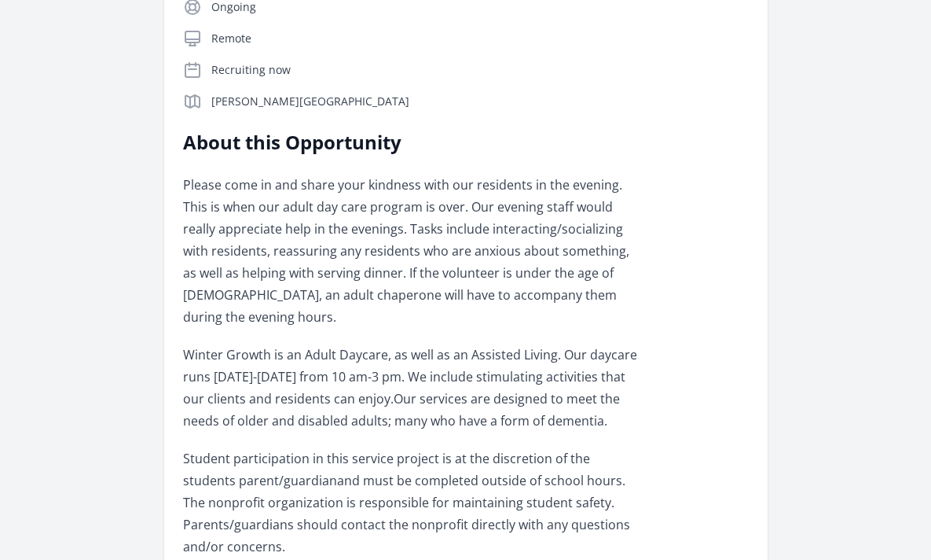
click at [248, 222] on p "Please come in and share your kindness with our residents in the evening. This …" at bounding box center [413, 251] width 460 height 154
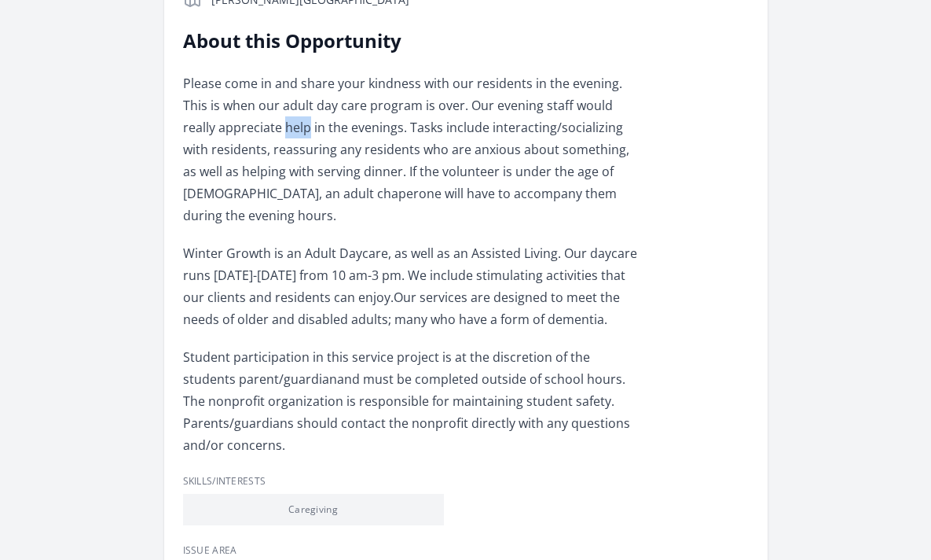
scroll to position [418, 0]
click at [248, 241] on p "Winter Growth is an Adult Daycare, as well as an Assisted Living. Our daycare r…" at bounding box center [413, 285] width 460 height 88
click at [229, 271] on p "Winter Growth is an Adult Daycare, as well as an Assisted Living. Our daycare r…" at bounding box center [413, 285] width 460 height 88
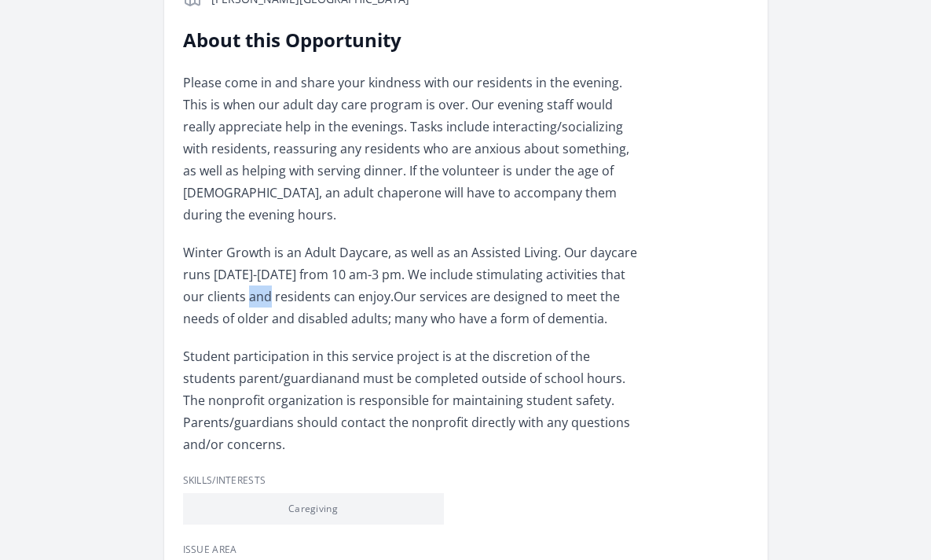
click at [249, 241] on p "Winter Growth is an Adult Daycare, as well as an Assisted Living. Our daycare r…" at bounding box center [413, 285] width 460 height 88
click at [248, 265] on p "Winter Growth is an Adult Daycare, as well as an Assisted Living. Our daycare r…" at bounding box center [413, 285] width 460 height 88
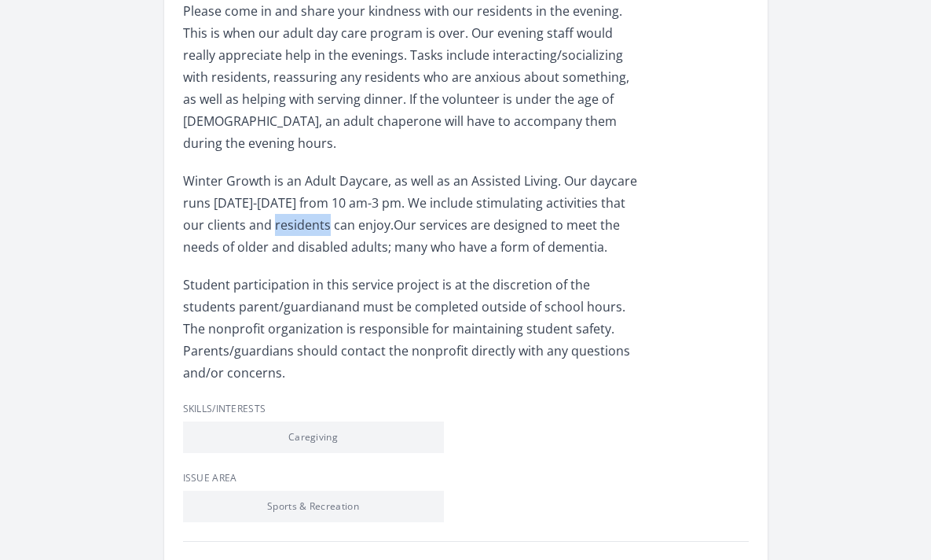
click at [248, 276] on span "Student participation in this service project is at the discretion of the stude…" at bounding box center [386, 295] width 407 height 39
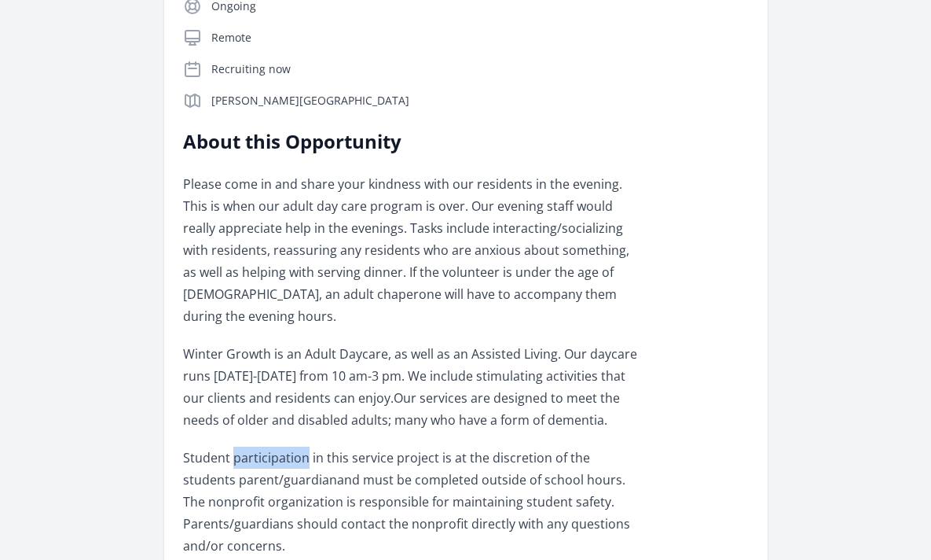
scroll to position [296, 0]
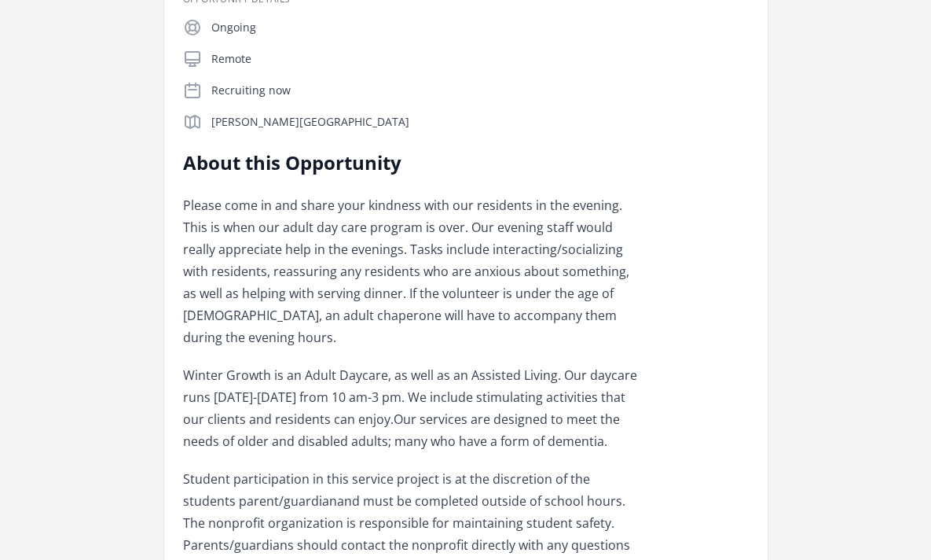
click at [317, 251] on p "Please come in and share your kindness with our residents in the evening. This …" at bounding box center [413, 271] width 460 height 154
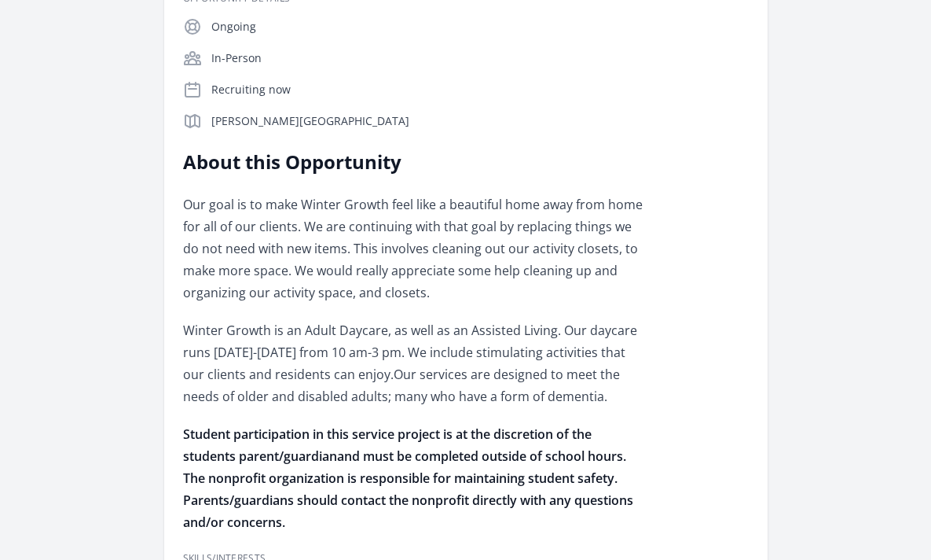
scroll to position [312, 0]
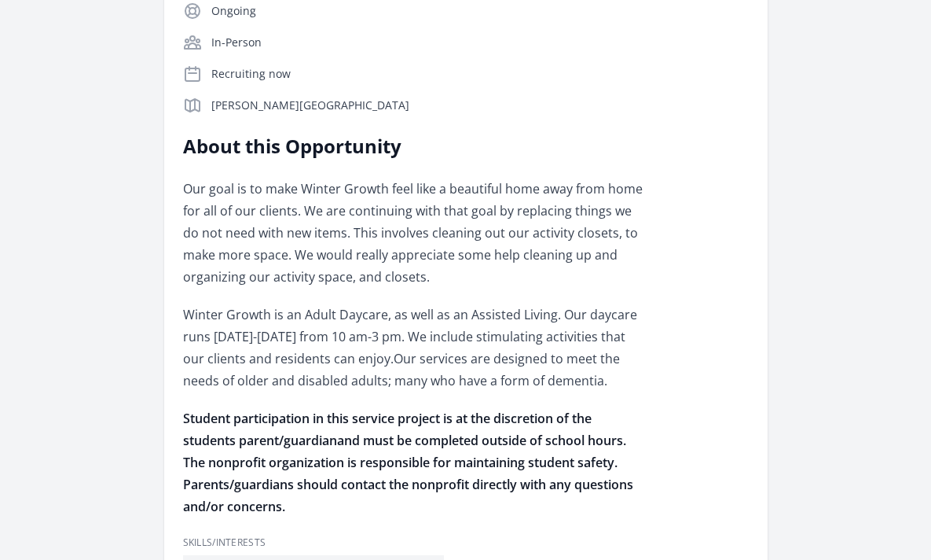
click at [299, 219] on p "Our goal is to make Winter Growth feel like a beautiful home away from home for…" at bounding box center [413, 233] width 460 height 110
click at [259, 347] on p "Winter Growth is an Adult Daycare, as well as an Assisted Living. Our daycare r…" at bounding box center [413, 347] width 460 height 88
click at [259, 234] on p "Our goal is to make Winter Growth feel like a beautiful home away from home for…" at bounding box center [413, 233] width 460 height 110
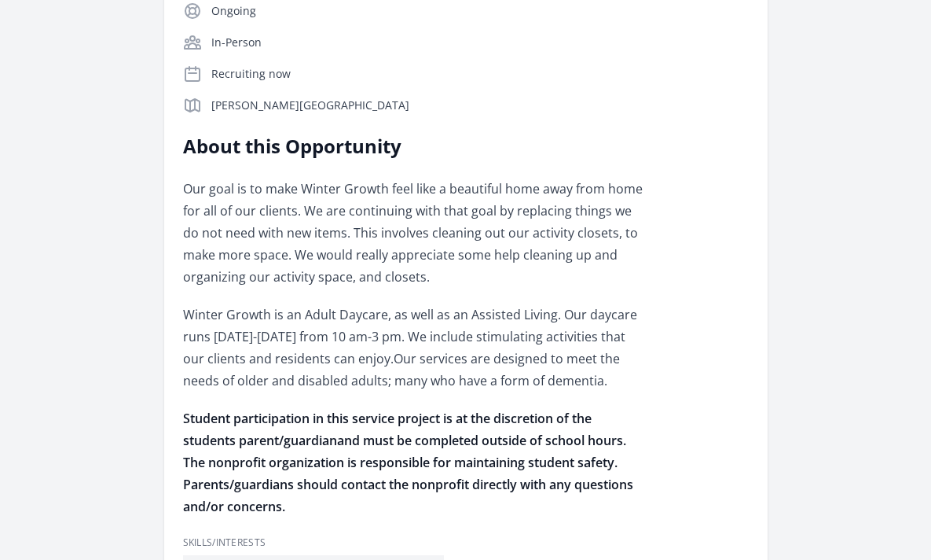
click at [259, 234] on p "Our goal is to make Winter Growth feel like a beautiful home away from home for…" at bounding box center [413, 233] width 460 height 110
click at [233, 332] on p "Winter Growth is an Adult Daycare, as well as an Assisted Living. Our daycare r…" at bounding box center [413, 347] width 460 height 88
click at [263, 233] on p "Our goal is to make Winter Growth feel like a beautiful home away from home for…" at bounding box center [413, 233] width 460 height 110
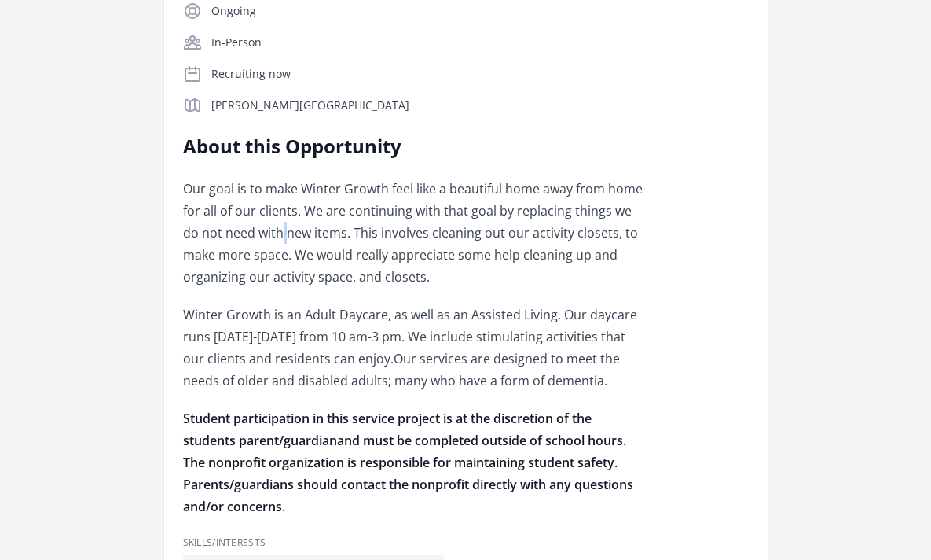
click at [245, 314] on p "Winter Growth is an Adult Daycare, as well as an Assisted Living. Our daycare r…" at bounding box center [413, 347] width 460 height 88
click at [272, 233] on p "Our goal is to make Winter Growth feel like a beautiful home away from home for…" at bounding box center [413, 233] width 460 height 110
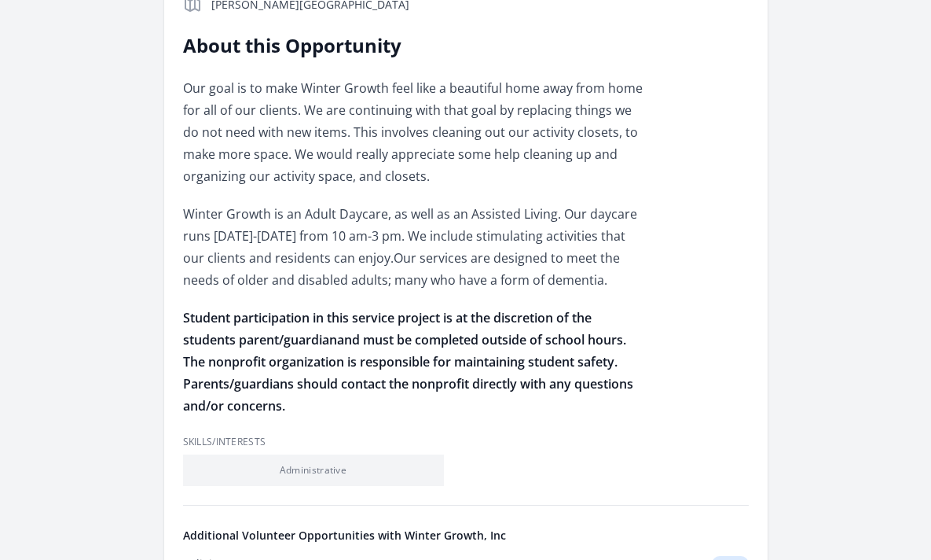
scroll to position [430, 0]
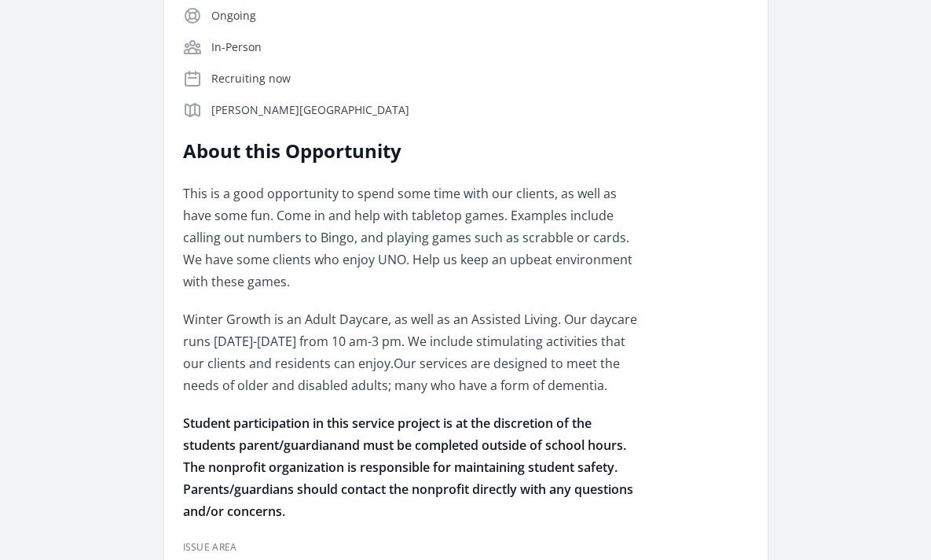
click at [399, 226] on p "This is a good opportunity to spend some time with our clients, as well as have…" at bounding box center [413, 237] width 460 height 110
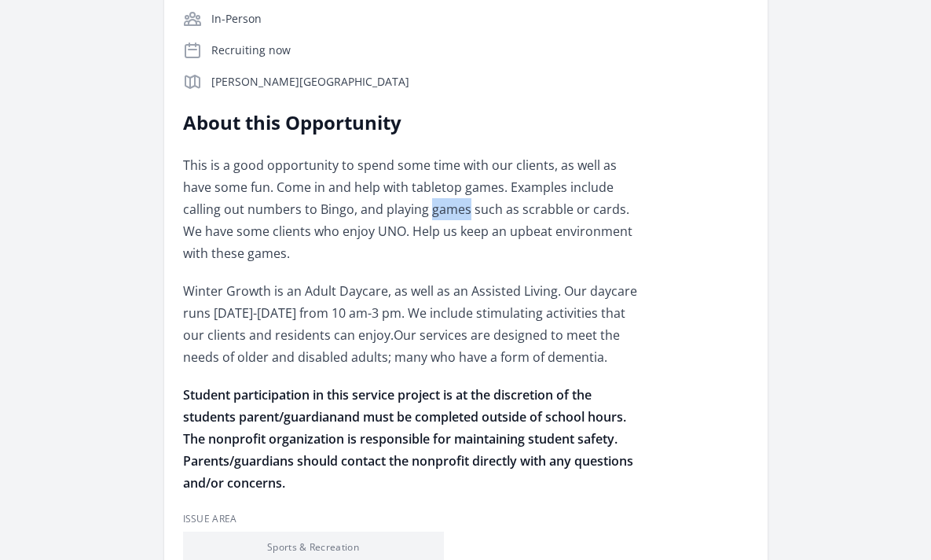
scroll to position [337, 0]
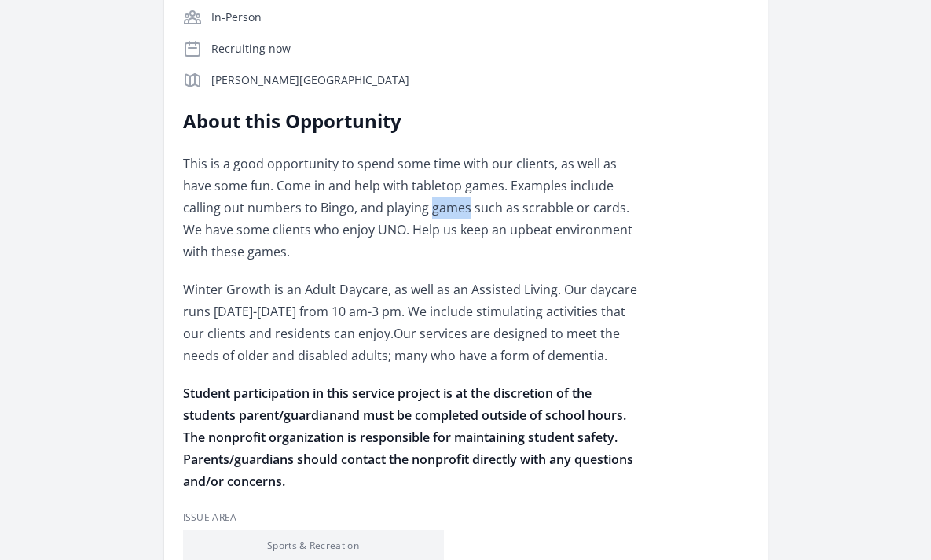
click at [388, 189] on p "This is a good opportunity to spend some time with our clients, as well as have…" at bounding box center [413, 207] width 460 height 110
click at [349, 278] on p "Winter Growth is an Adult Daycare, as well as an Assisted Living. Our daycare r…" at bounding box center [413, 322] width 460 height 88
click at [373, 197] on p "This is a good opportunity to spend some time with our clients, as well as have…" at bounding box center [413, 207] width 460 height 110
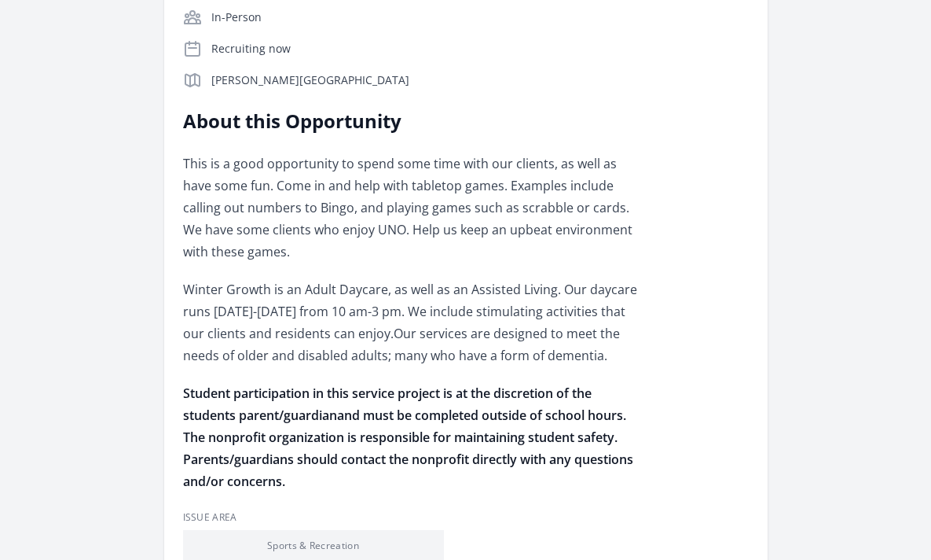
click at [373, 197] on p "This is a good opportunity to spend some time with our clients, as well as have…" at bounding box center [413, 207] width 460 height 110
click at [358, 181] on p "This is a good opportunity to spend some time with our clients, as well as have…" at bounding box center [413, 207] width 460 height 110
click at [321, 181] on p "This is a good opportunity to spend some time with our clients, as well as have…" at bounding box center [413, 207] width 460 height 110
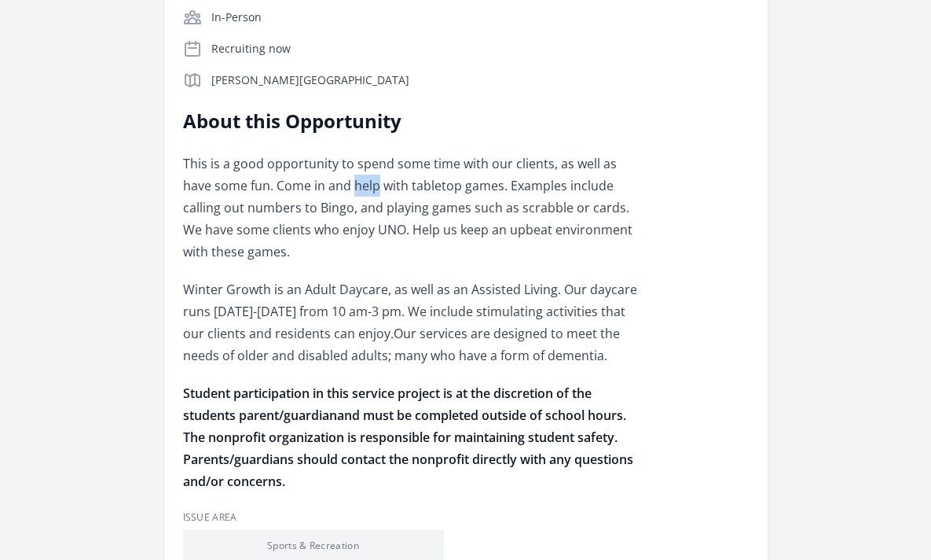
click at [270, 292] on p "Winter Growth is an Adult Daycare, as well as an Assisted Living. Our daycare r…" at bounding box center [413, 322] width 460 height 88
click at [270, 303] on p "Winter Growth is an Adult Daycare, as well as an Assisted Living. Our daycare r…" at bounding box center [413, 322] width 460 height 88
click at [301, 185] on p "This is a good opportunity to spend some time with our clients, as well as have…" at bounding box center [413, 207] width 460 height 110
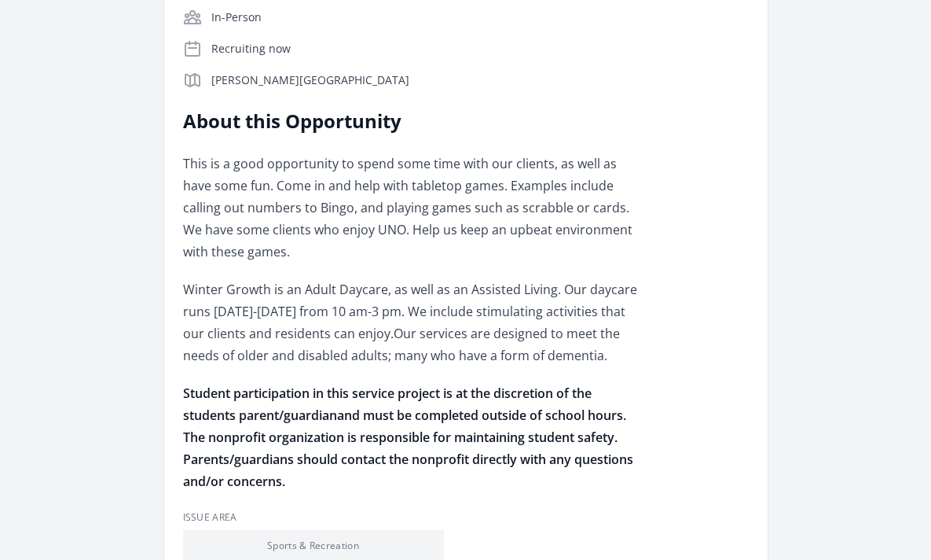
click at [301, 185] on p "This is a good opportunity to spend some time with our clients, as well as have…" at bounding box center [413, 207] width 460 height 110
click at [275, 280] on p "Winter Growth is an Adult Daycare, as well as an Assisted Living. Our daycare r…" at bounding box center [413, 322] width 460 height 88
click at [377, 199] on p "This is a good opportunity to spend some time with our clients, as well as have…" at bounding box center [413, 207] width 460 height 110
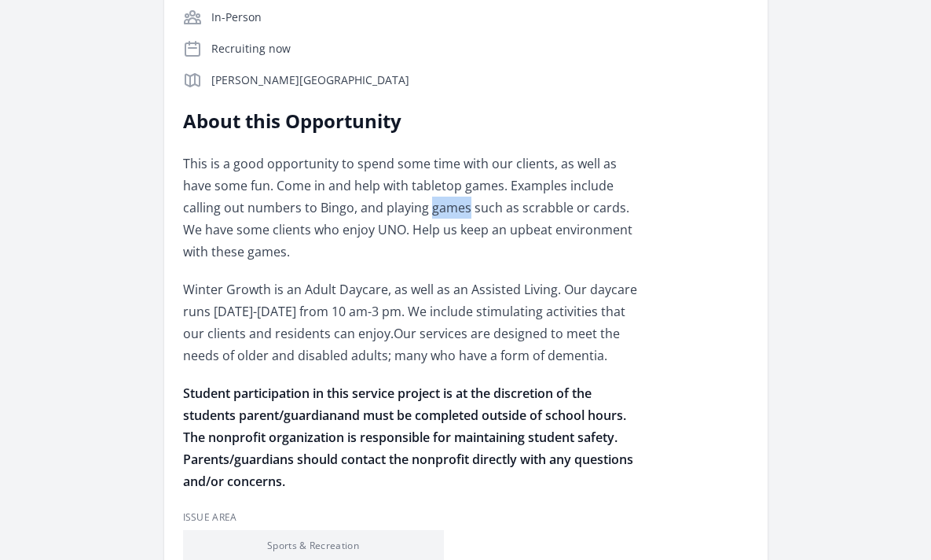
click at [352, 296] on p "Winter Growth is an Adult Daycare, as well as an Assisted Living. Our daycare r…" at bounding box center [413, 322] width 460 height 88
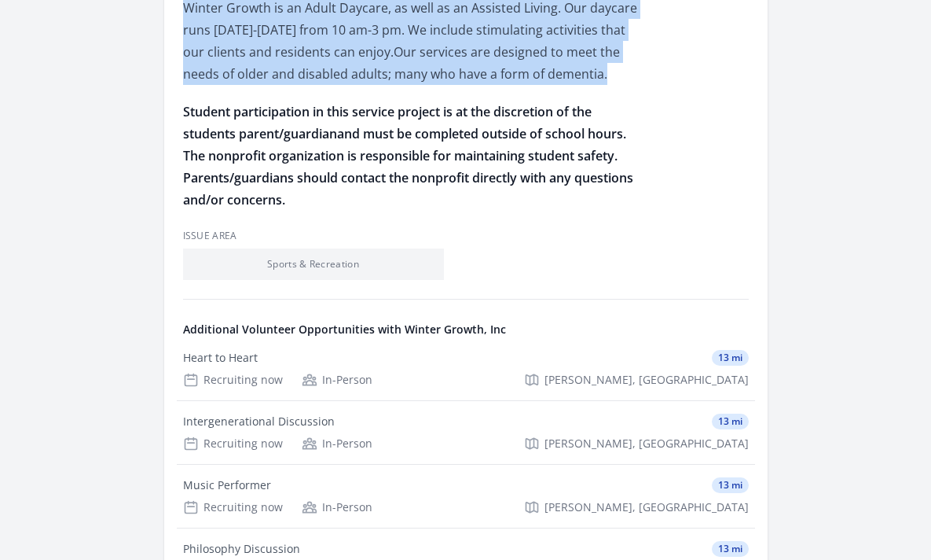
scroll to position [620, 0]
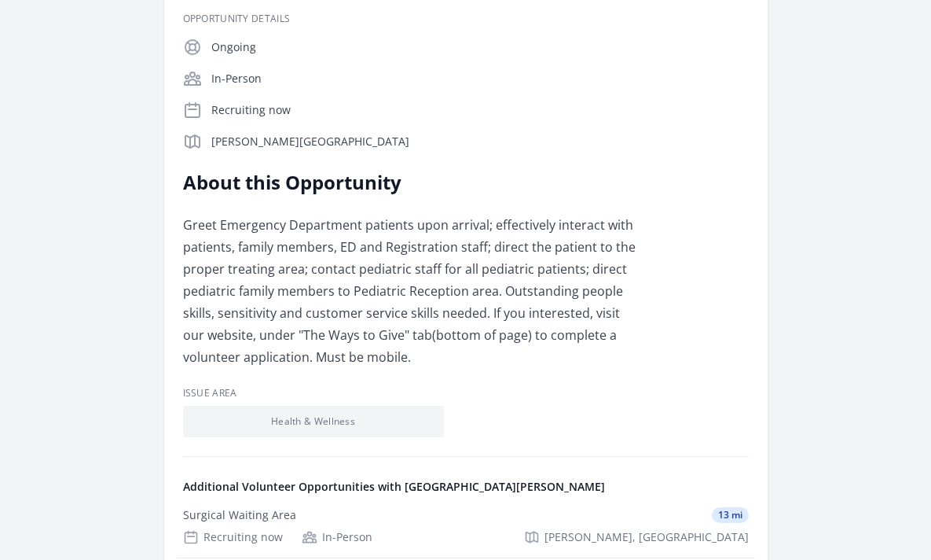
scroll to position [296, 0]
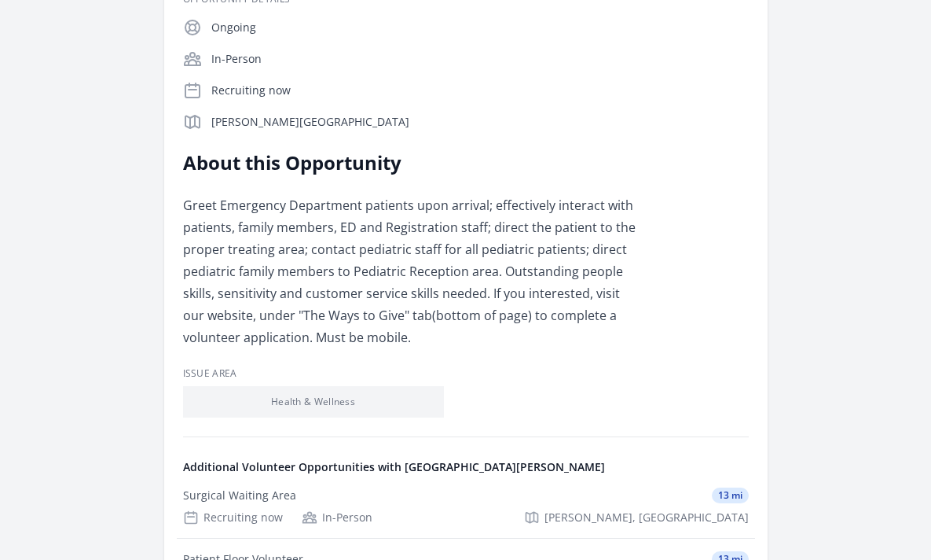
click at [341, 244] on p "Greet Emergency Department patients upon arrival; effectively interact with pat…" at bounding box center [413, 271] width 460 height 154
click at [293, 295] on p "Greet Emergency Department patients upon arrival; effectively interact with pat…" at bounding box center [413, 271] width 460 height 154
click at [281, 244] on p "Greet Emergency Department patients upon arrival; effectively interact with pat…" at bounding box center [413, 271] width 460 height 154
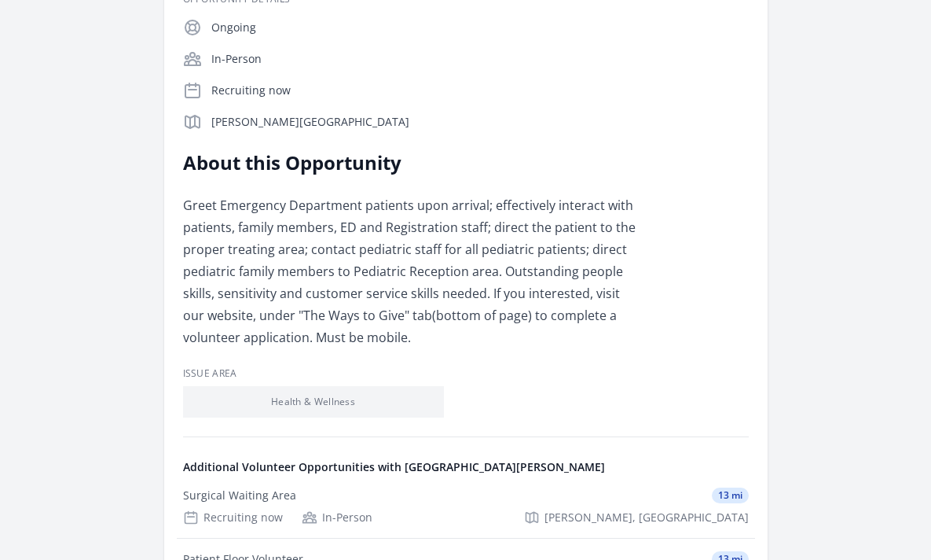
click at [281, 244] on p "Greet Emergency Department patients upon arrival; effectively interact with pat…" at bounding box center [413, 271] width 460 height 154
click at [271, 295] on p "Greet Emergency Department patients upon arrival; effectively interact with pat…" at bounding box center [413, 271] width 460 height 154
click at [270, 238] on p "Greet Emergency Department patients upon arrival; effectively interact with pat…" at bounding box center [413, 271] width 460 height 154
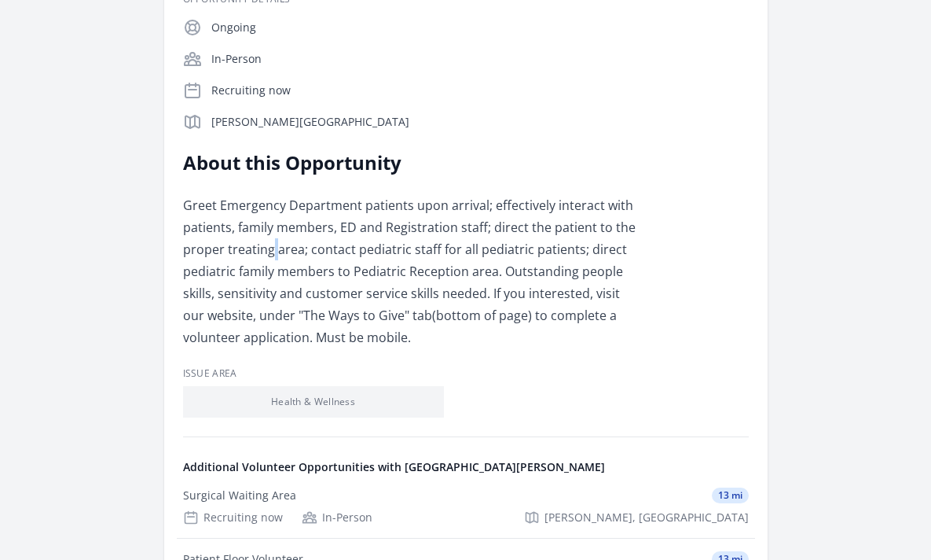
click at [265, 281] on p "Greet Emergency Department patients upon arrival; effectively interact with pat…" at bounding box center [413, 271] width 460 height 154
click at [270, 234] on p "Greet Emergency Department patients upon arrival; effectively interact with pat…" at bounding box center [413, 271] width 460 height 154
click at [265, 277] on p "Greet Emergency Department patients upon arrival; effectively interact with pat…" at bounding box center [413, 271] width 460 height 154
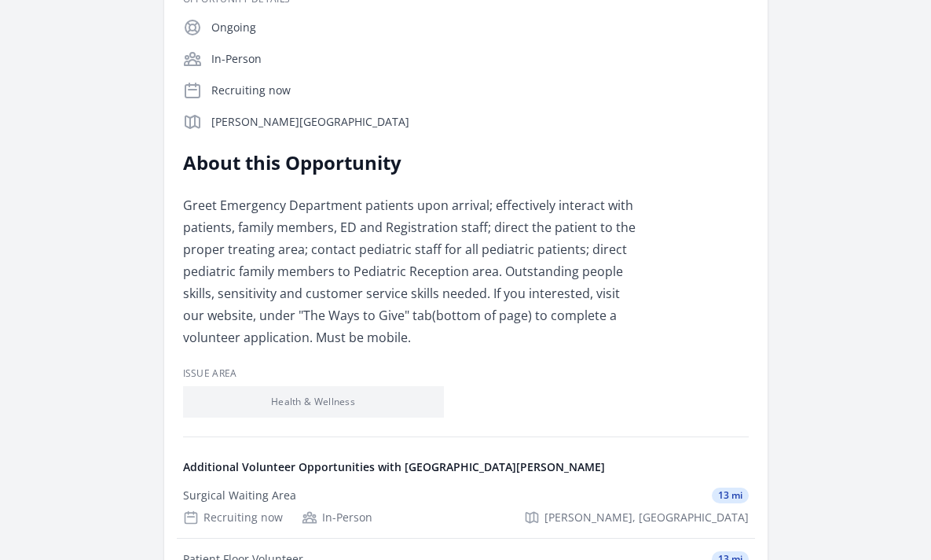
click at [265, 277] on p "Greet Emergency Department patients upon arrival; effectively interact with pat…" at bounding box center [413, 271] width 460 height 154
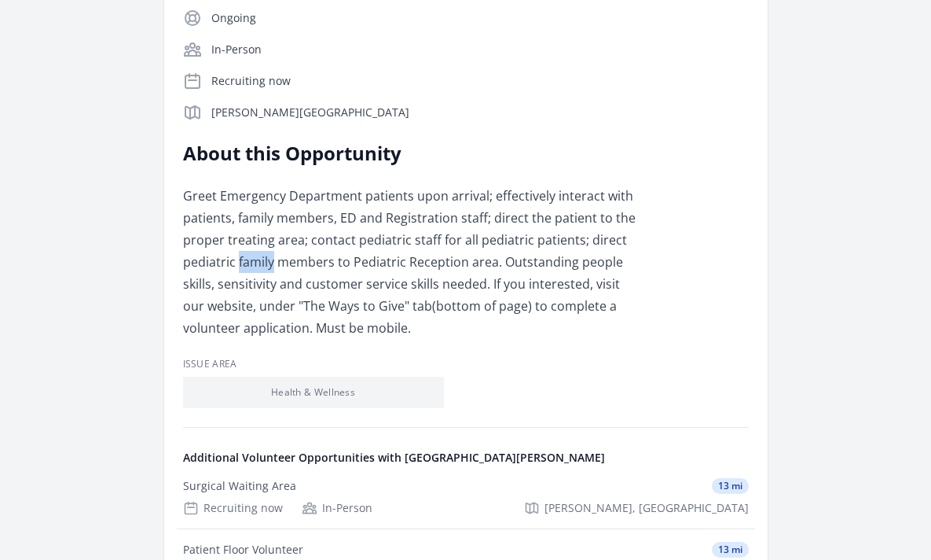
scroll to position [324, 0]
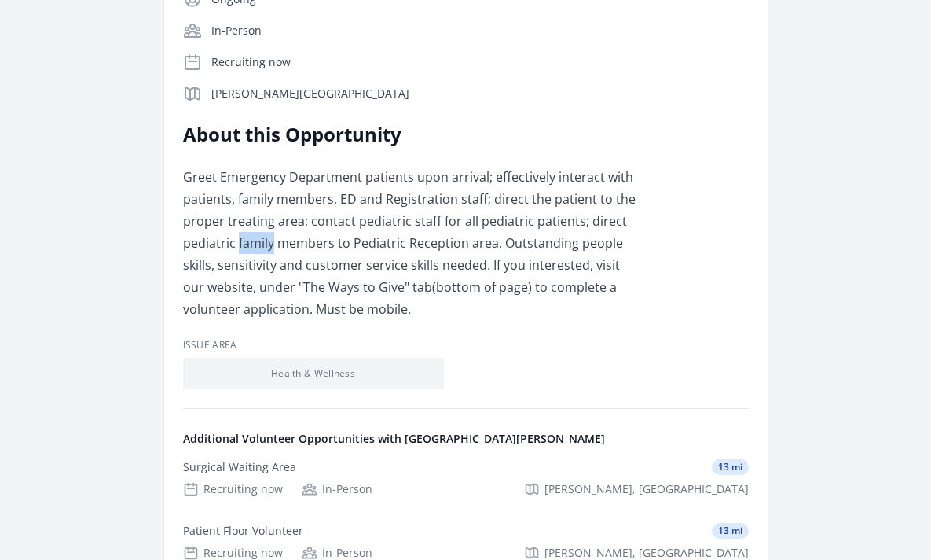
click at [290, 255] on p "Greet Emergency Department patients upon arrival; effectively interact with pat…" at bounding box center [413, 243] width 460 height 154
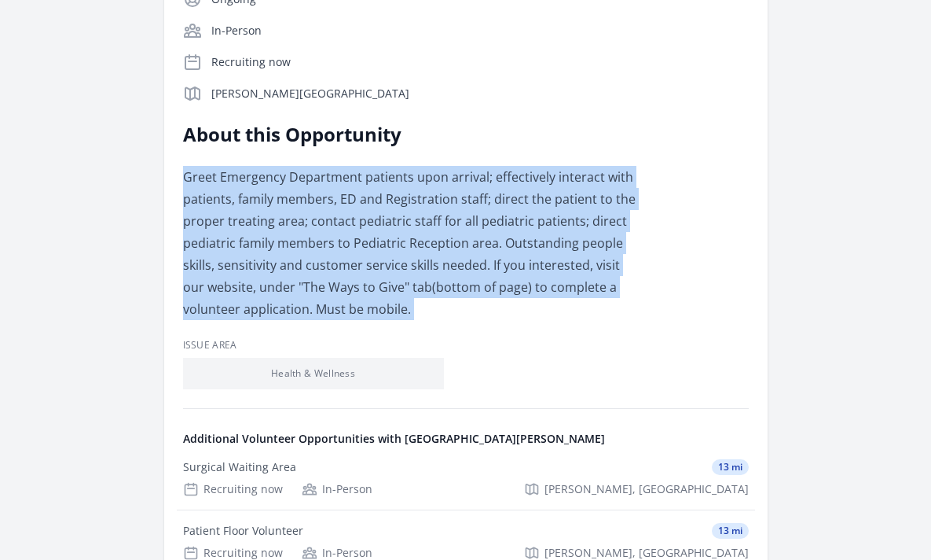
click at [296, 223] on p "Greet Emergency Department patients upon arrival; effectively interact with pat…" at bounding box center [413, 243] width 460 height 154
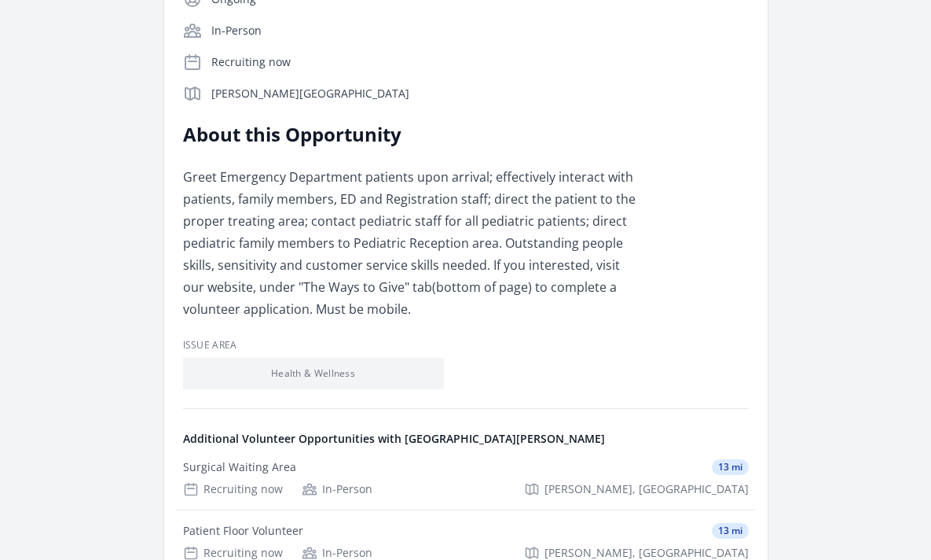
click at [296, 223] on p "Greet Emergency Department patients upon arrival; effectively interact with pat…" at bounding box center [413, 243] width 460 height 154
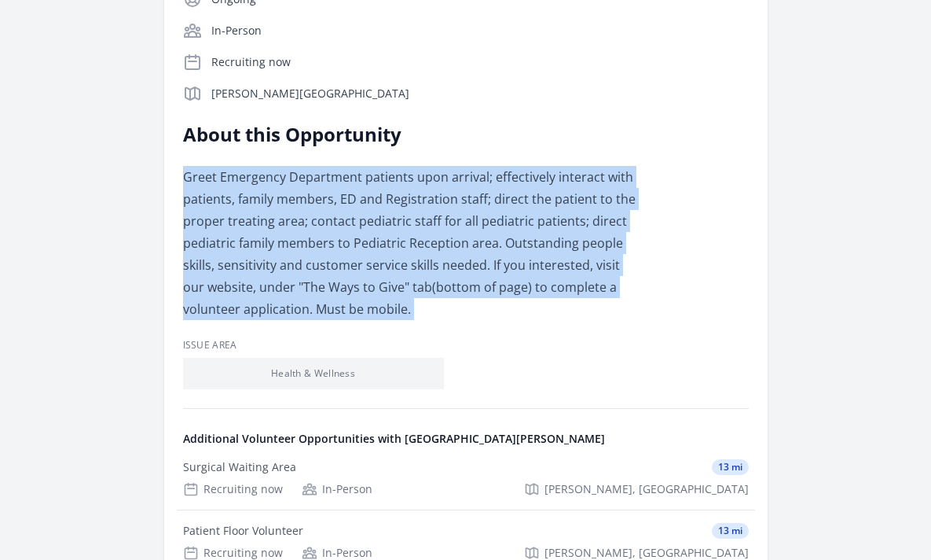
click at [282, 267] on p "Greet Emergency Department patients upon arrival; effectively interact with pat…" at bounding box center [413, 243] width 460 height 154
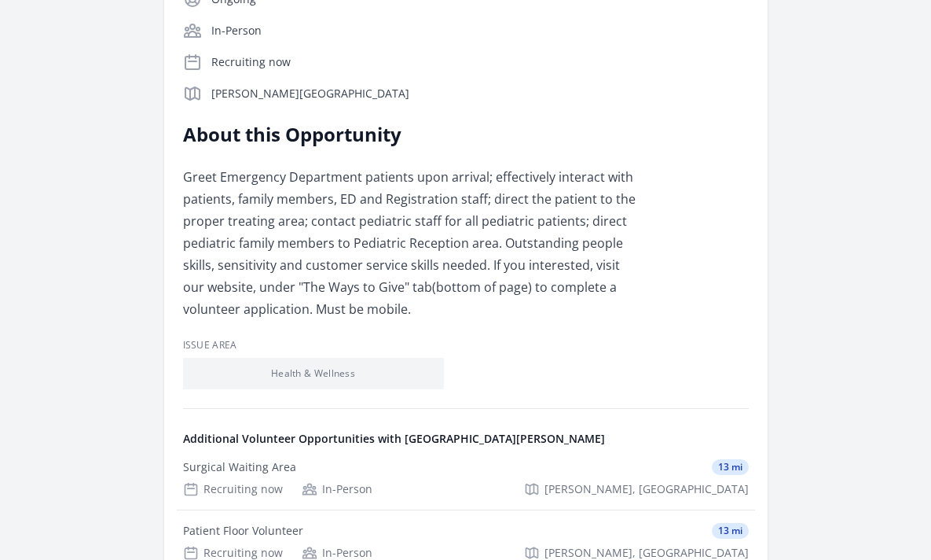
click at [282, 267] on p "Greet Emergency Department patients upon arrival; effectively interact with pat…" at bounding box center [413, 243] width 460 height 154
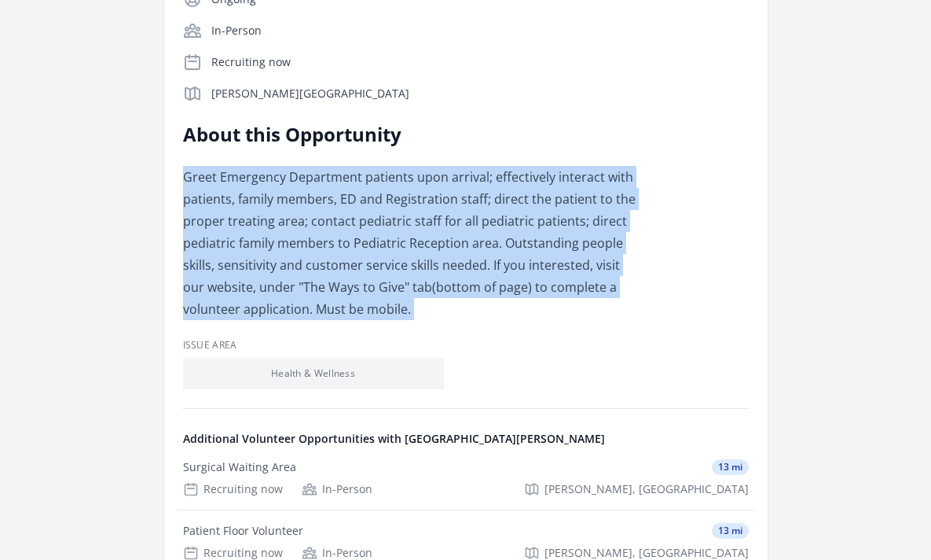
click at [292, 218] on p "Greet Emergency Department patients upon arrival; effectively interact with pat…" at bounding box center [413, 243] width 460 height 154
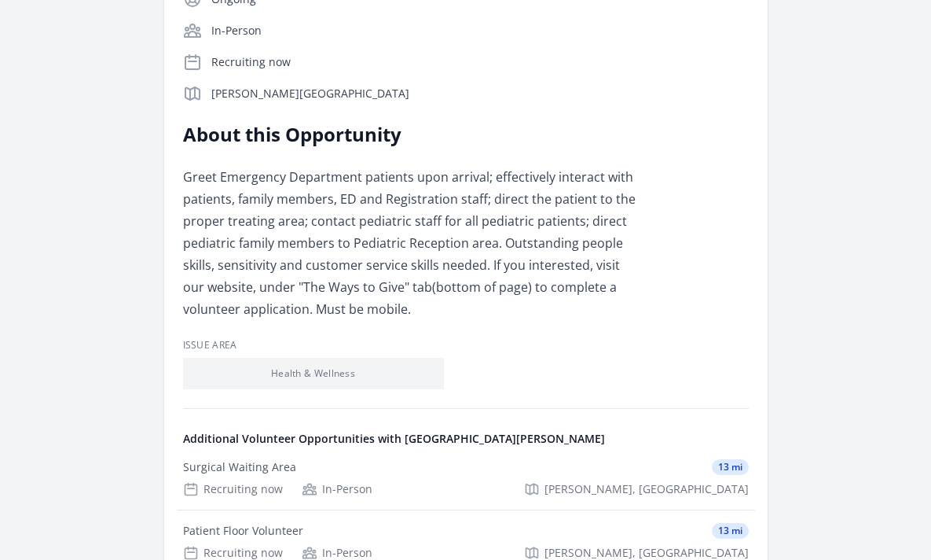
click at [292, 218] on p "Greet Emergency Department patients upon arrival; effectively interact with pat…" at bounding box center [413, 243] width 460 height 154
click at [277, 274] on p "Greet Emergency Department patients upon arrival; effectively interact with pat…" at bounding box center [413, 243] width 460 height 154
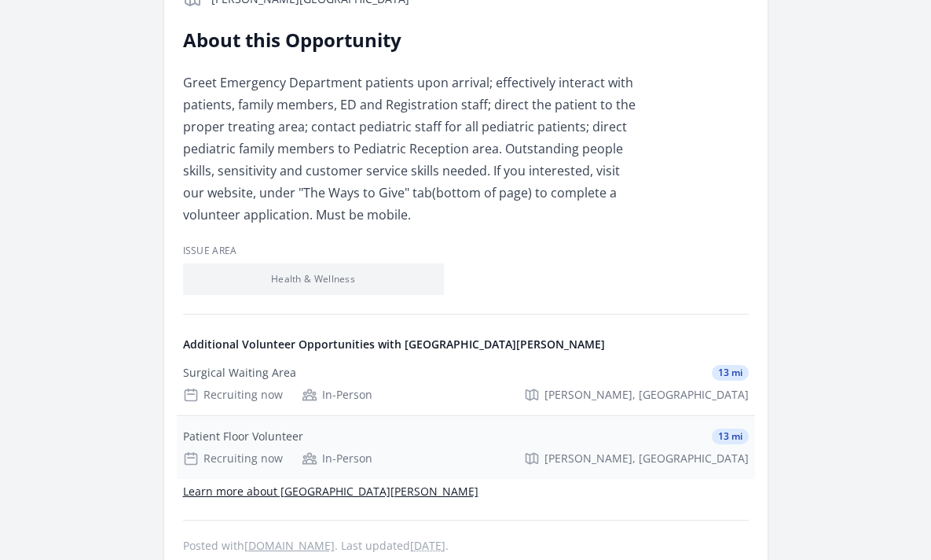
scroll to position [478, 0]
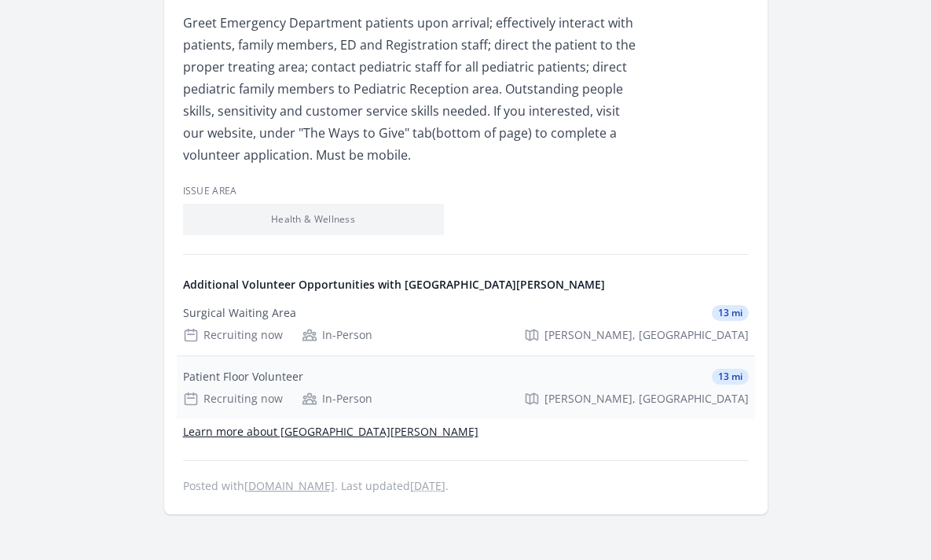
click at [237, 374] on div "Patient Floor Volunteer" at bounding box center [243, 377] width 120 height 16
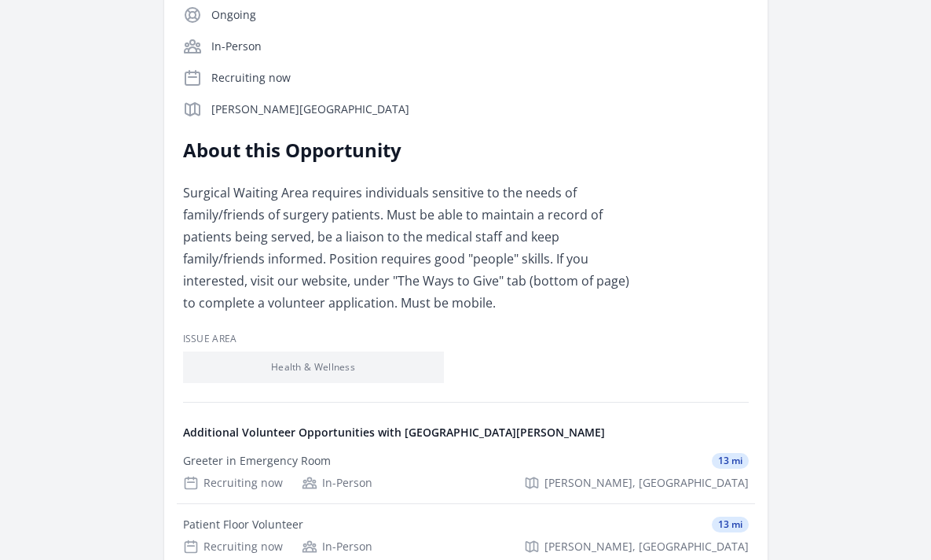
scroll to position [309, 0]
click at [384, 235] on p "Surgical Waiting Area requires individuals sensitive to the needs of family/fri…" at bounding box center [413, 247] width 460 height 132
click at [369, 270] on p "Surgical Waiting Area requires individuals sensitive to the needs of family/fri…" at bounding box center [413, 247] width 460 height 132
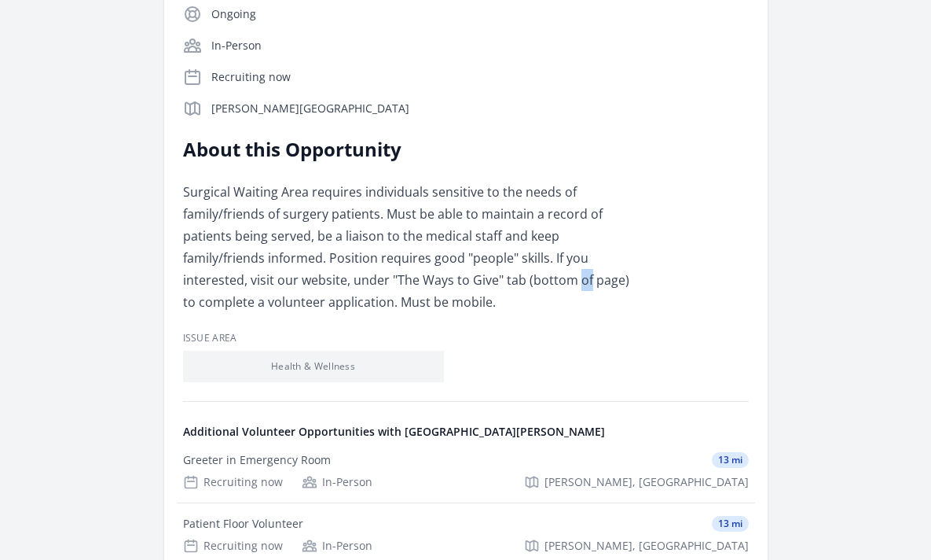
click at [374, 213] on p "Surgical Waiting Area requires individuals sensitive to the needs of family/fri…" at bounding box center [413, 247] width 460 height 132
click at [330, 224] on p "Surgical Waiting Area requires individuals sensitive to the needs of family/fri…" at bounding box center [413, 247] width 460 height 132
click at [322, 242] on p "Surgical Waiting Area requires individuals sensitive to the needs of family/fri…" at bounding box center [413, 247] width 460 height 132
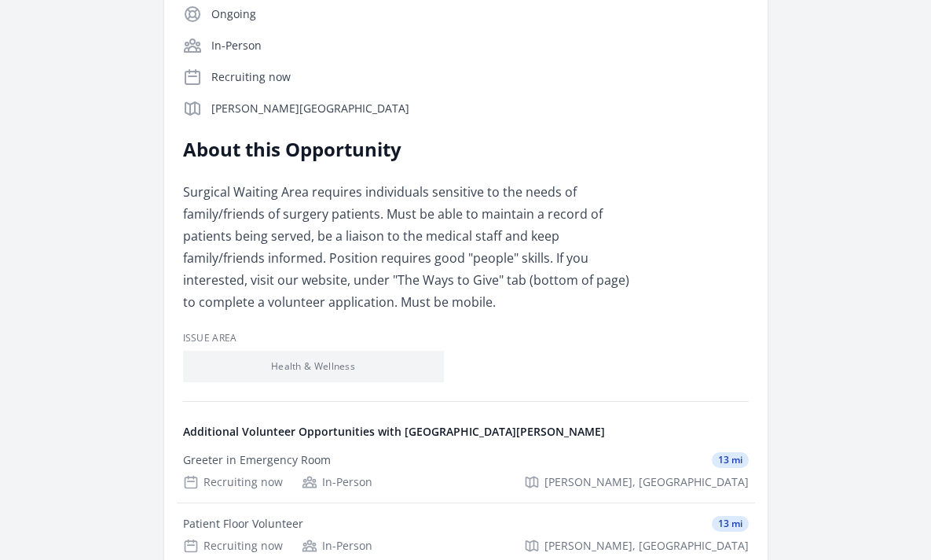
click at [322, 242] on p "Surgical Waiting Area requires individuals sensitive to the needs of family/fri…" at bounding box center [413, 247] width 460 height 132
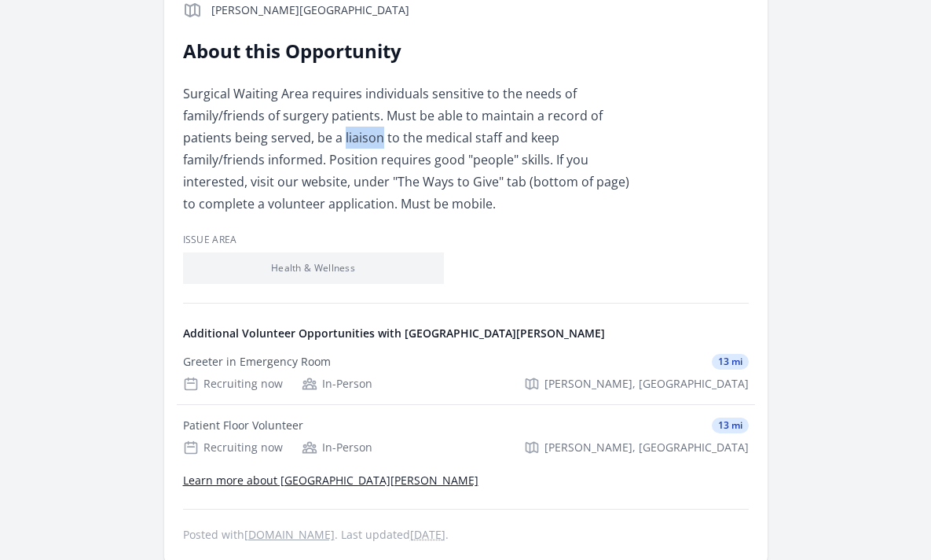
scroll to position [414, 0]
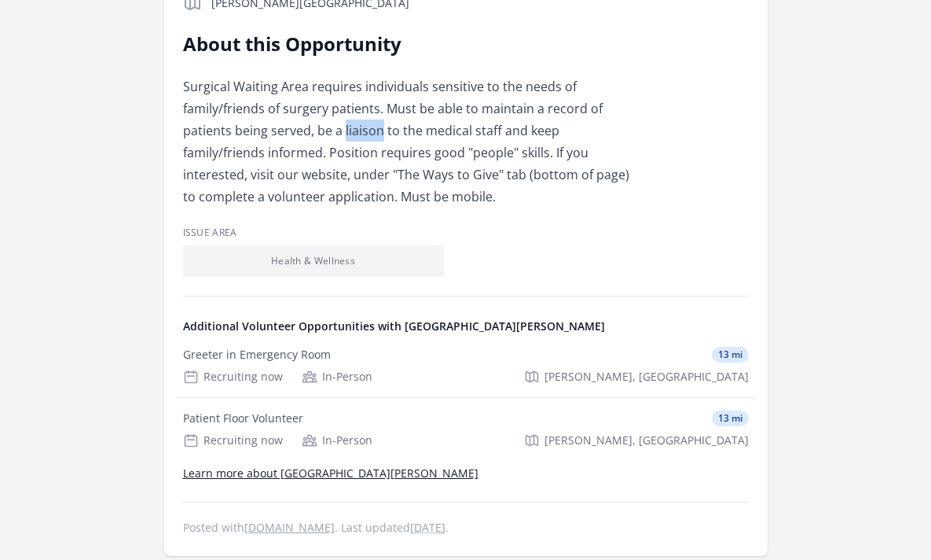
click at [466, 156] on p "Surgical Waiting Area requires individuals sensitive to the needs of family/fri…" at bounding box center [413, 141] width 460 height 132
click at [439, 104] on p "Surgical Waiting Area requires individuals sensitive to the needs of family/fri…" at bounding box center [413, 141] width 460 height 132
click at [390, 109] on p "Surgical Waiting Area requires individuals sensitive to the needs of family/fri…" at bounding box center [413, 141] width 460 height 132
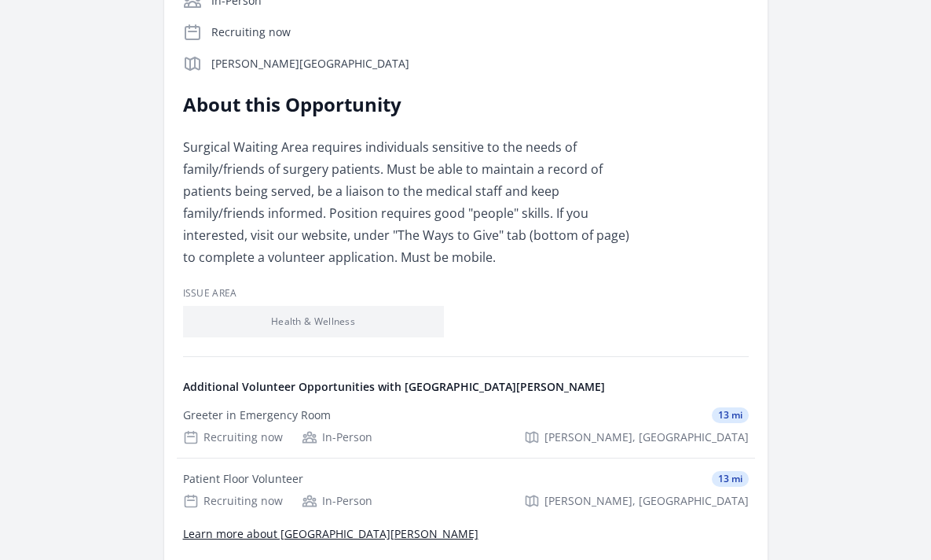
scroll to position [316, 0]
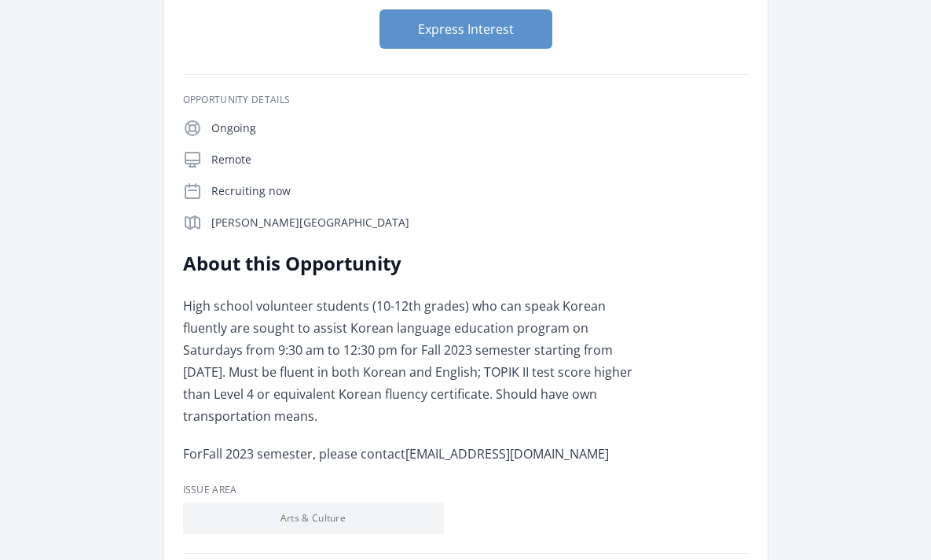
scroll to position [199, 0]
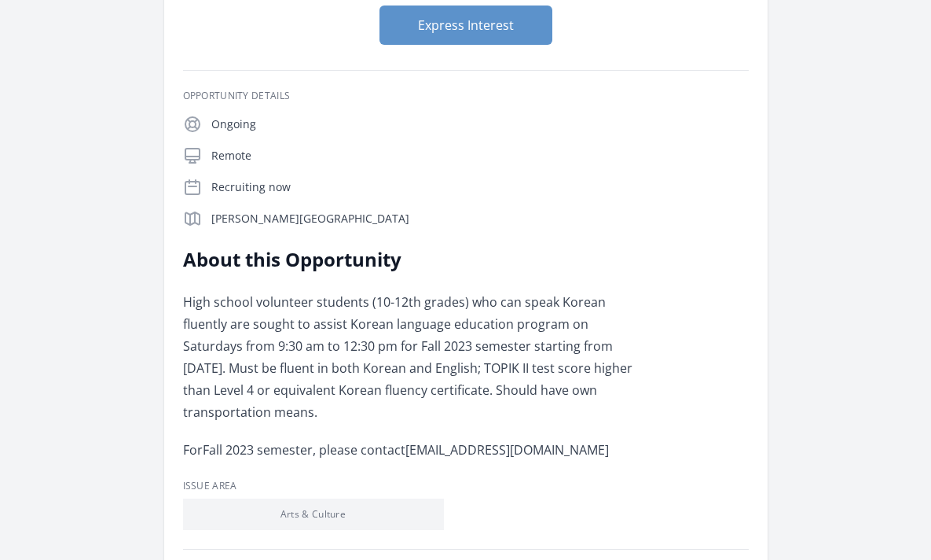
click at [340, 299] on p "High school volunteer students (10-12th grades) who can speak Korean fluently a…" at bounding box center [413, 357] width 460 height 132
click at [314, 369] on p "High school volunteer students (10-12th grades) who can speak Korean fluently a…" at bounding box center [413, 357] width 460 height 132
click at [321, 333] on p "High school volunteer students (10-12th grades) who can speak Korean fluently a…" at bounding box center [413, 357] width 460 height 132
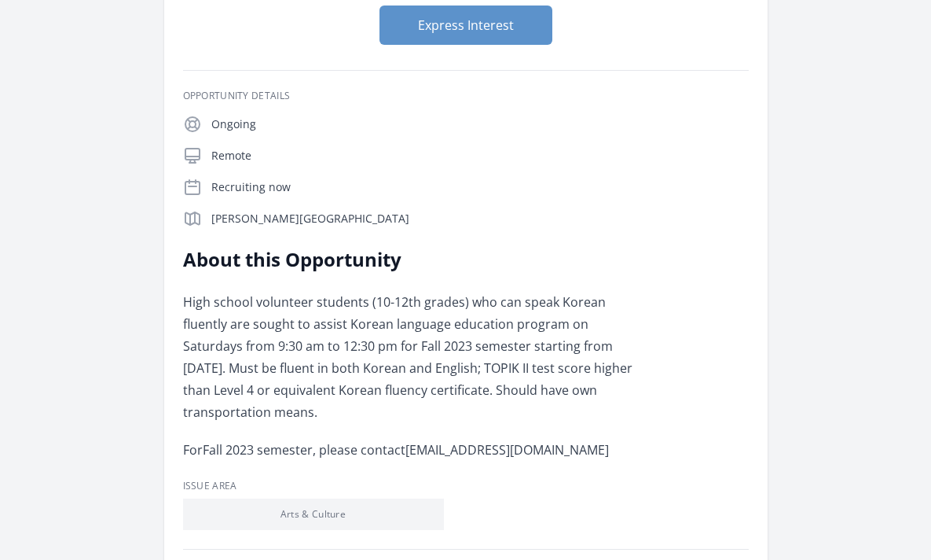
click at [321, 333] on p "High school volunteer students (10-12th grades) who can speak Korean fluently a…" at bounding box center [413, 357] width 460 height 132
click at [316, 363] on p "High school volunteer students (10-12th grades) who can speak Korean fluently a…" at bounding box center [413, 357] width 460 height 132
click at [414, 324] on p "High school volunteer students (10-12th grades) who can speak Korean fluently a…" at bounding box center [413, 357] width 460 height 132
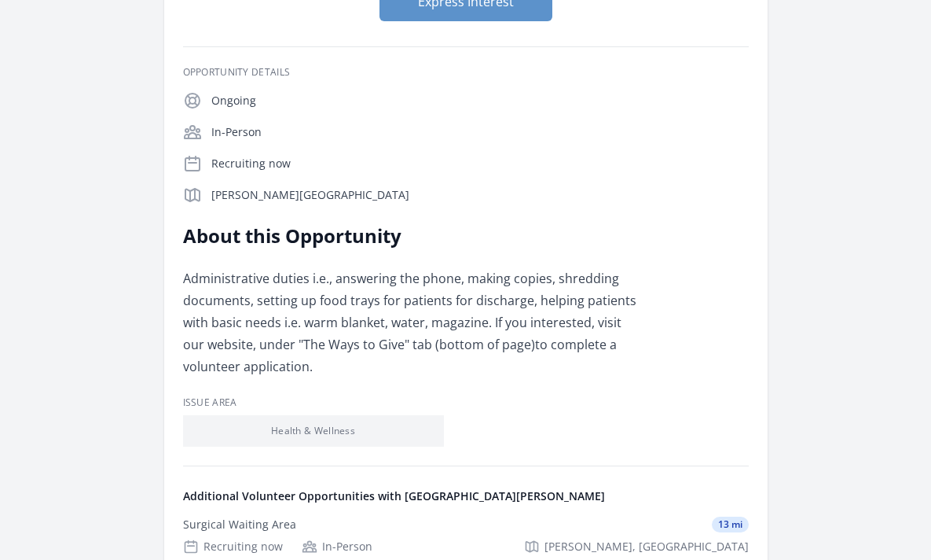
scroll to position [245, 0]
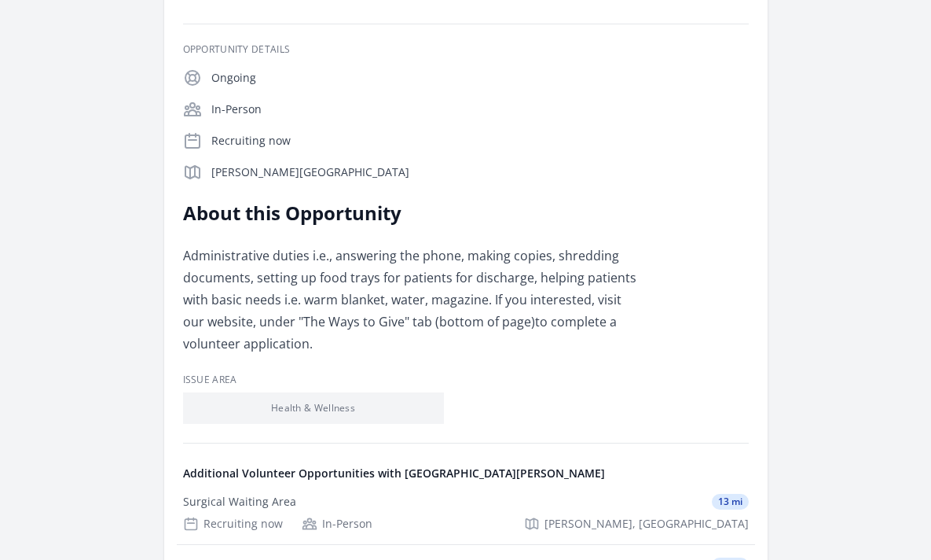
click at [299, 278] on p "Administrative duties i.e., answering the phone, making copies, shredding docum…" at bounding box center [413, 299] width 460 height 110
click at [283, 306] on p "Administrative duties i.e., answering the phone, making copies, shredding docum…" at bounding box center [413, 299] width 460 height 110
click at [271, 277] on p "Administrative duties i.e., answering the phone, making copies, shredding docum…" at bounding box center [413, 299] width 460 height 110
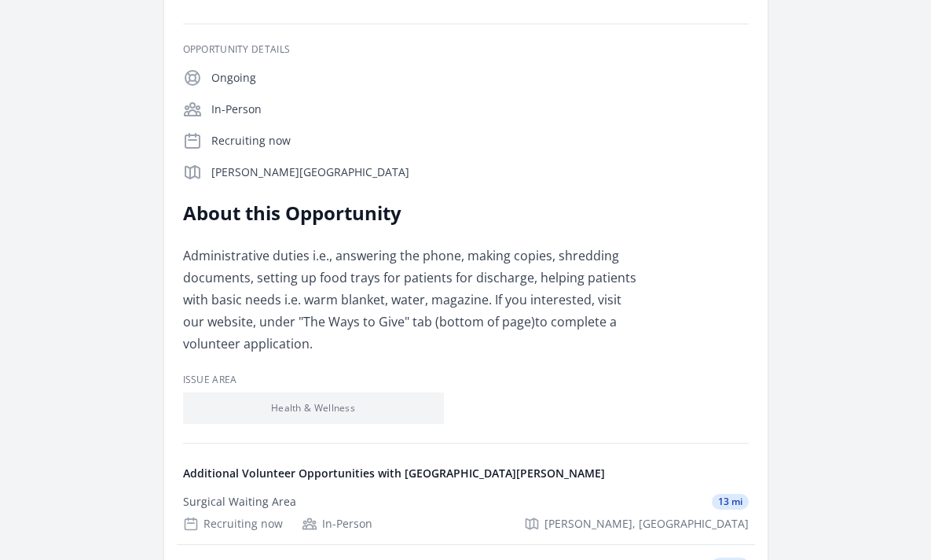
click at [271, 277] on p "Administrative duties i.e., answering the phone, making copies, shredding docum…" at bounding box center [413, 299] width 460 height 110
click at [248, 310] on p "Administrative duties i.e., answering the phone, making copies, shredding docum…" at bounding box center [413, 299] width 460 height 110
click at [244, 279] on p "Administrative duties i.e., answering the phone, making copies, shredding docum…" at bounding box center [413, 299] width 460 height 110
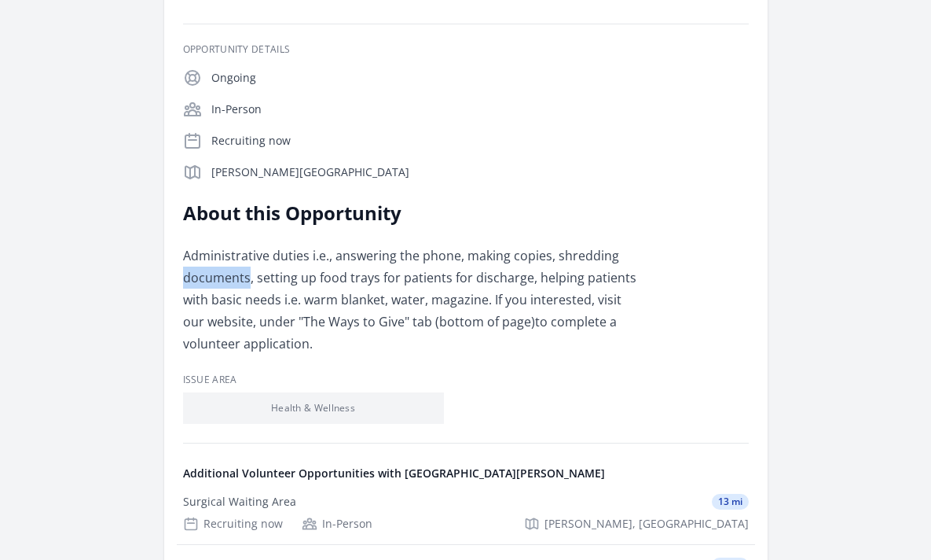
click at [241, 298] on p "Administrative duties i.e., answering the phone, making copies, shredding docum…" at bounding box center [413, 299] width 460 height 110
click at [233, 313] on p "Administrative duties i.e., answering the phone, making copies, shredding docum…" at bounding box center [413, 299] width 460 height 110
click at [243, 277] on p "Administrative duties i.e., answering the phone, making copies, shredding docum…" at bounding box center [413, 299] width 460 height 110
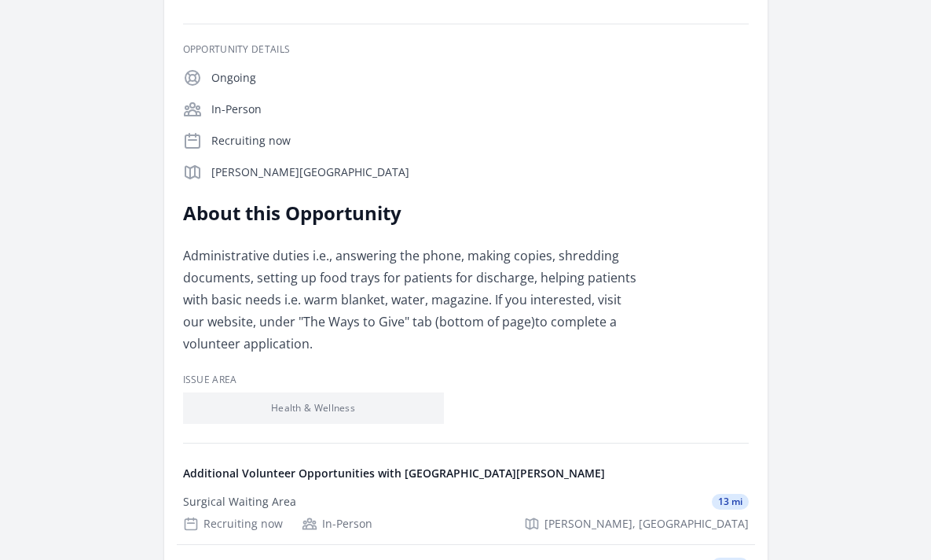
click at [243, 277] on p "Administrative duties i.e., answering the phone, making copies, shredding docum…" at bounding box center [413, 299] width 460 height 110
click at [271, 287] on p "Administrative duties i.e., answering the phone, making copies, shredding docum…" at bounding box center [413, 299] width 460 height 110
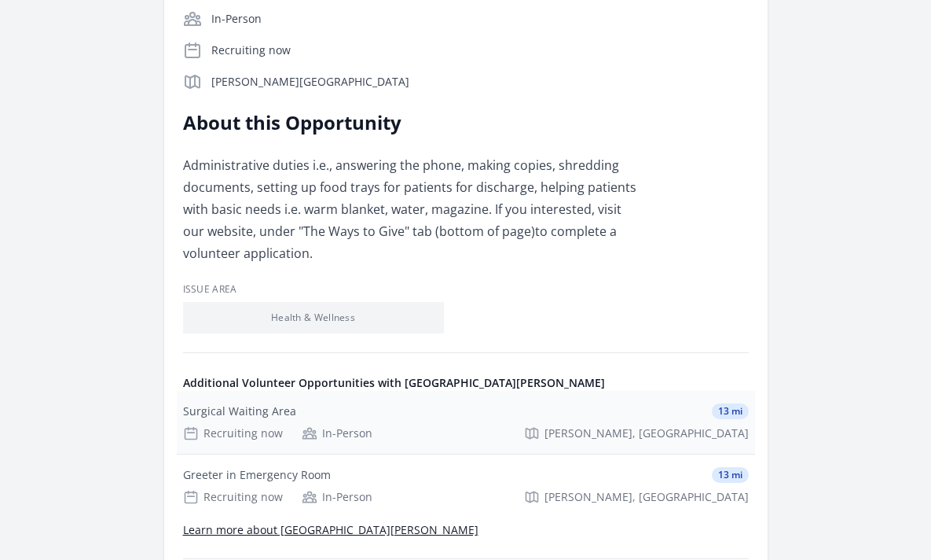
scroll to position [329, 0]
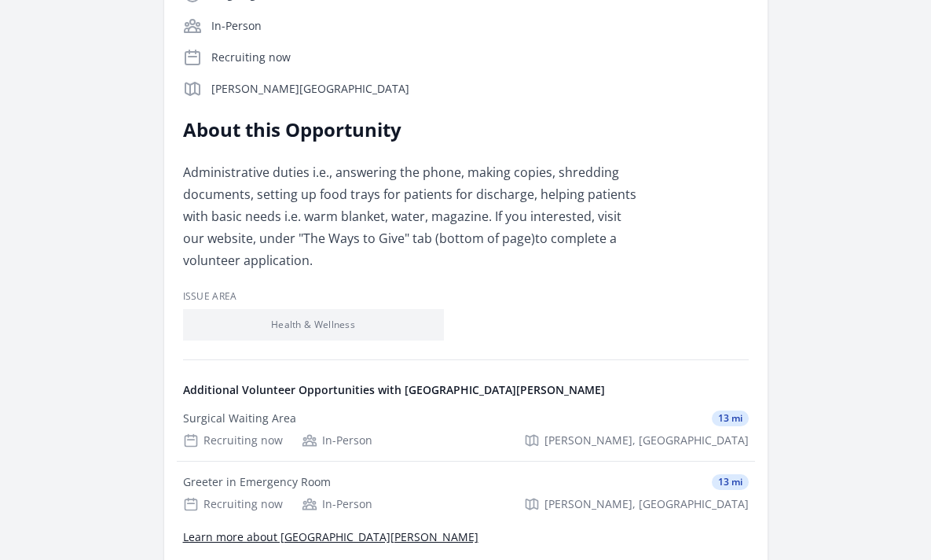
click at [369, 236] on p "Administrative duties i.e., answering the phone, making copies, shredding docum…" at bounding box center [413, 216] width 460 height 110
click at [391, 200] on p "Administrative duties i.e., answering the phone, making copies, shredding docum…" at bounding box center [413, 216] width 460 height 110
click at [382, 220] on p "Administrative duties i.e., answering the phone, making copies, shredding docum…" at bounding box center [413, 216] width 460 height 110
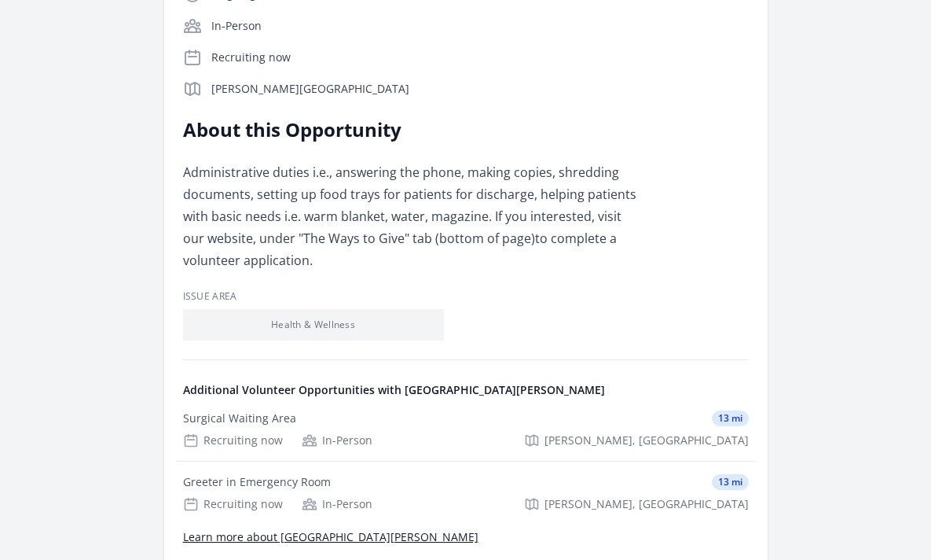
click at [382, 220] on p "Administrative duties i.e., answering the phone, making copies, shredding docum…" at bounding box center [413, 216] width 460 height 110
click at [415, 200] on p "Administrative duties i.e., answering the phone, making copies, shredding docum…" at bounding box center [413, 216] width 460 height 110
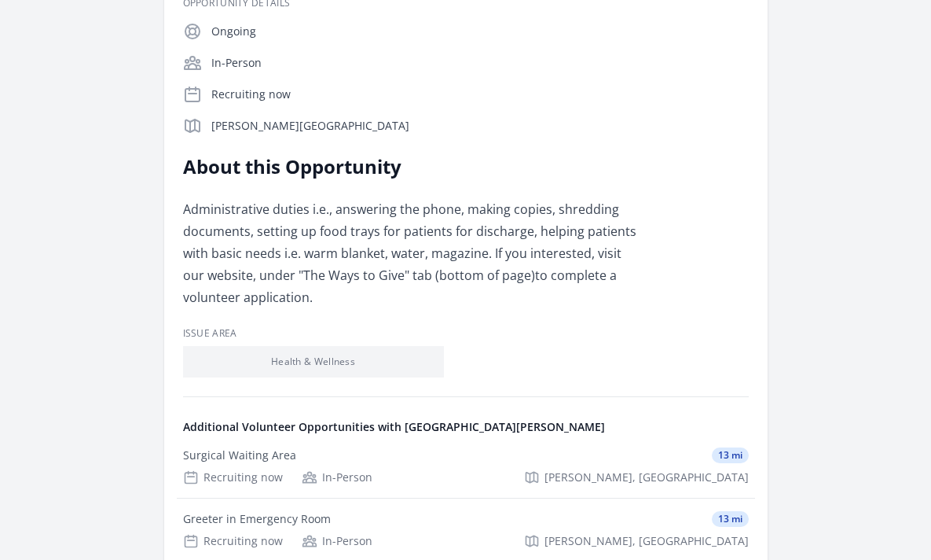
scroll to position [256, 0]
